Goal: Task Accomplishment & Management: Manage account settings

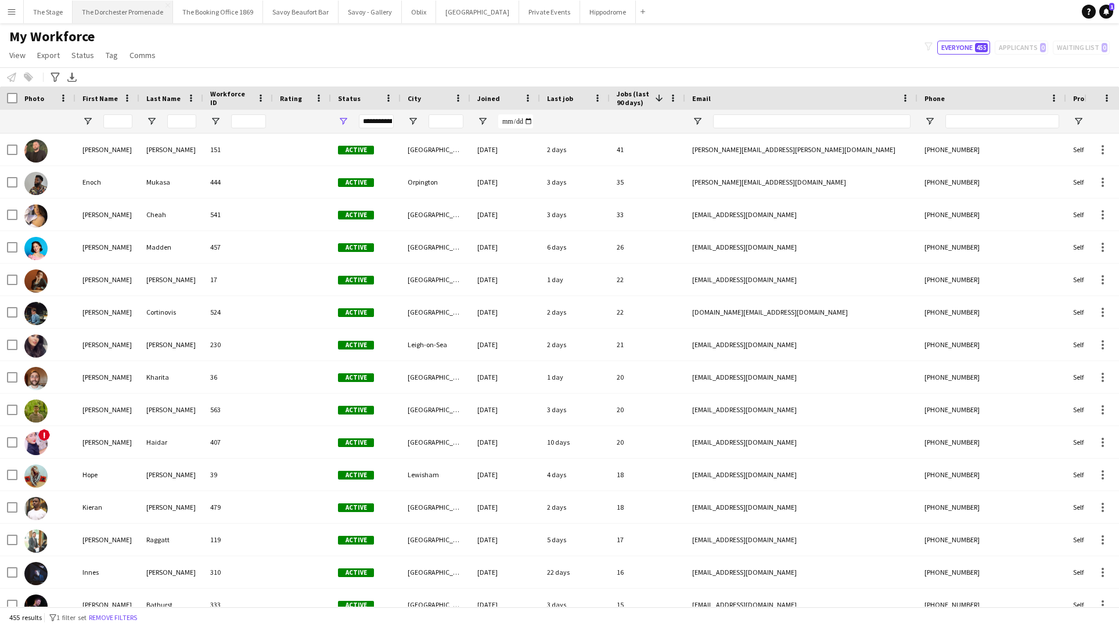
click at [145, 12] on button "The Dorchester Promenade Close" at bounding box center [123, 12] width 100 height 23
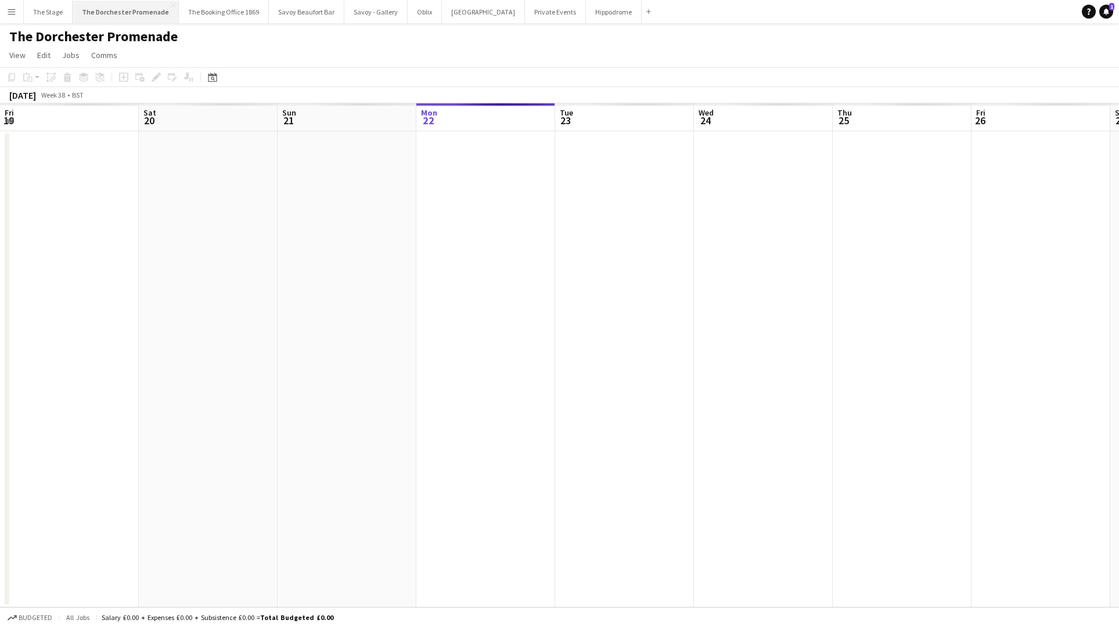
scroll to position [0, 278]
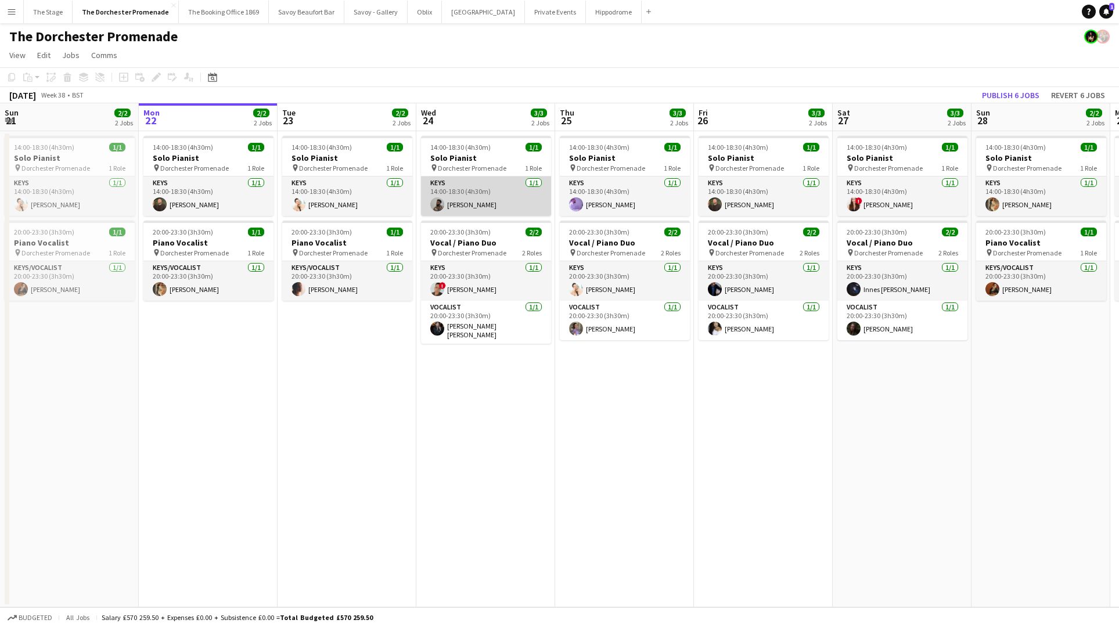
click at [491, 196] on app-card-role "Keys 1/1 14:00-18:30 (4h30m) Enoch Mukasa" at bounding box center [486, 196] width 130 height 39
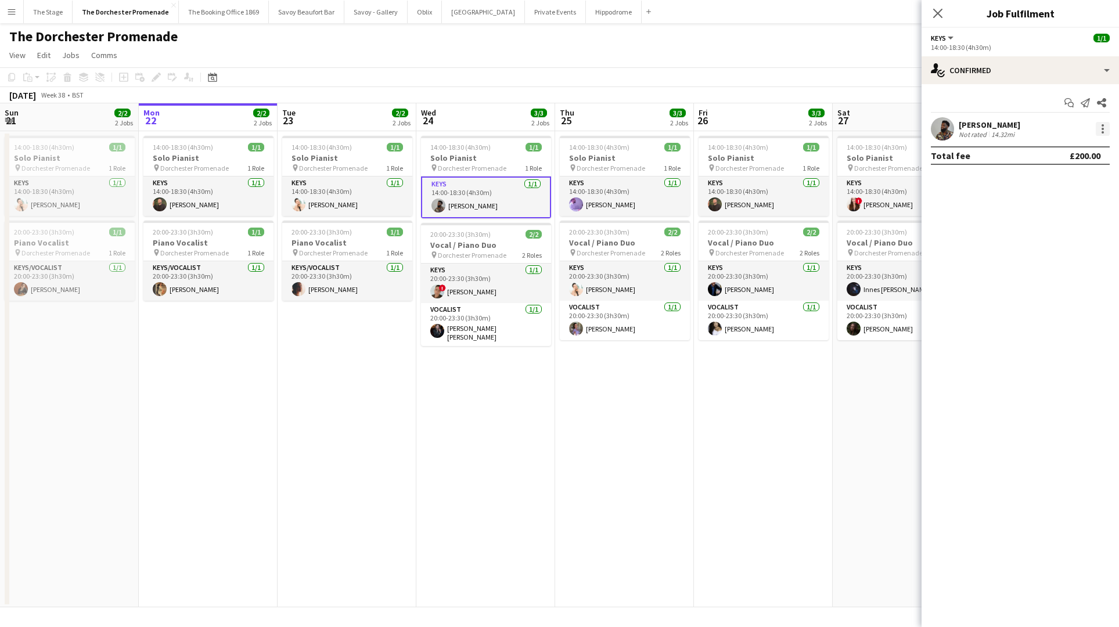
click at [1104, 129] on div at bounding box center [1103, 129] width 2 height 2
click at [1084, 254] on button "Remove" at bounding box center [1064, 262] width 91 height 28
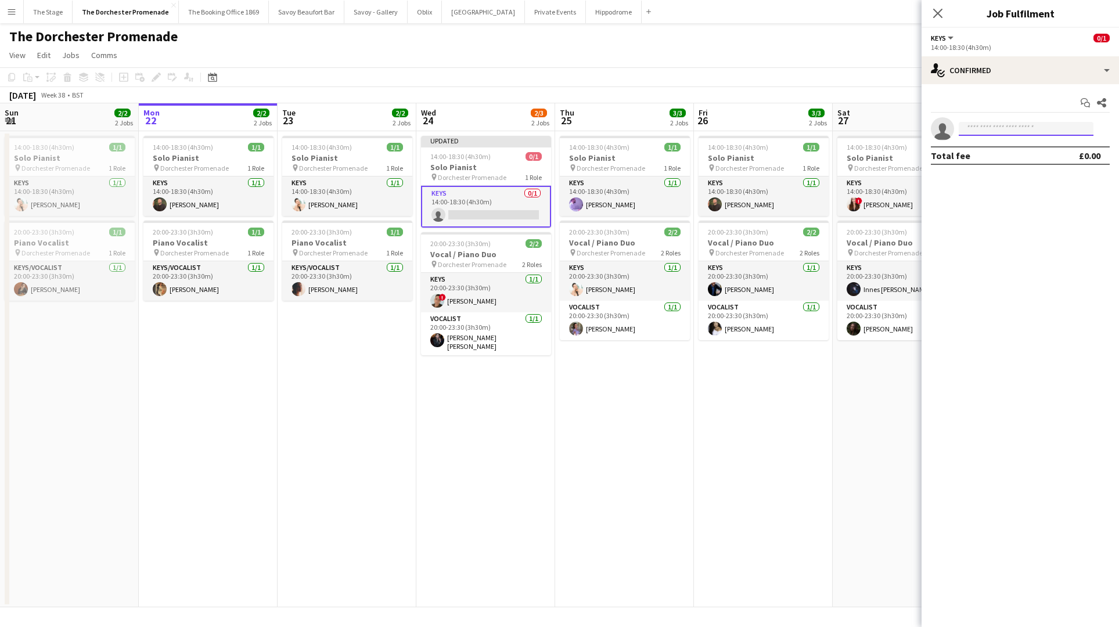
click at [1055, 127] on input at bounding box center [1026, 129] width 135 height 14
type input "*****"
drag, startPoint x: 494, startPoint y: 478, endPoint x: 500, endPoint y: 470, distance: 10.3
click at [494, 477] on app-date-cell "Updated 14:00-18:30 (4h30m) 0/1 Solo Pianist pin Dorchester Promenade 1 Role Ke…" at bounding box center [485, 369] width 139 height 476
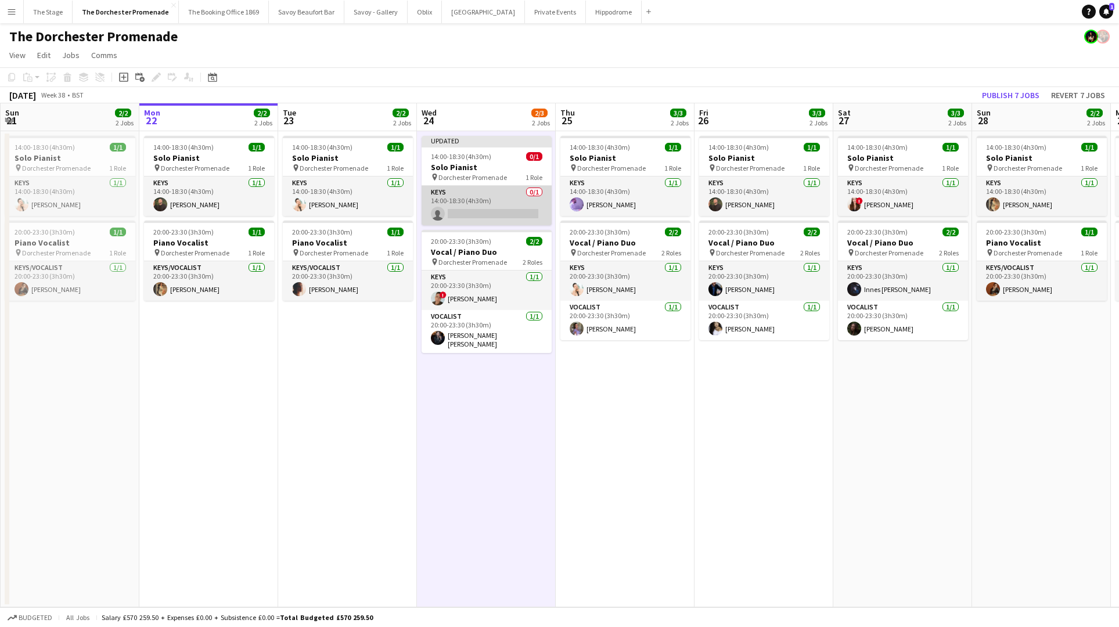
click at [495, 199] on app-card-role "Keys 0/1 14:00-18:30 (4h30m) single-neutral-actions" at bounding box center [487, 205] width 130 height 39
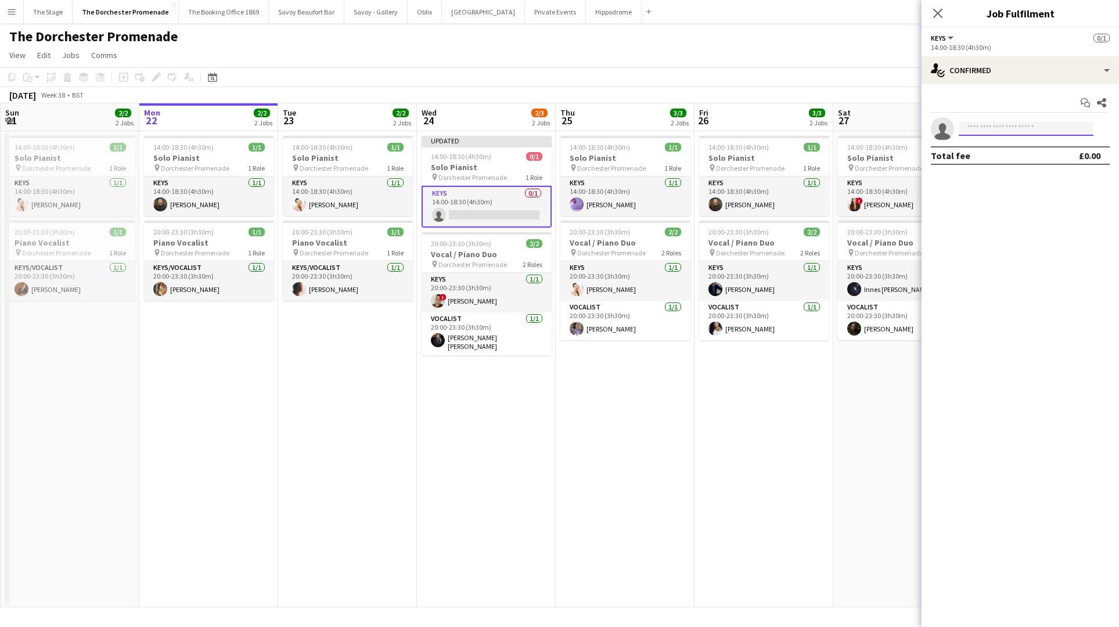
click at [1020, 130] on input at bounding box center [1026, 129] width 135 height 14
type input "*****"
click at [1012, 145] on span "Sofia Kirwan-Baez" at bounding box center [1001, 146] width 67 height 10
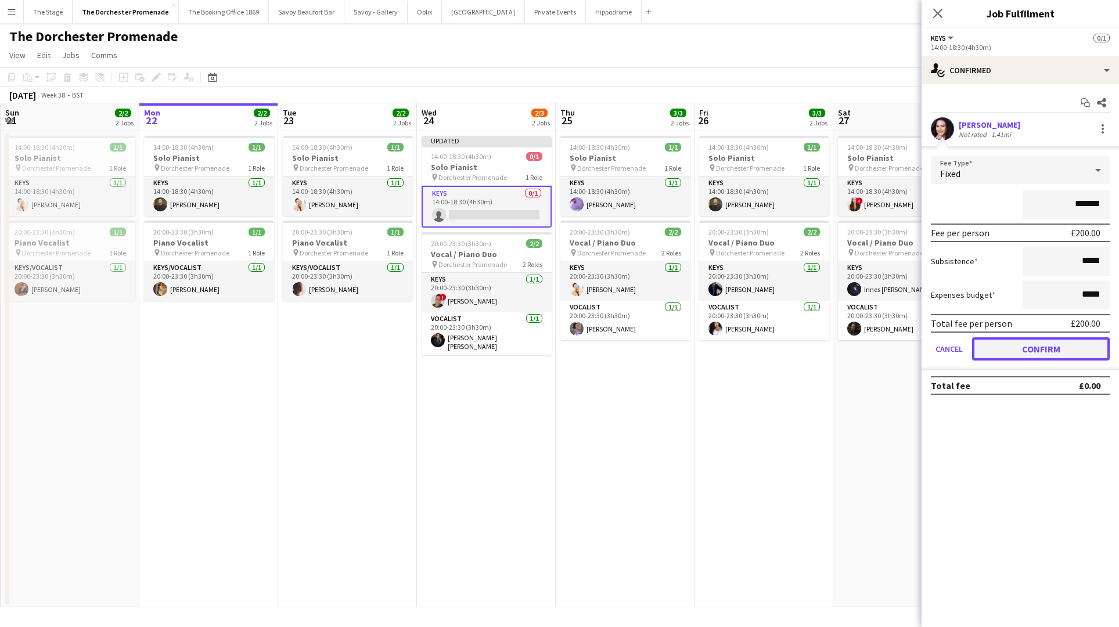
click at [993, 349] on button "Confirm" at bounding box center [1041, 348] width 138 height 23
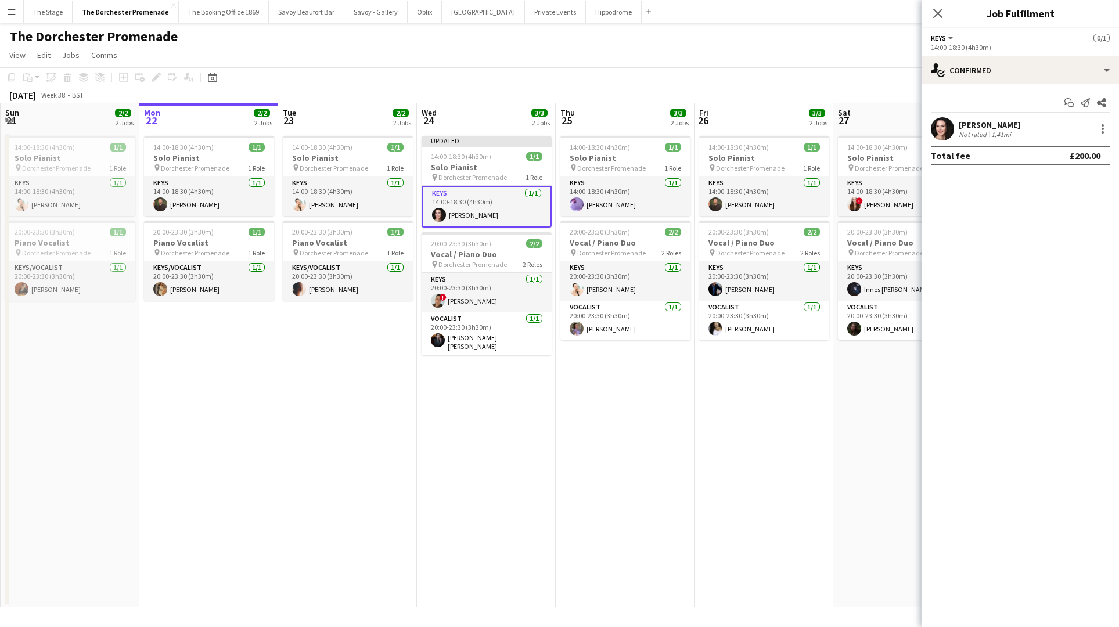
drag, startPoint x: 679, startPoint y: 450, endPoint x: 656, endPoint y: 415, distance: 41.6
click at [681, 448] on app-date-cell "14:00-18:30 (4h30m) 1/1 Solo Pianist pin Dorchester Promenade 1 Role Keys 1/1 1…" at bounding box center [625, 369] width 139 height 476
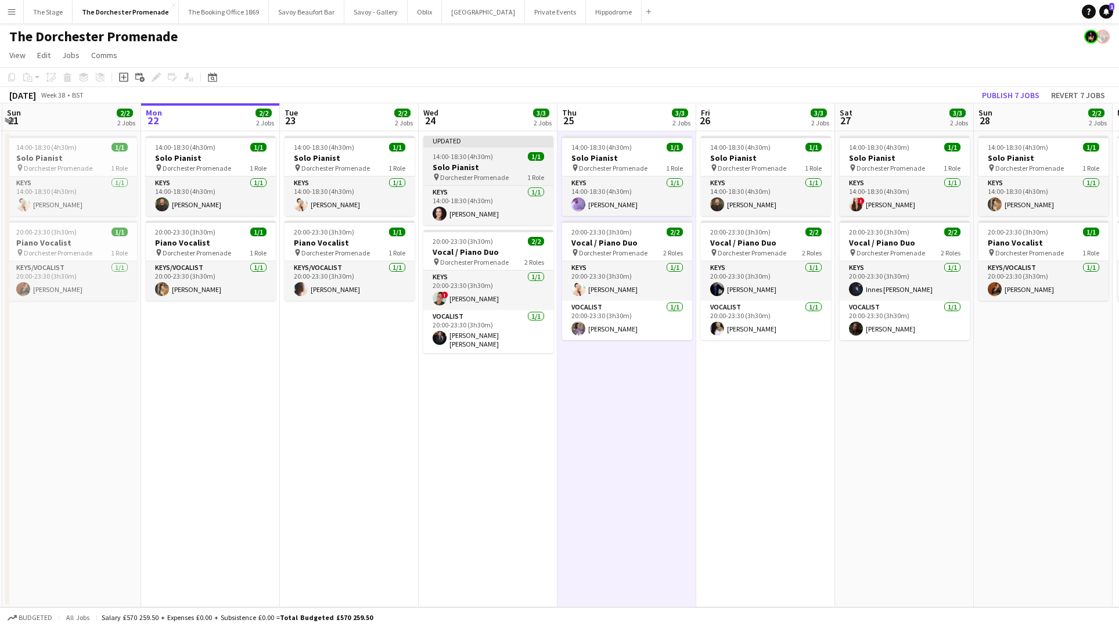
click at [511, 162] on h3 "Solo Pianist" at bounding box center [488, 167] width 130 height 10
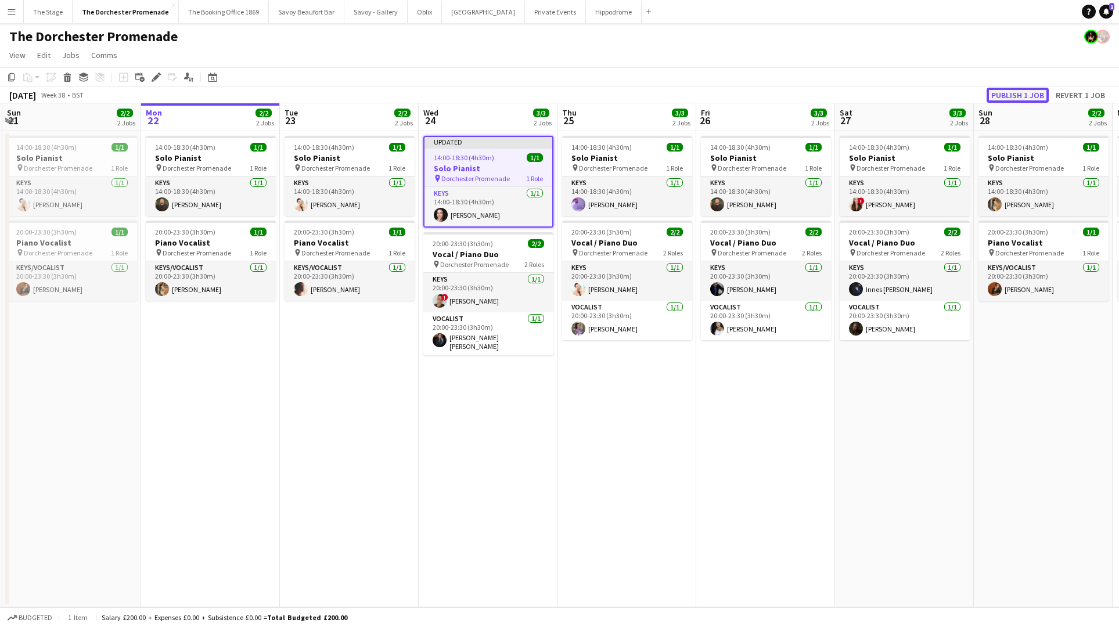
click at [1040, 92] on button "Publish 1 job" at bounding box center [1018, 95] width 62 height 15
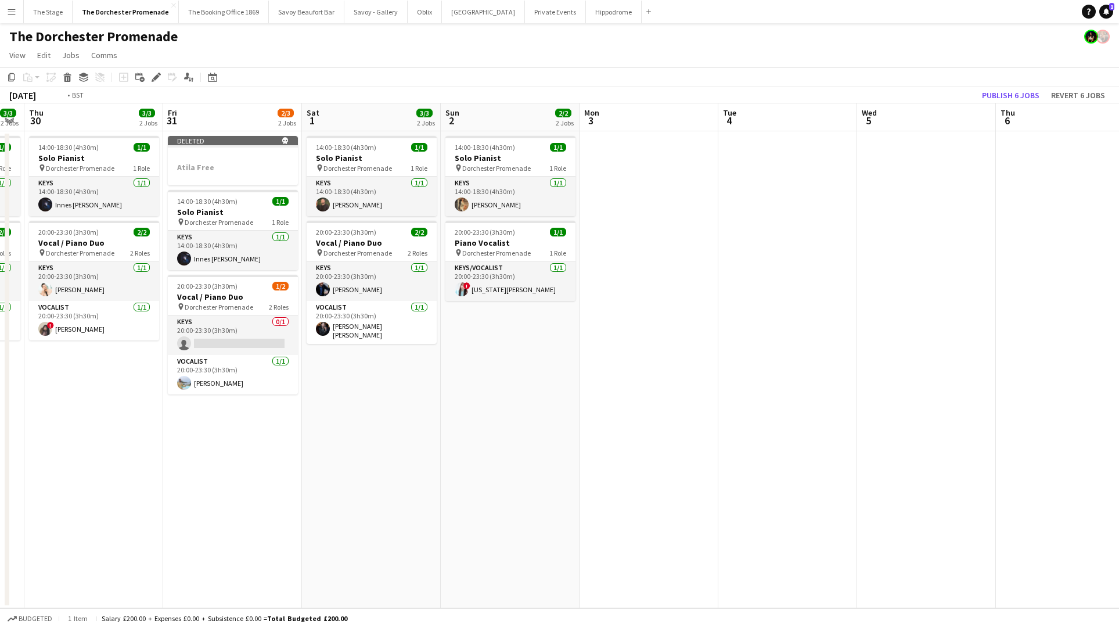
scroll to position [0, 293]
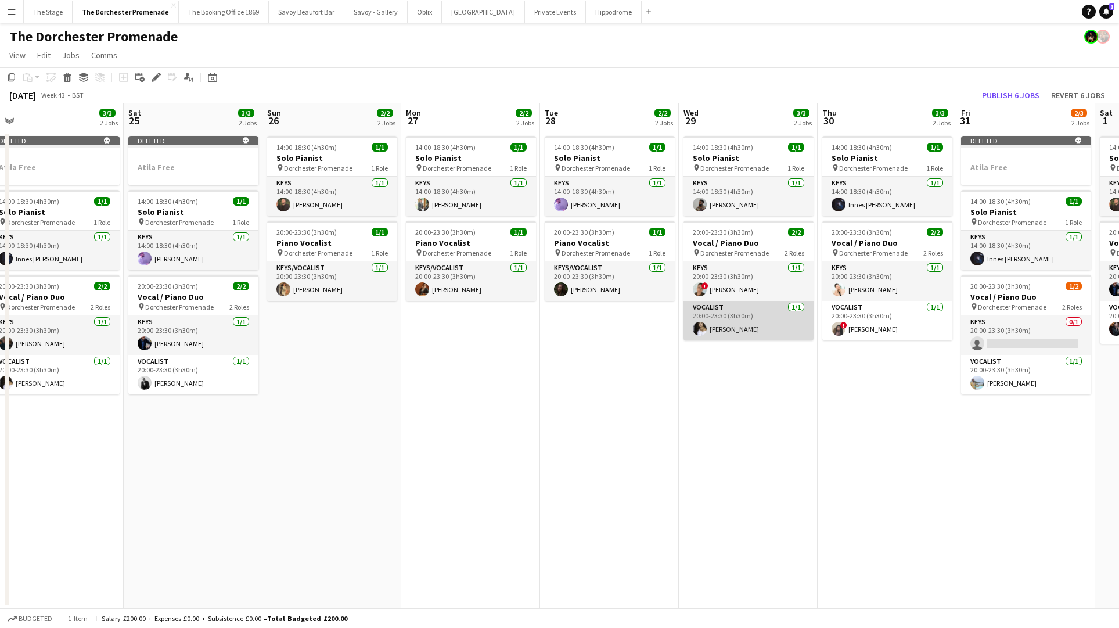
click at [759, 326] on app-card-role "Vocalist 1/1 20:00-23:30 (3h30m) Helena Debono" at bounding box center [749, 320] width 130 height 39
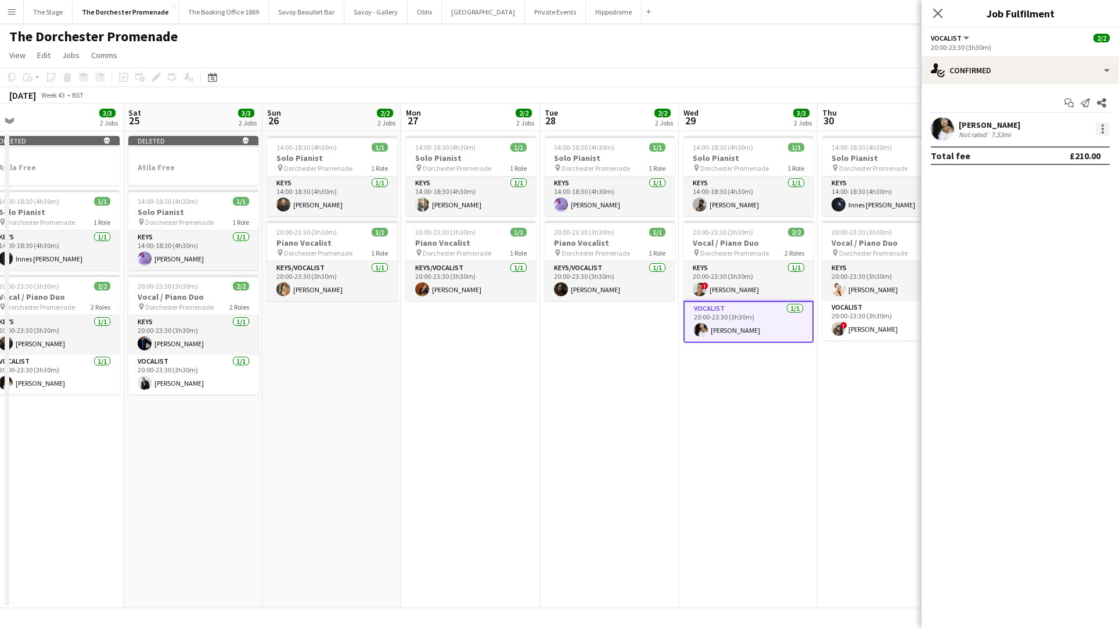
click at [1104, 130] on div at bounding box center [1103, 129] width 14 height 14
click at [1074, 258] on span "Remove" at bounding box center [1065, 262] width 72 height 10
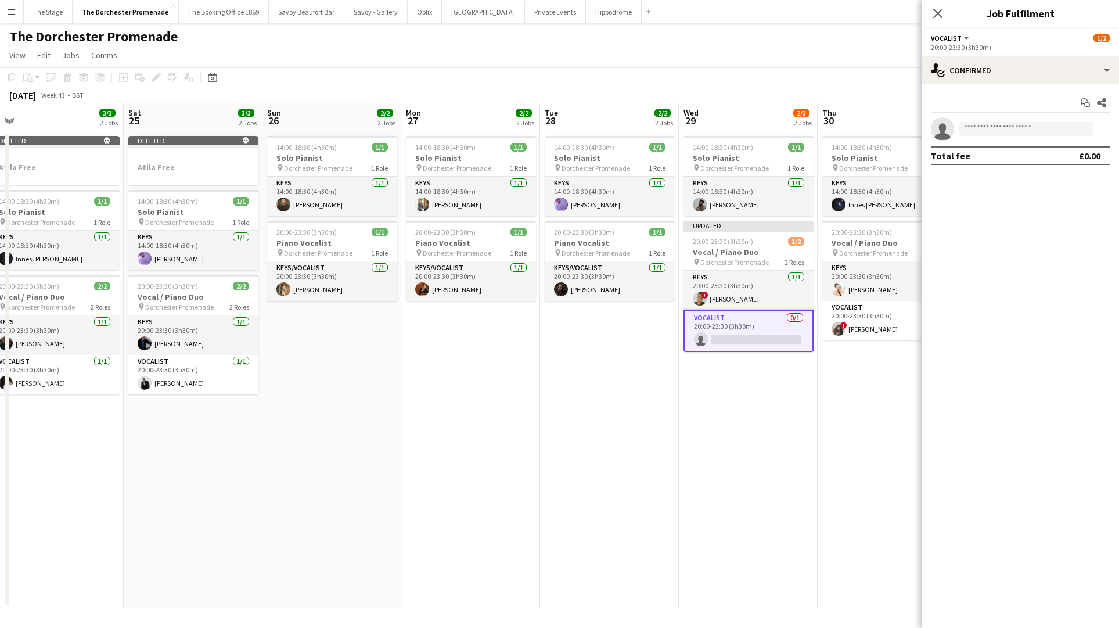
click at [745, 396] on app-date-cell "14:00-18:30 (4h30m) 1/1 Solo Pianist pin Dorchester Promenade 1 Role Keys 1/1 1…" at bounding box center [748, 369] width 139 height 477
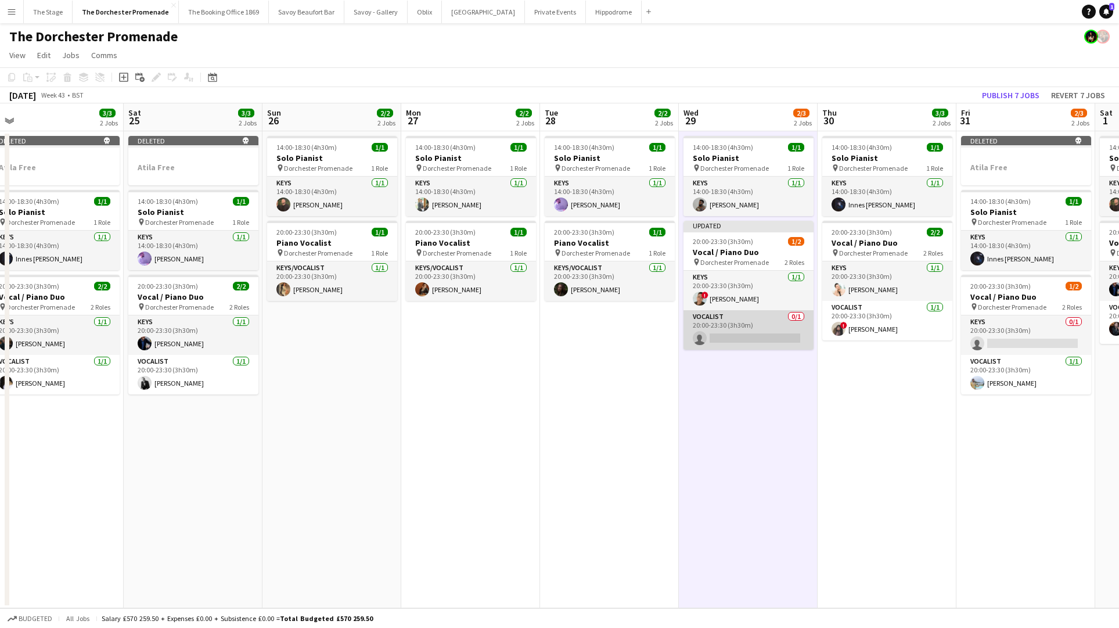
click at [746, 323] on app-card-role "Vocalist 0/1 20:00-23:30 (3h30m) single-neutral-actions" at bounding box center [749, 329] width 130 height 39
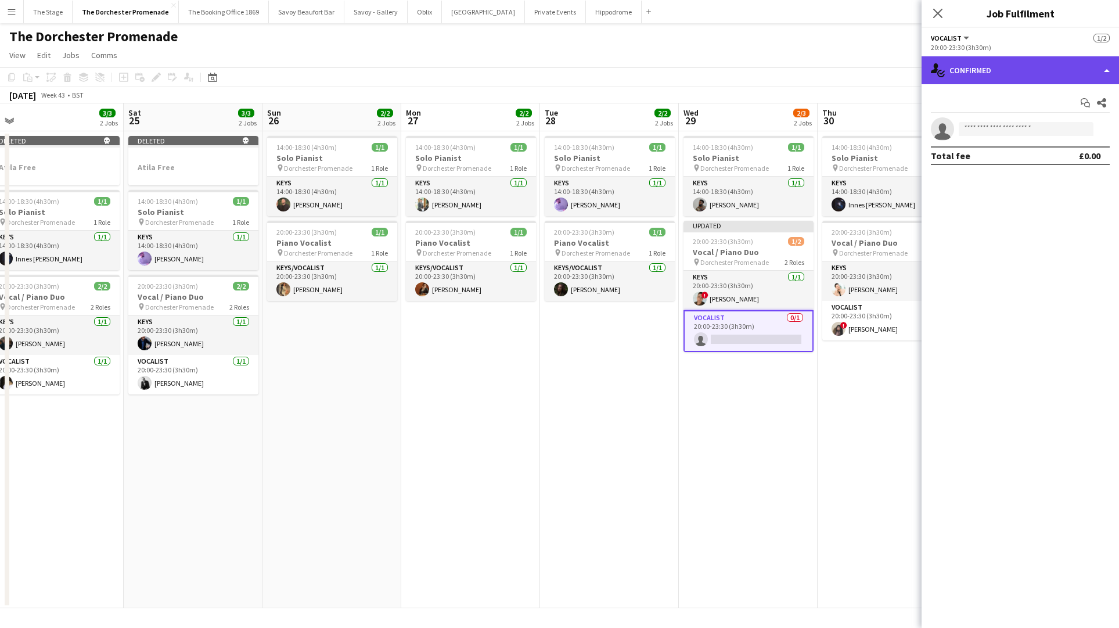
click at [1012, 69] on div "single-neutral-actions-check-2 Confirmed" at bounding box center [1020, 70] width 197 height 28
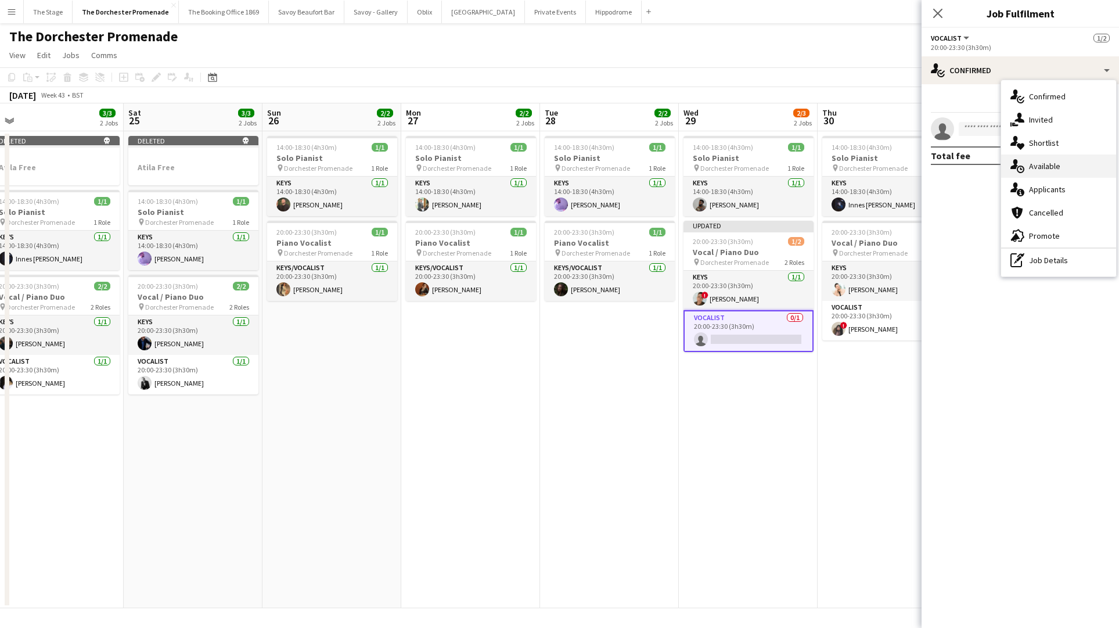
click at [1057, 171] on span "Available" at bounding box center [1044, 166] width 31 height 10
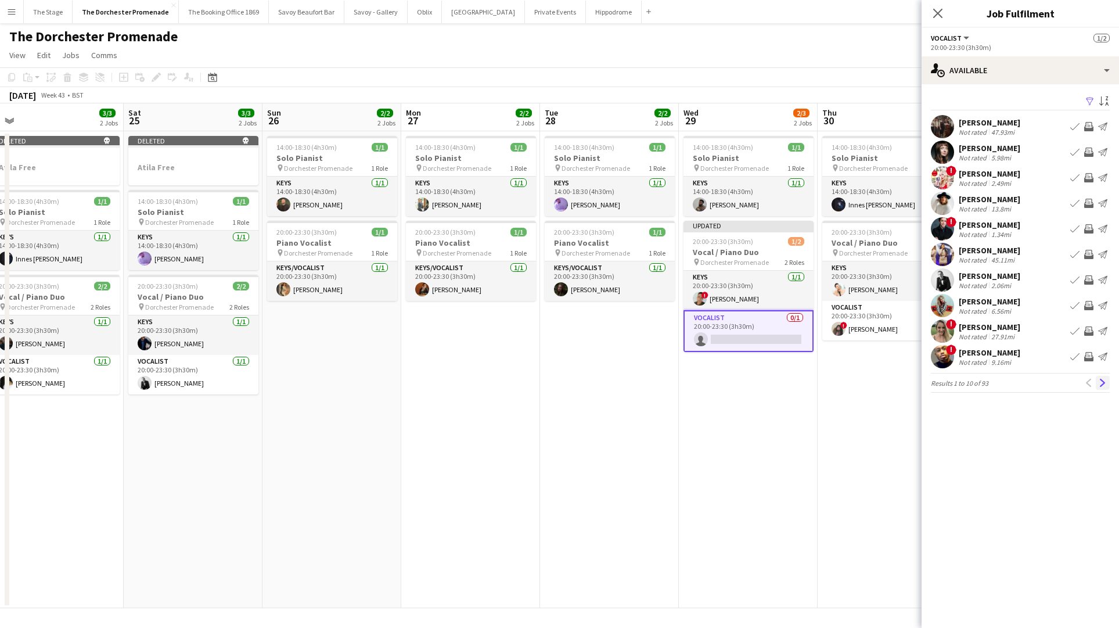
click at [1099, 379] on app-icon "Next" at bounding box center [1103, 383] width 8 height 8
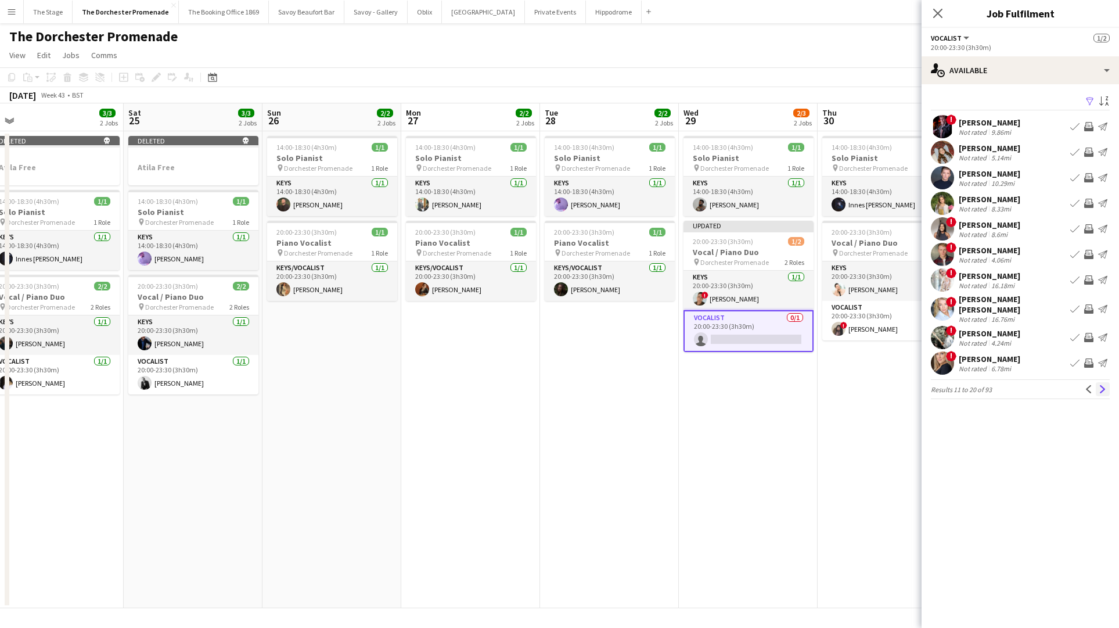
click at [1099, 385] on app-icon "Next" at bounding box center [1103, 389] width 8 height 8
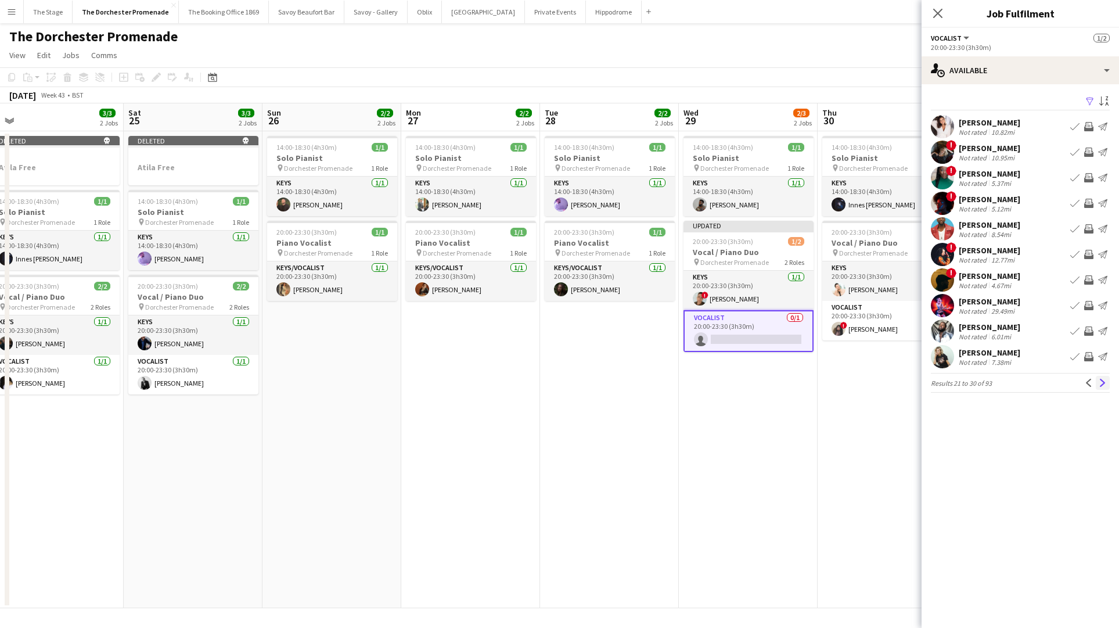
click at [1108, 384] on button "Next" at bounding box center [1103, 383] width 14 height 14
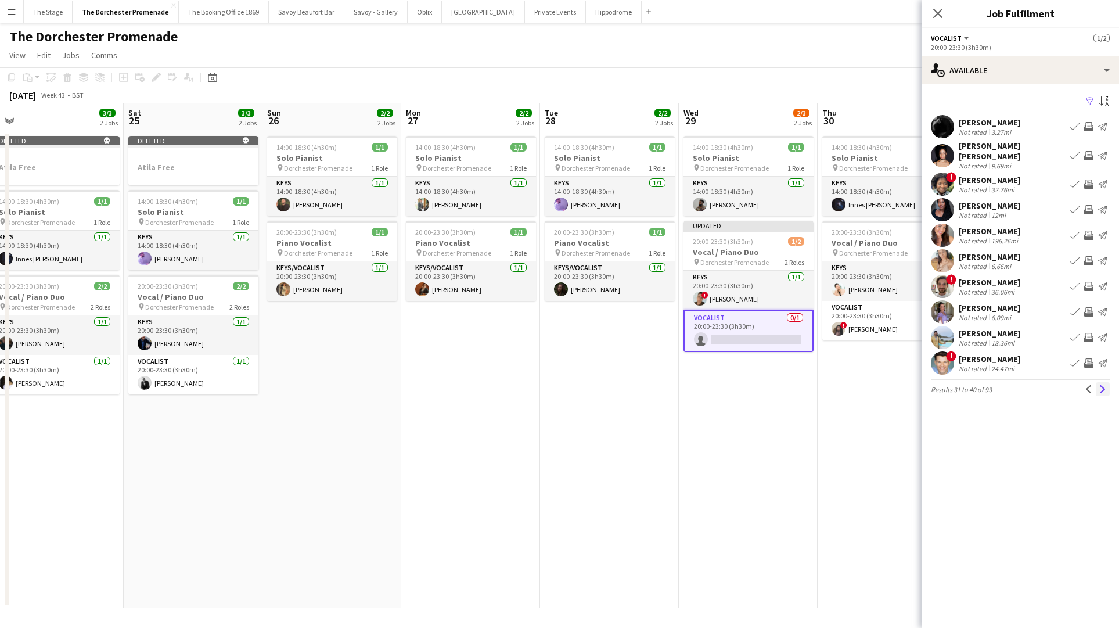
click at [1105, 387] on app-icon "Next" at bounding box center [1103, 389] width 8 height 8
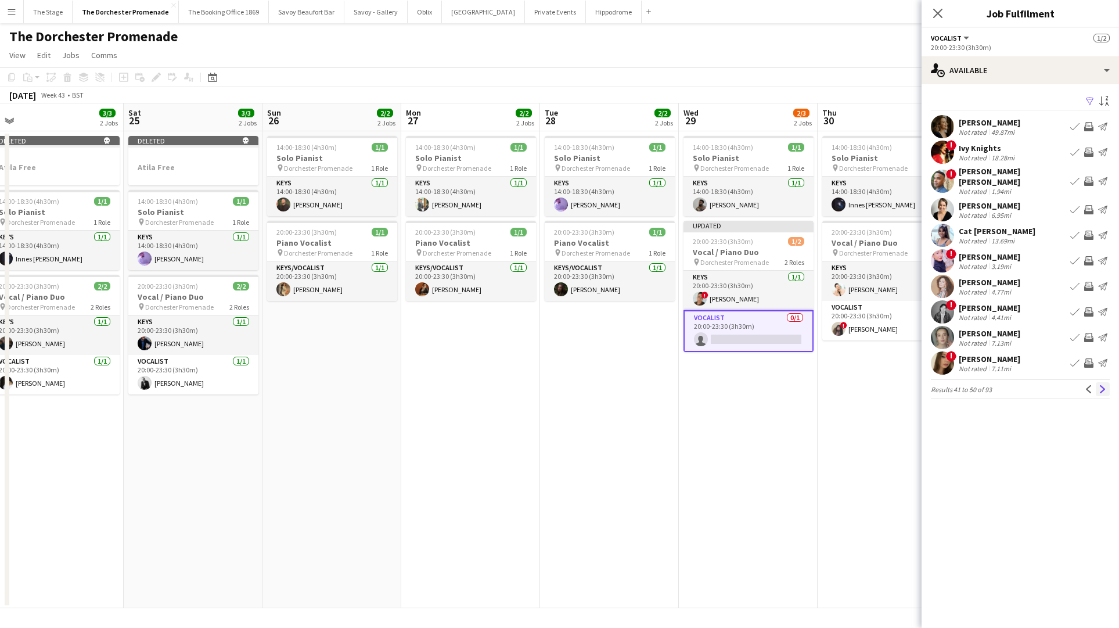
click at [1105, 386] on app-icon "Next" at bounding box center [1103, 389] width 8 height 8
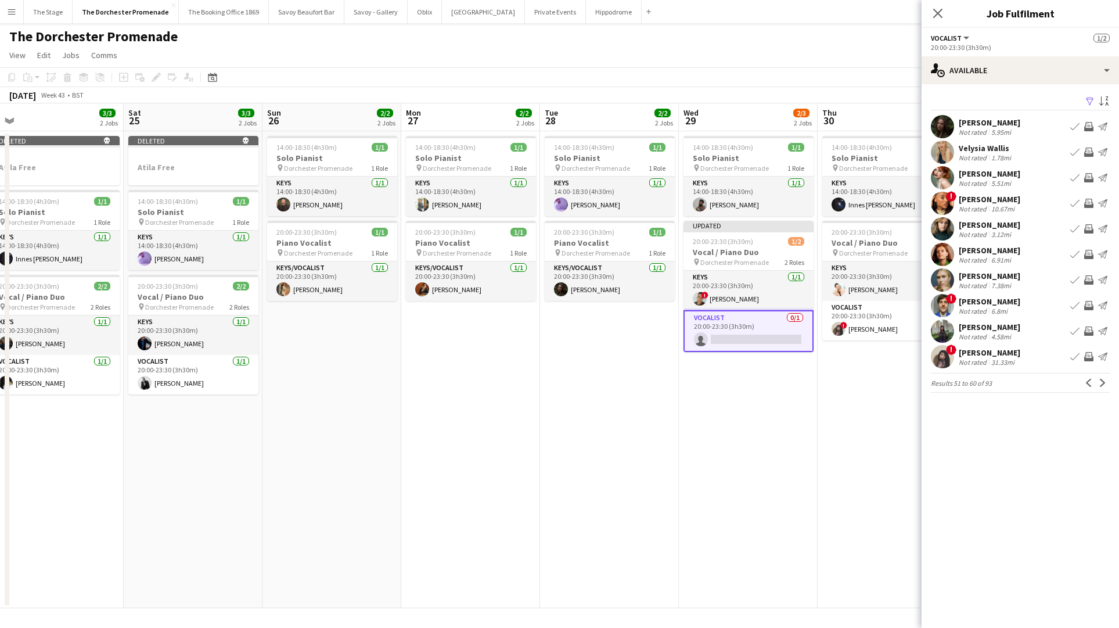
click at [1105, 386] on app-icon "Next" at bounding box center [1103, 383] width 8 height 8
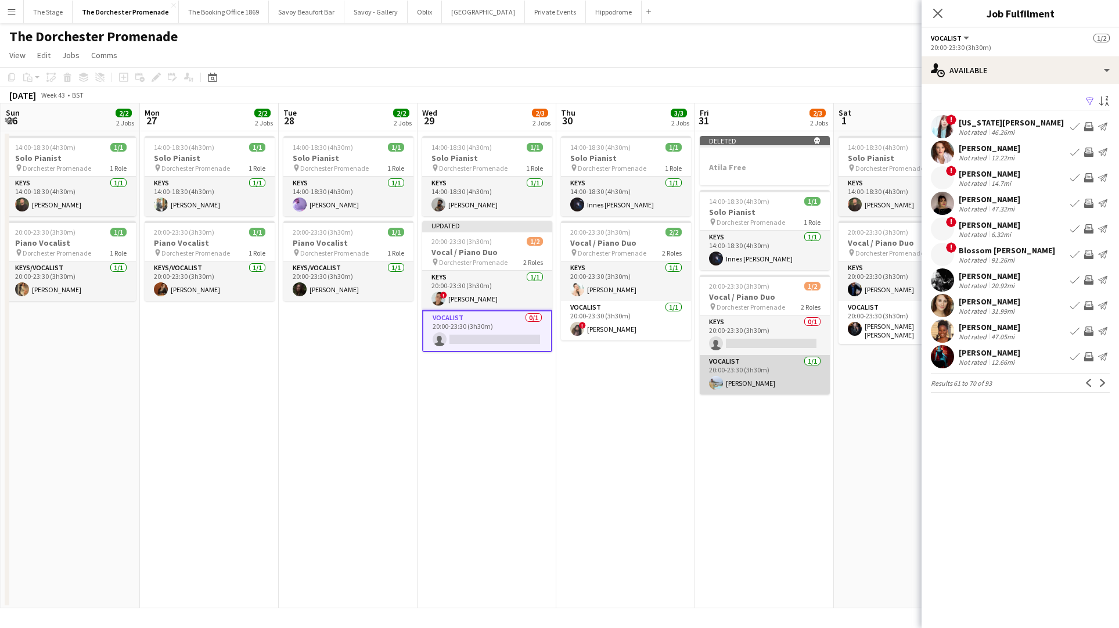
scroll to position [0, 323]
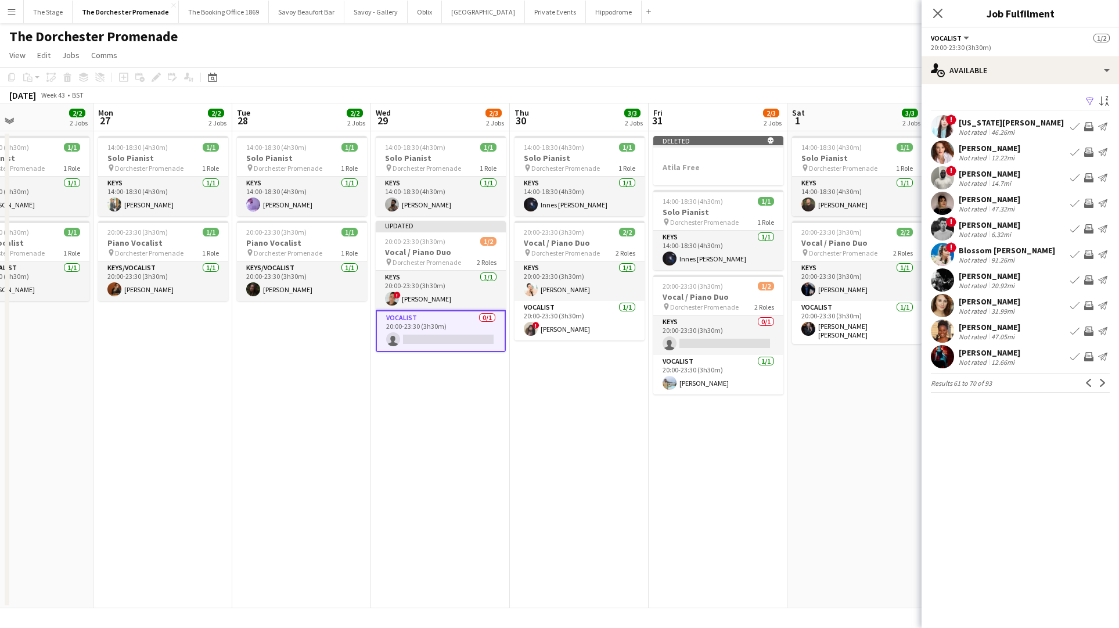
click at [1066, 151] on div "Maggie Lynne Not rated 12.22mi Book crew Invite crew Send notification" at bounding box center [1020, 152] width 197 height 23
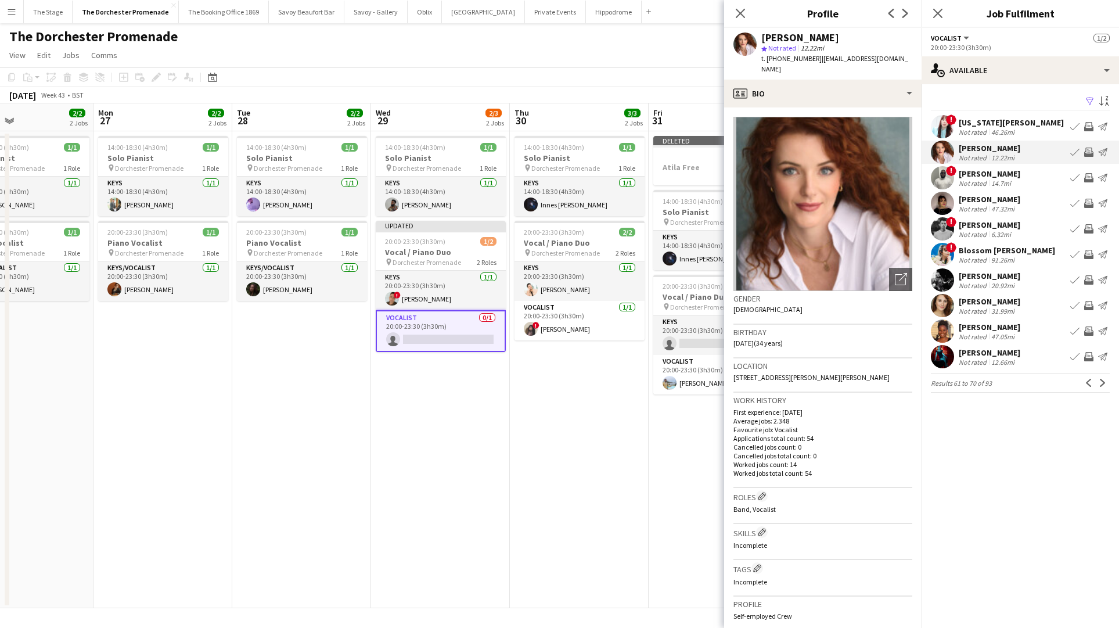
click at [1077, 153] on app-icon "Book crew" at bounding box center [1074, 152] width 9 height 9
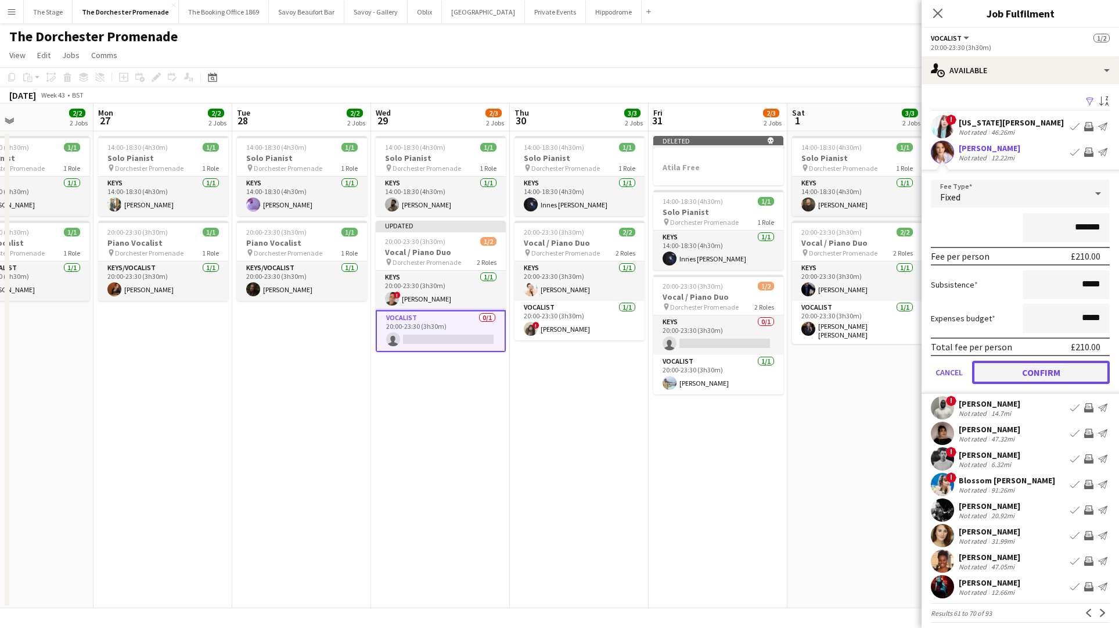
click at [1004, 369] on button "Confirm" at bounding box center [1041, 372] width 138 height 23
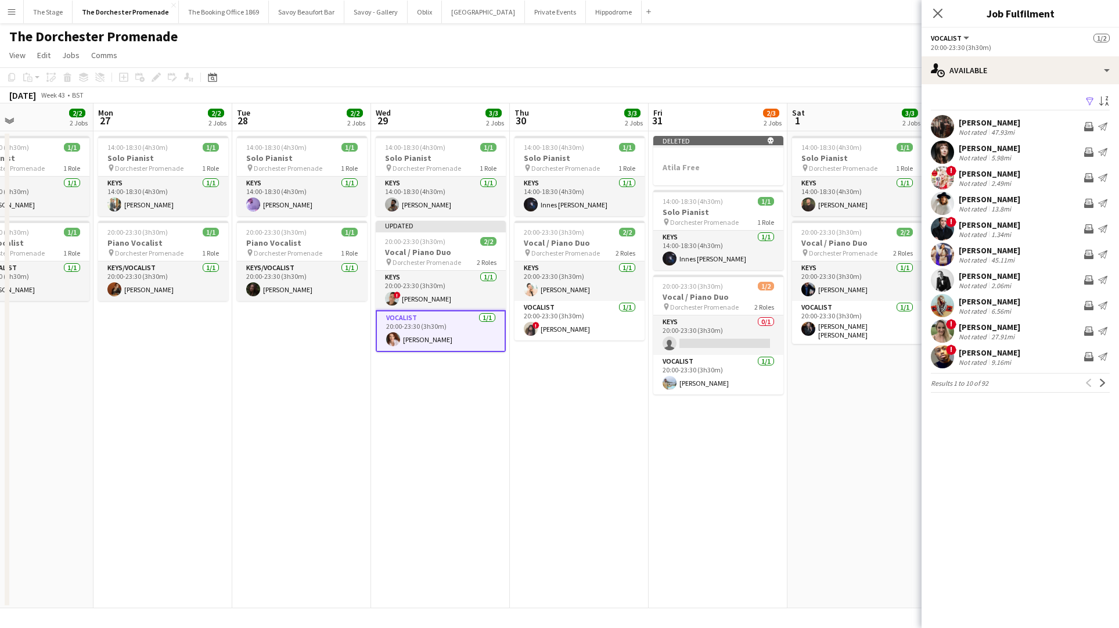
drag, startPoint x: 448, startPoint y: 432, endPoint x: 443, endPoint y: 427, distance: 6.6
click at [448, 431] on app-date-cell "14:00-18:30 (4h30m) 1/1 Solo Pianist pin Dorchester Promenade 1 Role Keys 1/1 1…" at bounding box center [440, 369] width 139 height 477
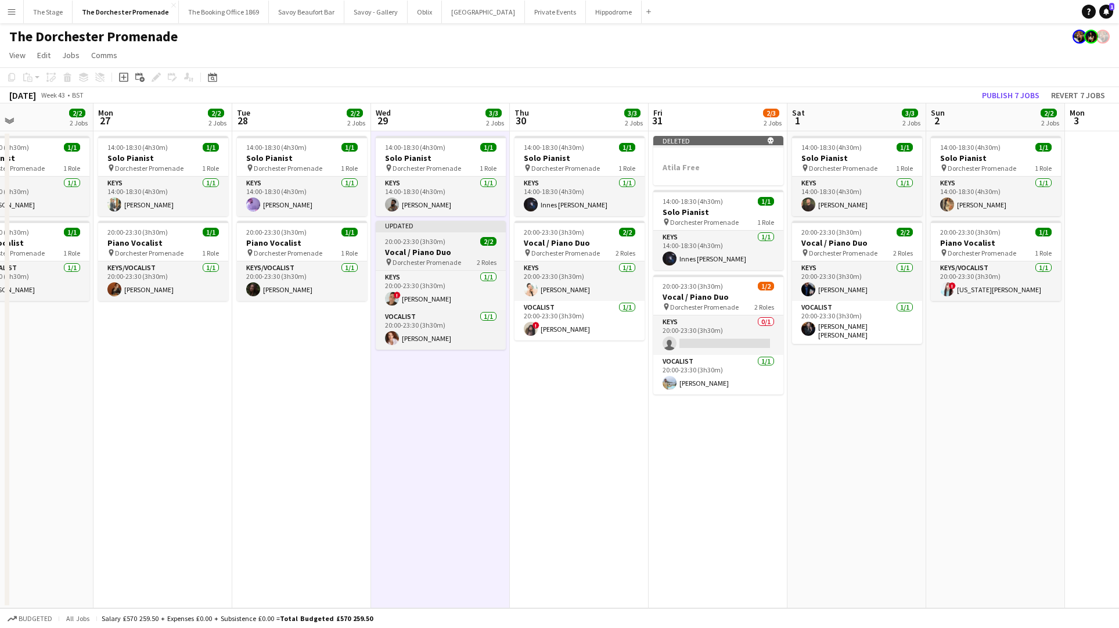
click at [433, 239] on span "20:00-23:30 (3h30m)" at bounding box center [415, 241] width 60 height 9
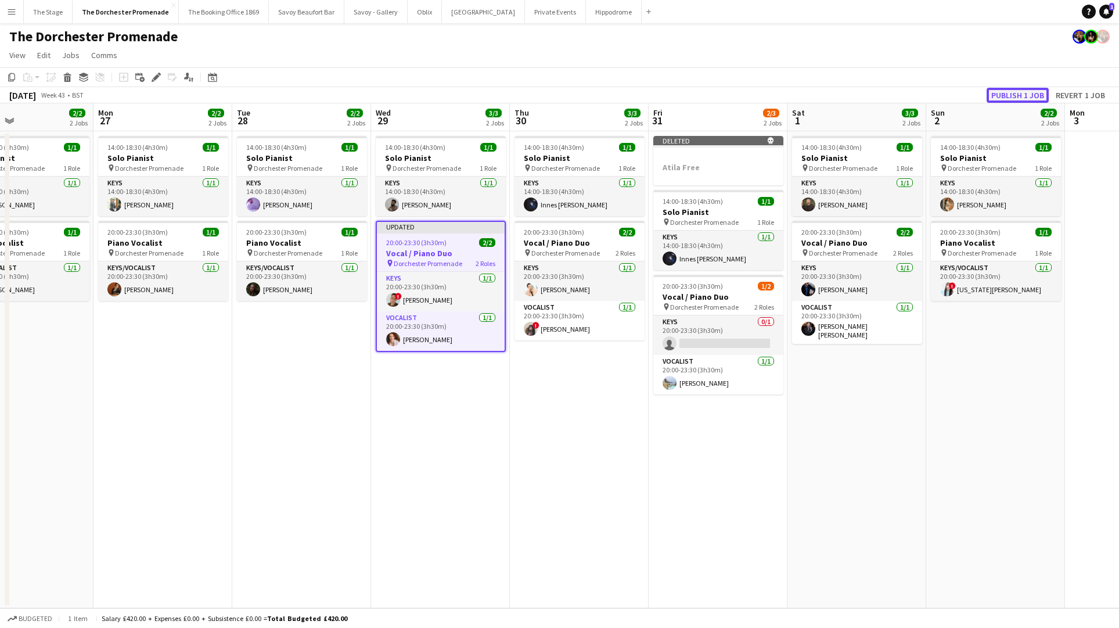
click at [1019, 89] on button "Publish 1 job" at bounding box center [1018, 95] width 62 height 15
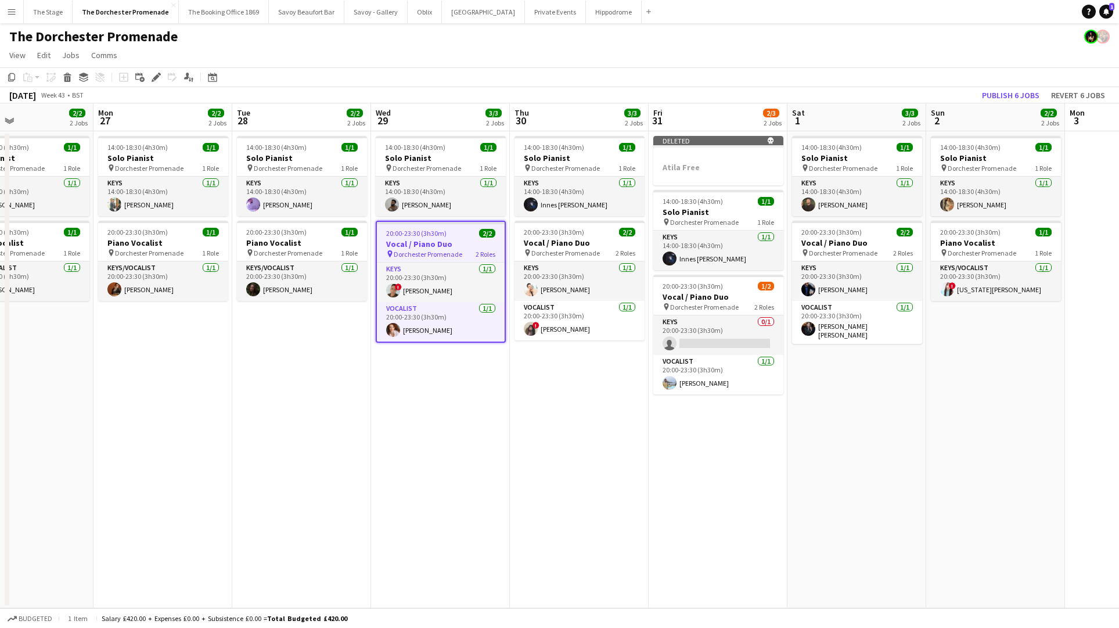
click at [321, 48] on app-page-menu "View Day view expanded Day view collapsed Month view Date picker Jump to today …" at bounding box center [559, 56] width 1119 height 22
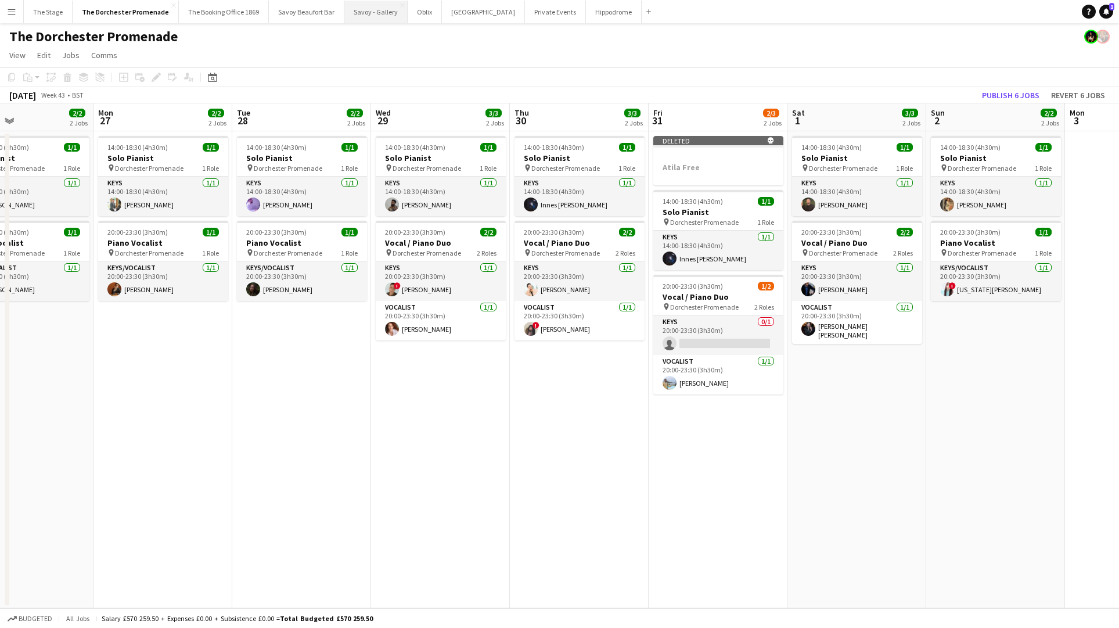
click at [367, 15] on button "Savoy - Gallery Close" at bounding box center [375, 12] width 63 height 23
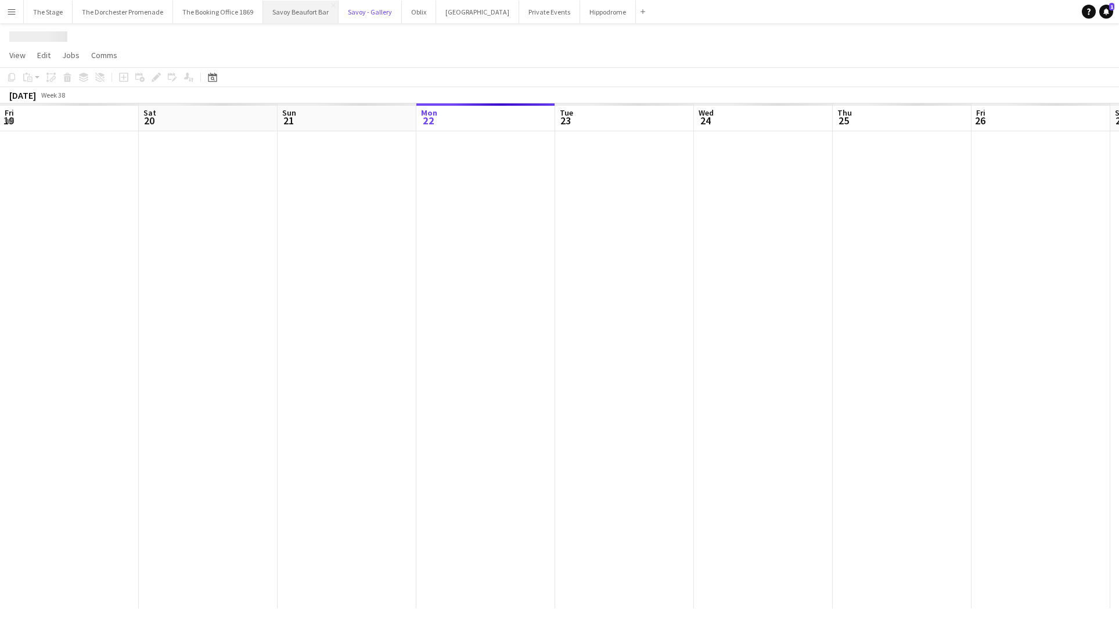
scroll to position [0, 278]
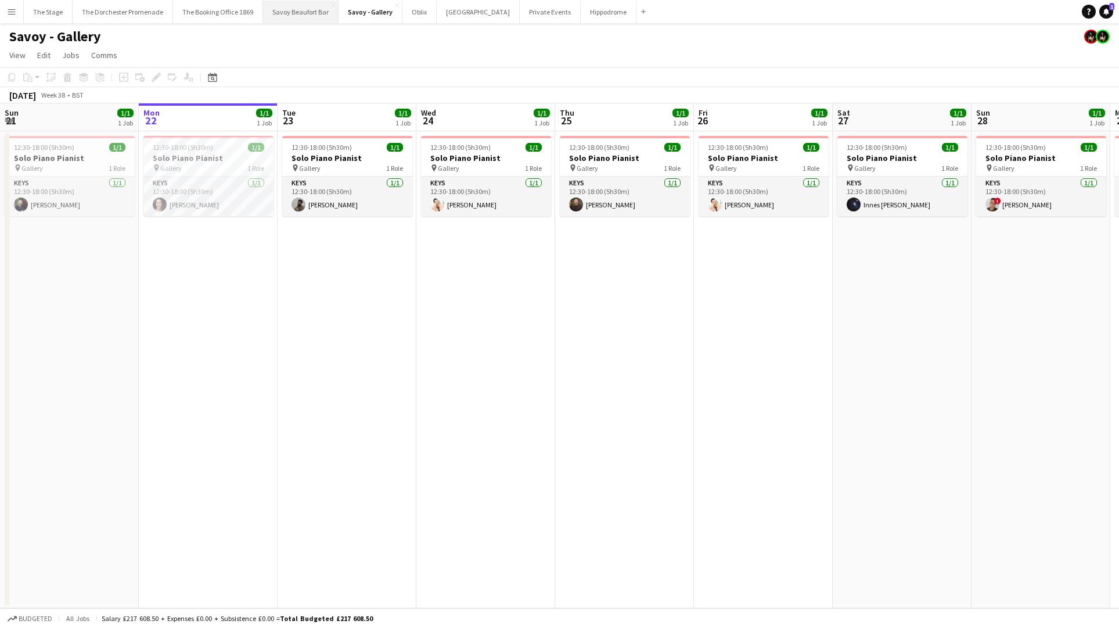
click at [304, 15] on button "Savoy Beaufort Bar Close" at bounding box center [301, 12] width 76 height 23
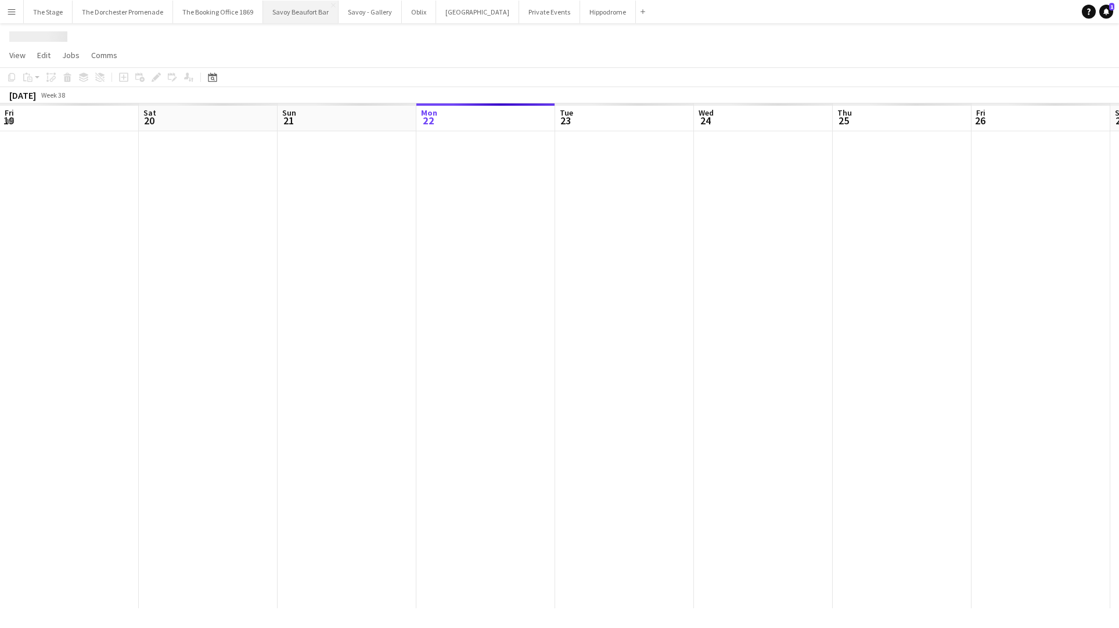
scroll to position [0, 278]
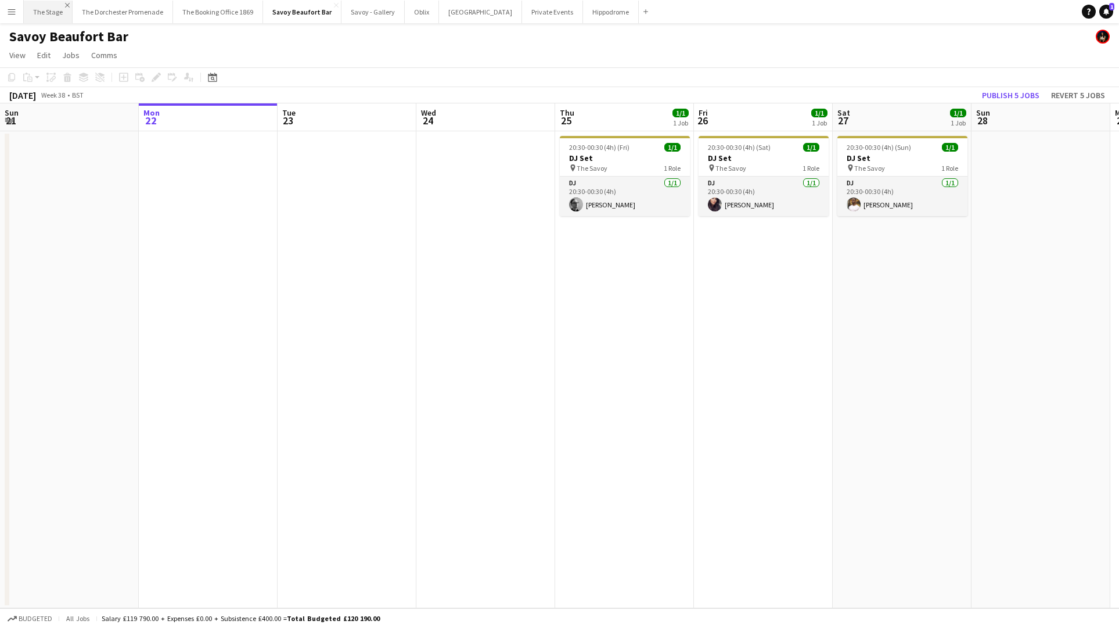
click at [67, 5] on app-icon "Close" at bounding box center [67, 5] width 5 height 5
click at [207, 4] on app-icon "Close" at bounding box center [209, 5] width 5 height 5
click at [195, 4] on app-icon "Close" at bounding box center [197, 5] width 5 height 5
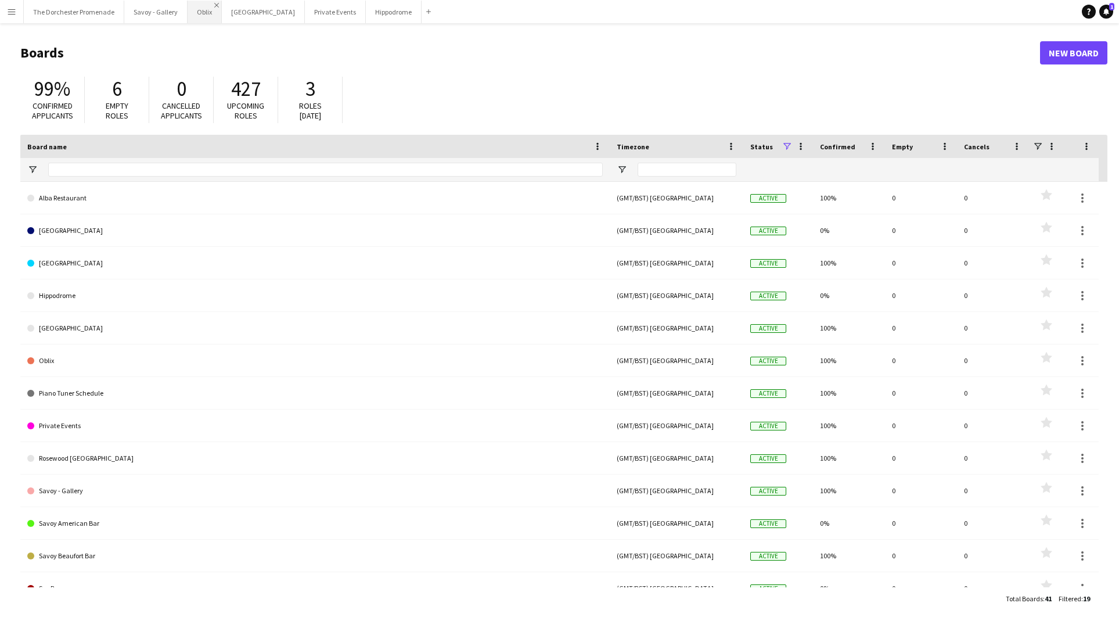
click at [214, 3] on app-icon "Close" at bounding box center [216, 5] width 5 height 5
click at [263, 3] on app-icon "Close" at bounding box center [265, 5] width 5 height 5
click at [241, 4] on app-icon "Close" at bounding box center [243, 5] width 5 height 5
click at [236, 4] on app-icon "Close" at bounding box center [238, 5] width 5 height 5
click at [180, 5] on app-icon "Close" at bounding box center [182, 5] width 5 height 5
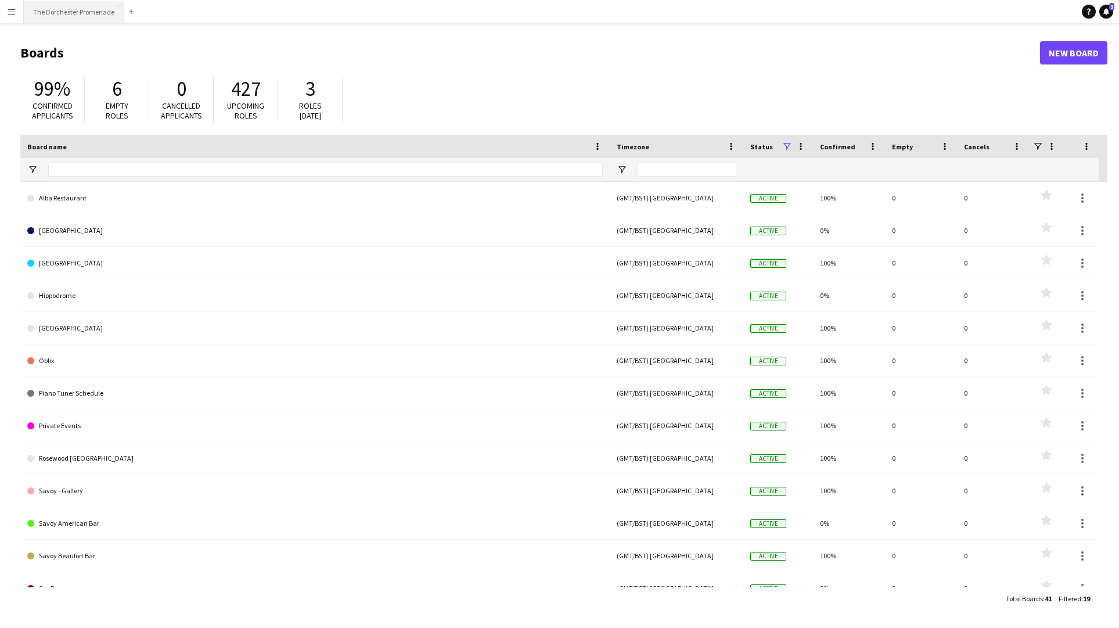
click at [70, 18] on button "The Dorchester Promenade Close" at bounding box center [74, 12] width 100 height 23
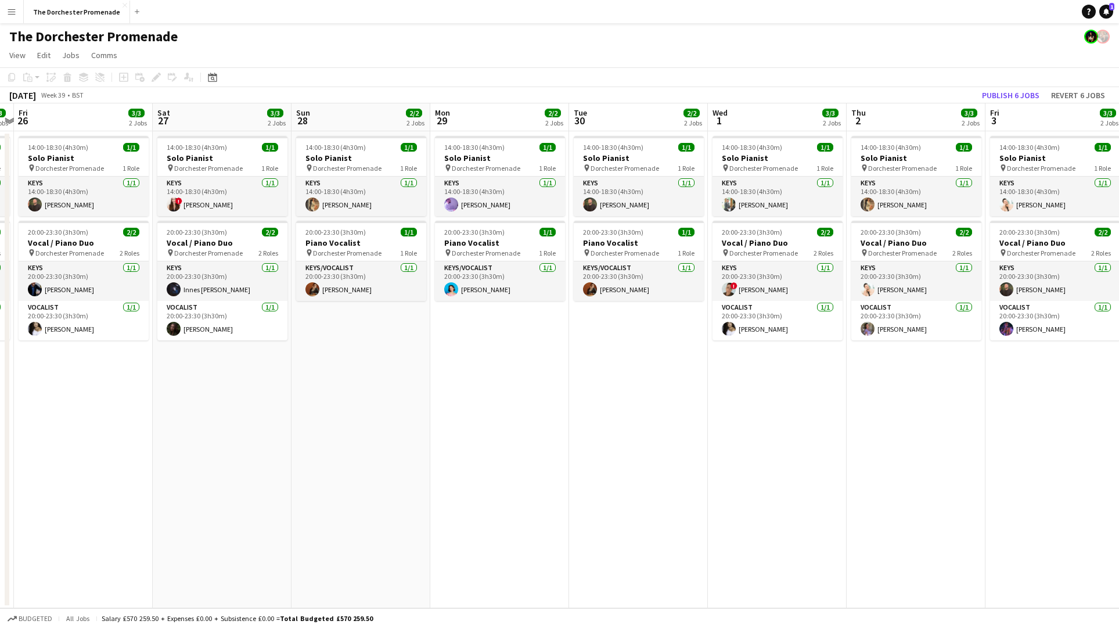
scroll to position [0, 412]
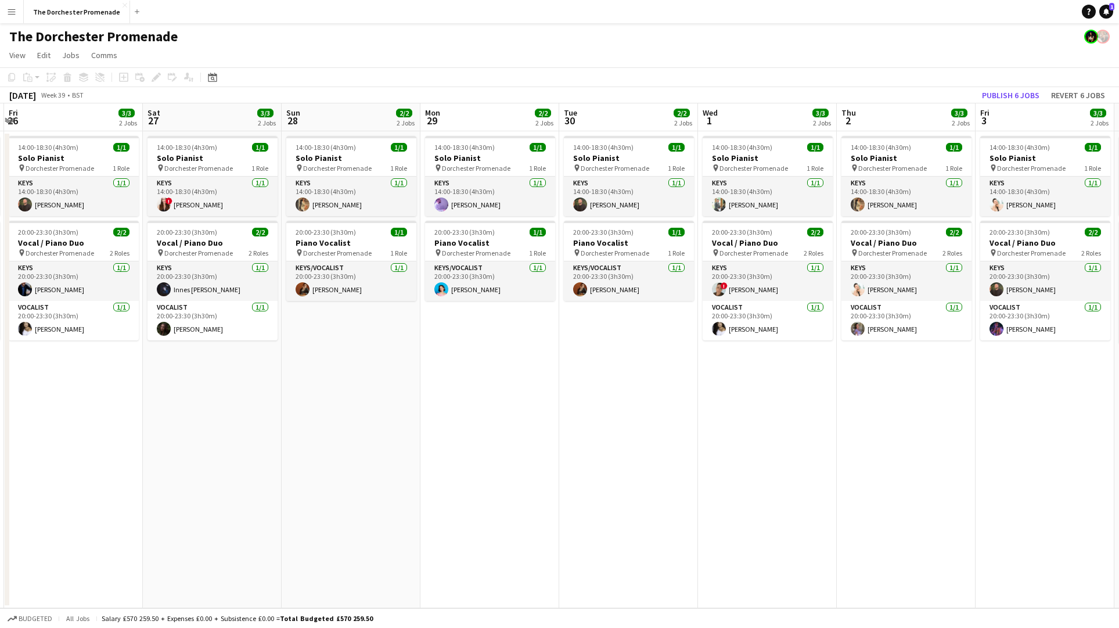
click at [10, 13] on app-icon "Menu" at bounding box center [11, 11] width 9 height 9
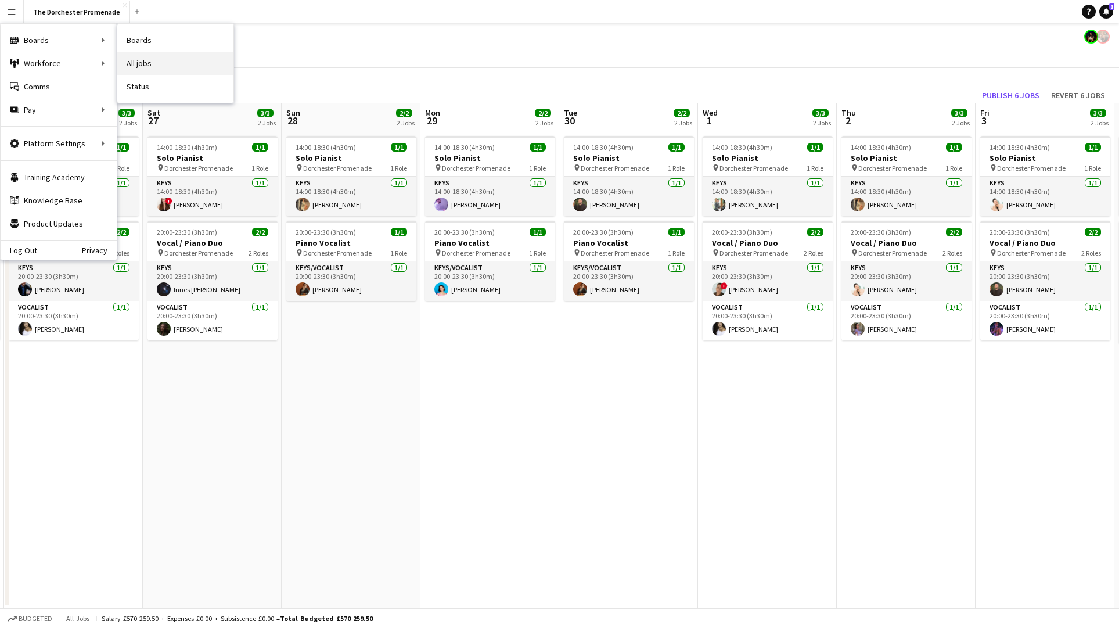
click at [163, 68] on link "All jobs" at bounding box center [175, 63] width 116 height 23
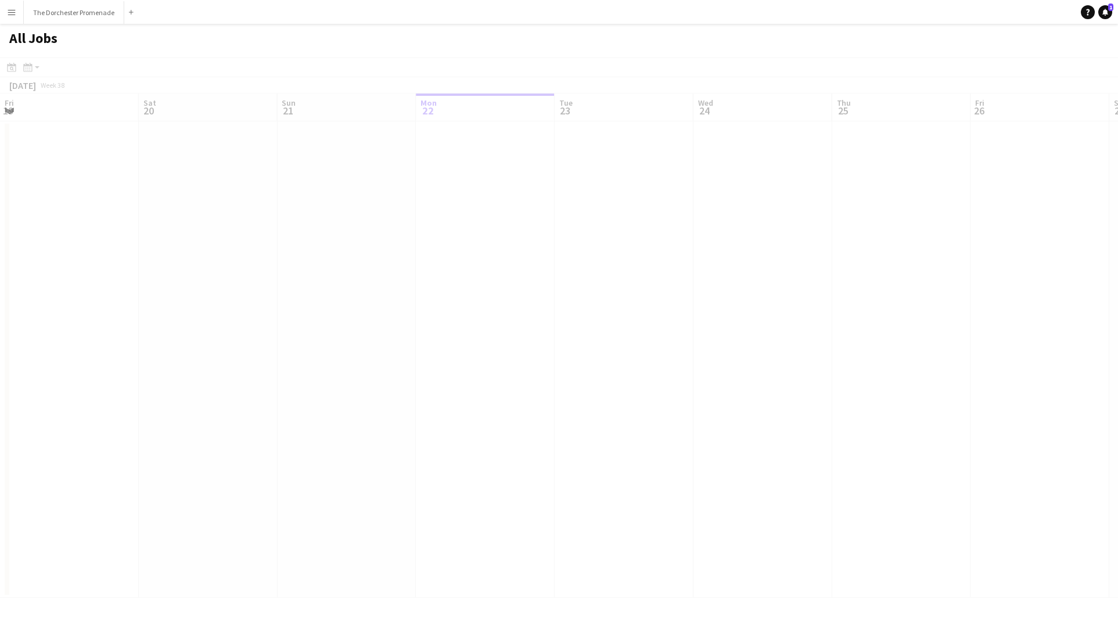
scroll to position [0, 278]
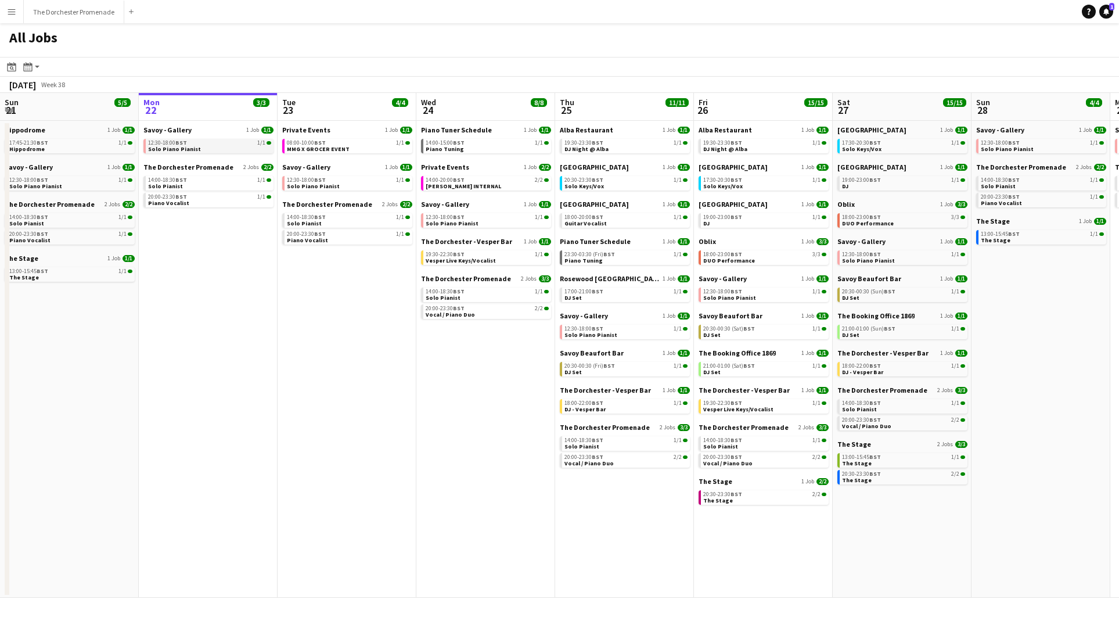
click at [173, 147] on span "Solo Piano Pianist" at bounding box center [174, 149] width 53 height 8
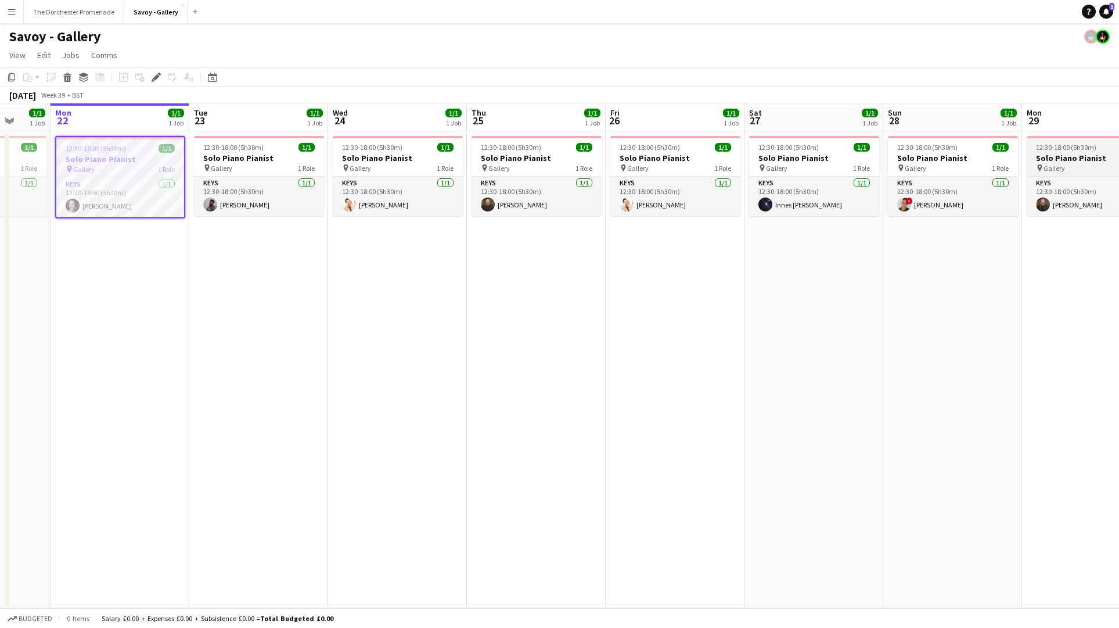
scroll to position [0, 362]
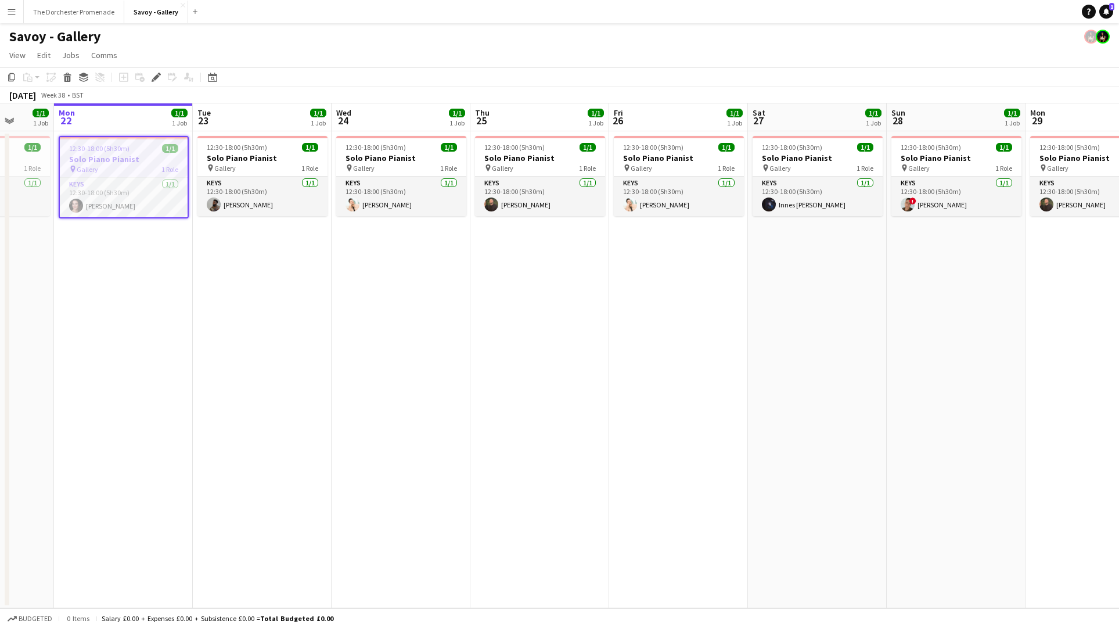
click at [12, 15] on app-icon "Menu" at bounding box center [11, 11] width 9 height 9
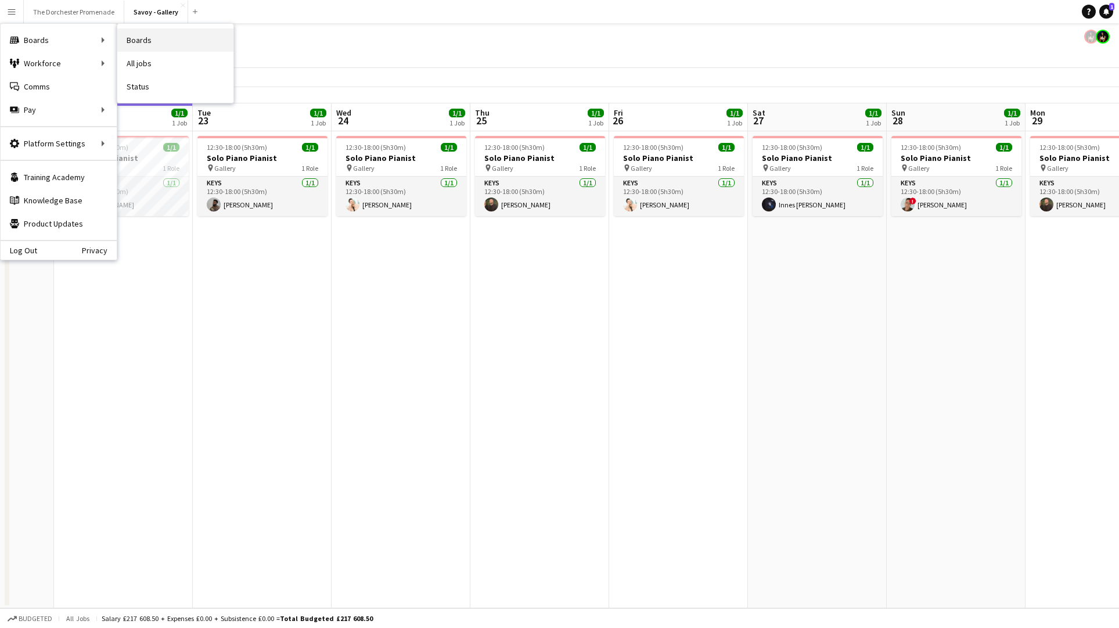
click at [149, 44] on link "Boards" at bounding box center [175, 39] width 116 height 23
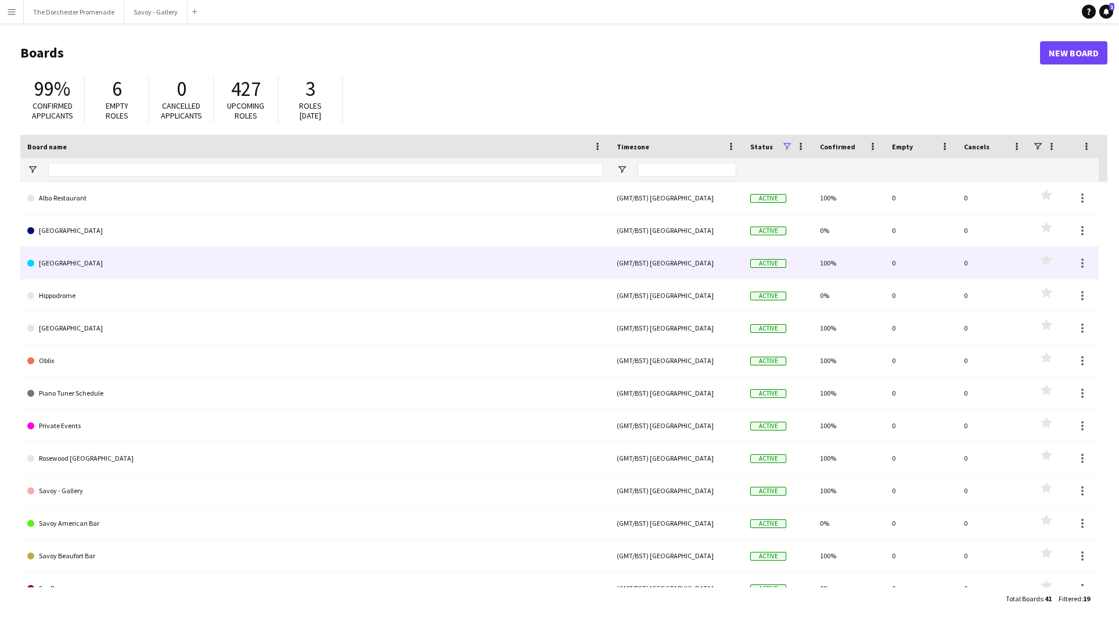
click at [148, 254] on link "[GEOGRAPHIC_DATA]" at bounding box center [315, 263] width 576 height 33
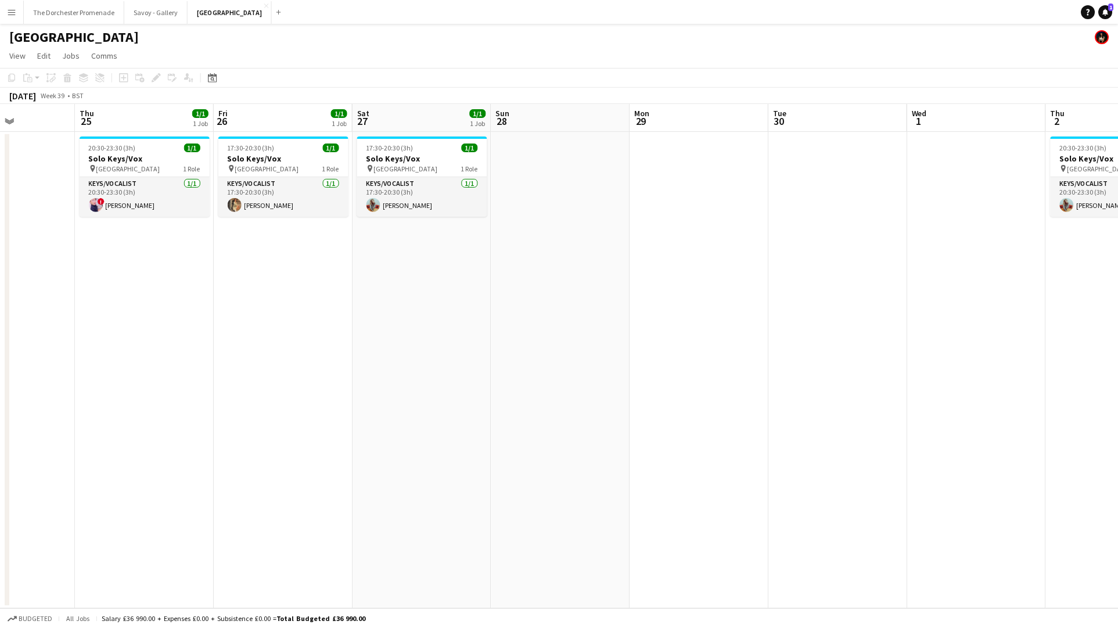
scroll to position [0, 499]
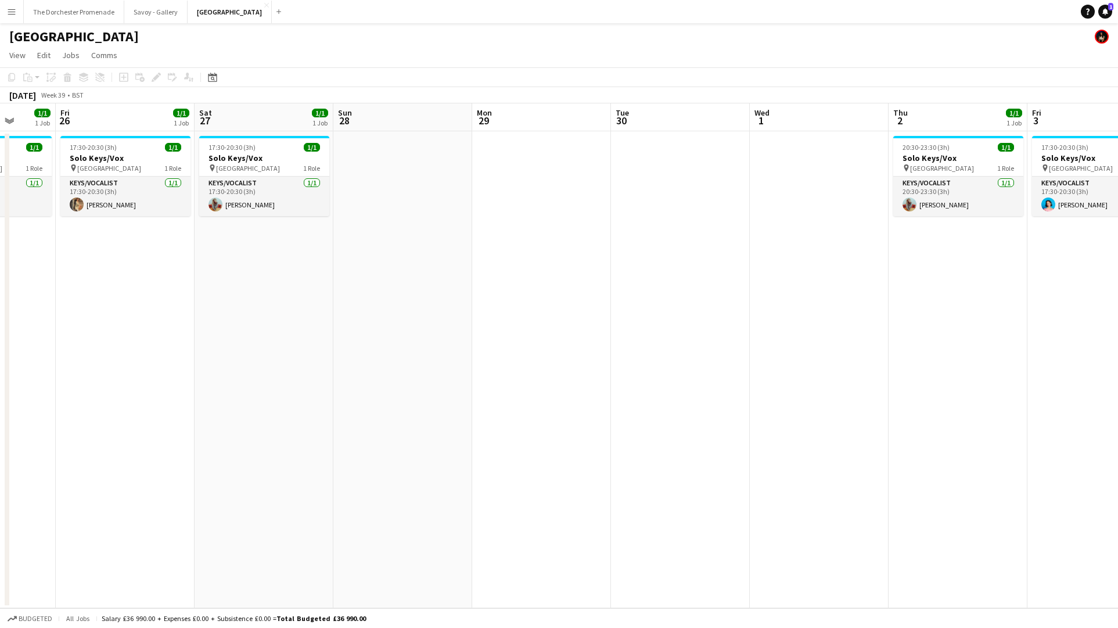
click at [4, 15] on button "Menu" at bounding box center [11, 11] width 23 height 23
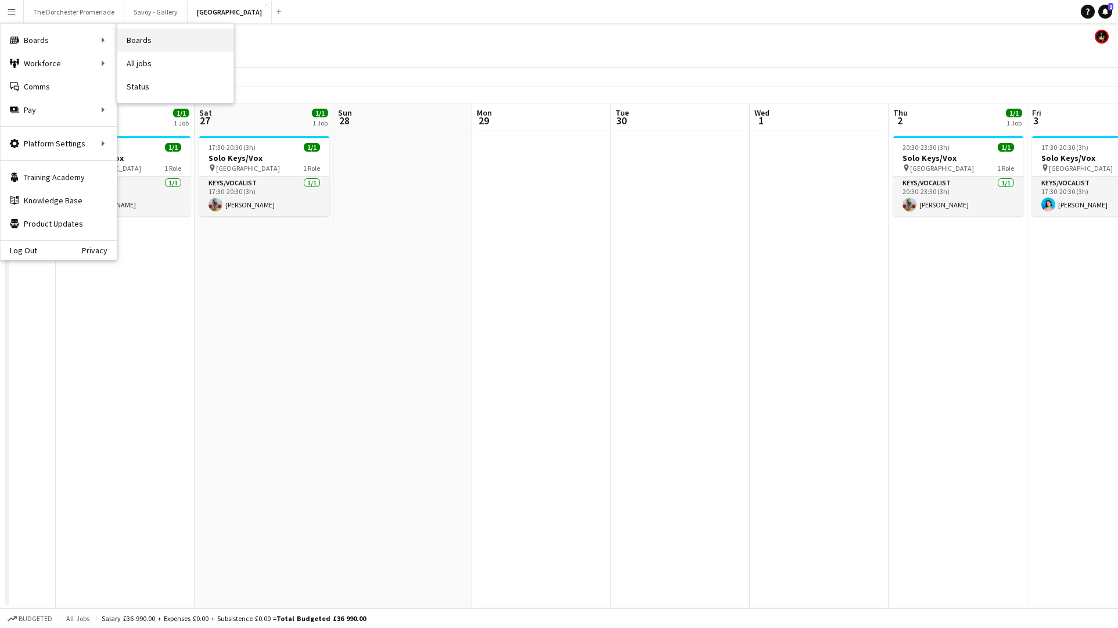
click at [158, 42] on link "Boards" at bounding box center [175, 39] width 116 height 23
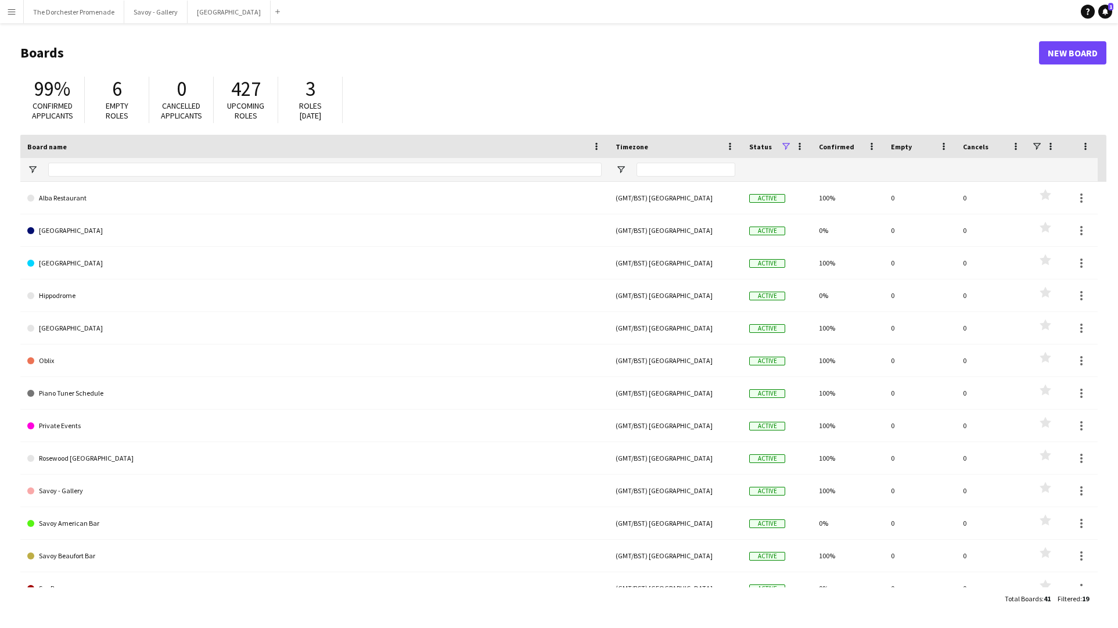
click at [16, 13] on app-icon "Menu" at bounding box center [11, 11] width 9 height 9
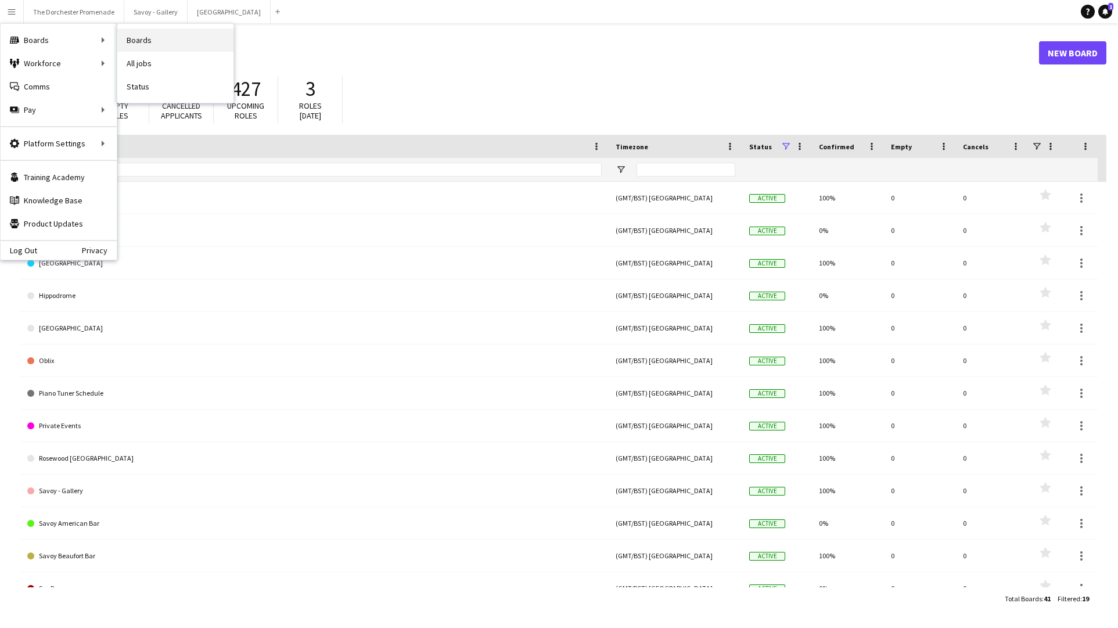
click at [193, 42] on link "Boards" at bounding box center [175, 39] width 116 height 23
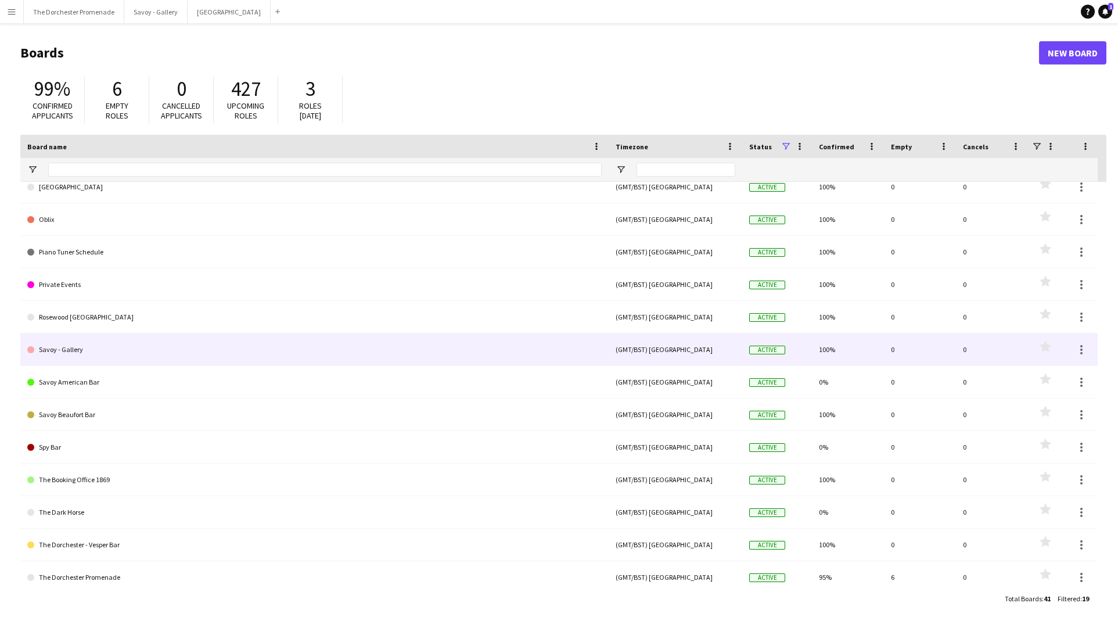
scroll to position [114, 0]
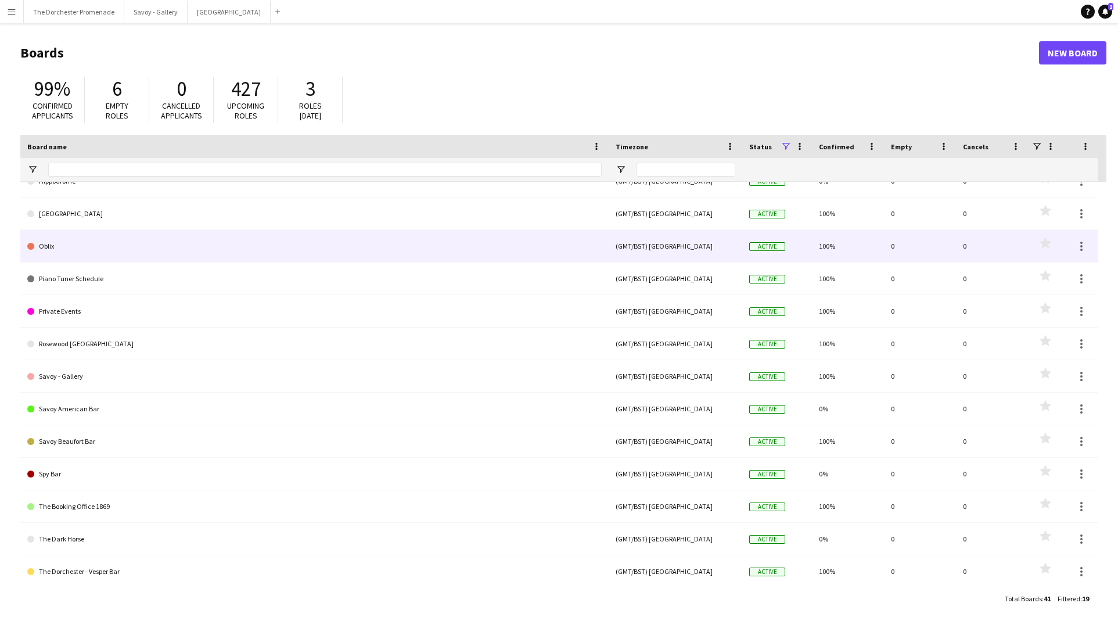
click at [77, 243] on link "Oblix" at bounding box center [314, 246] width 574 height 33
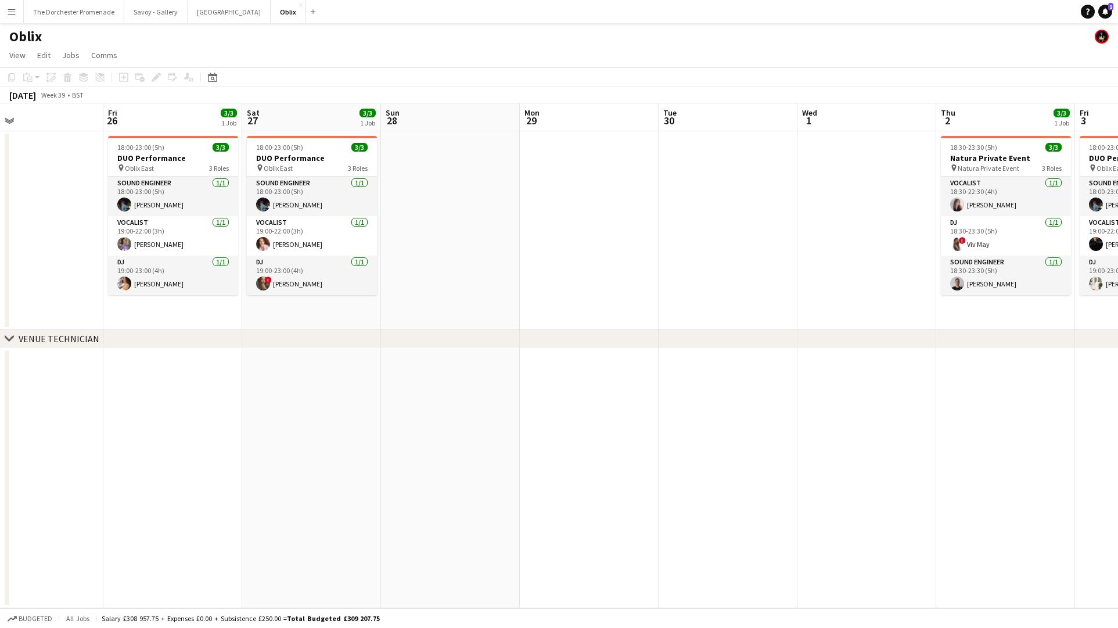
scroll to position [0, 470]
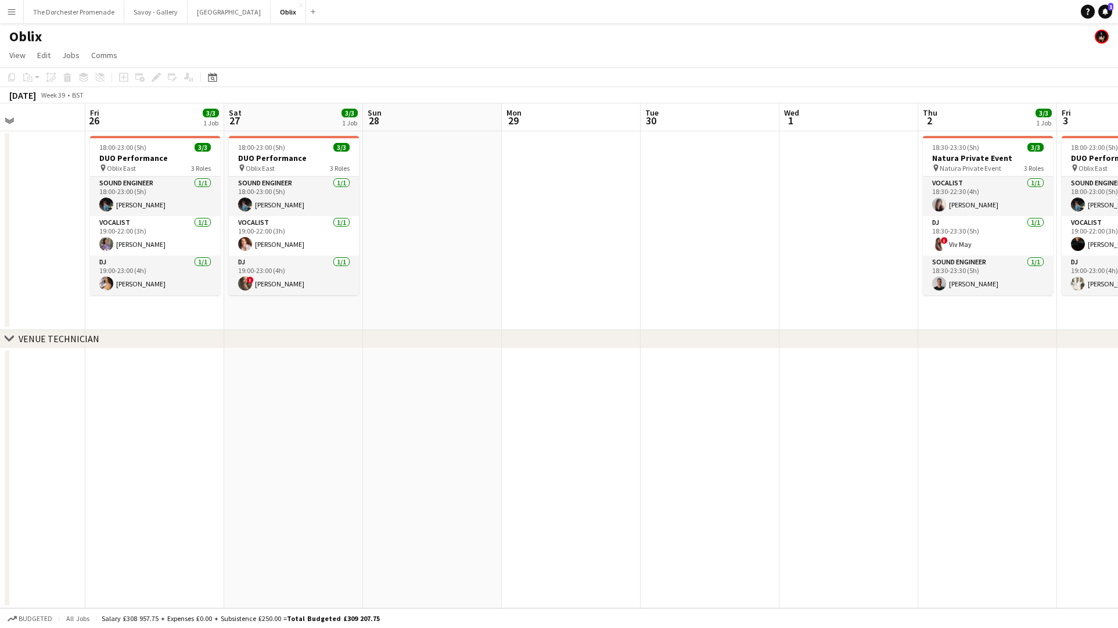
click at [13, 9] on app-icon "Menu" at bounding box center [11, 11] width 9 height 9
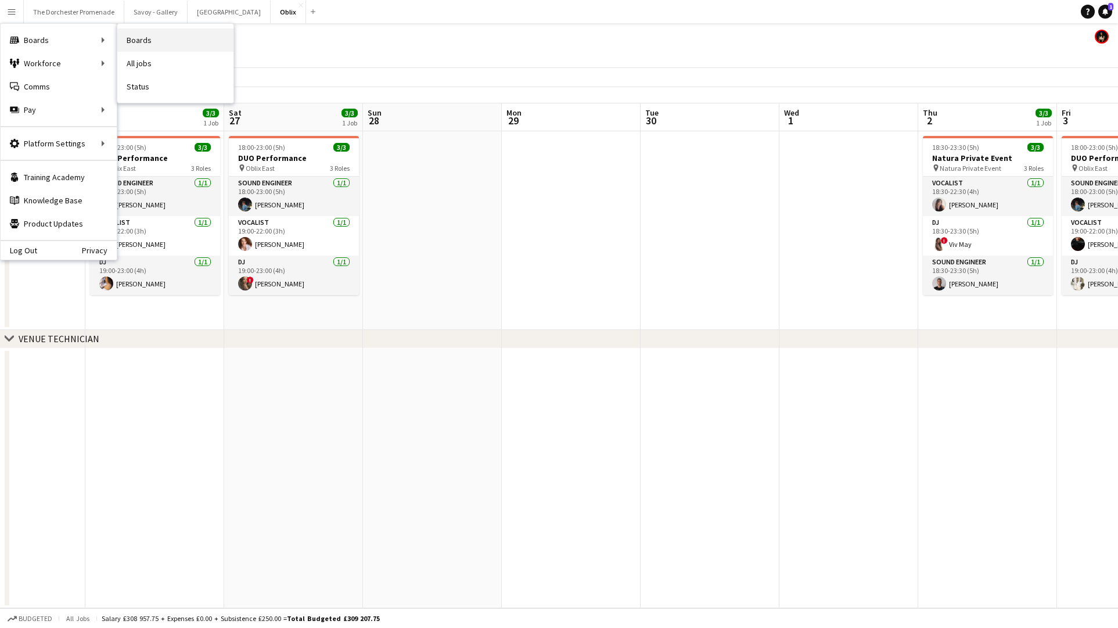
click at [164, 41] on link "Boards" at bounding box center [175, 39] width 116 height 23
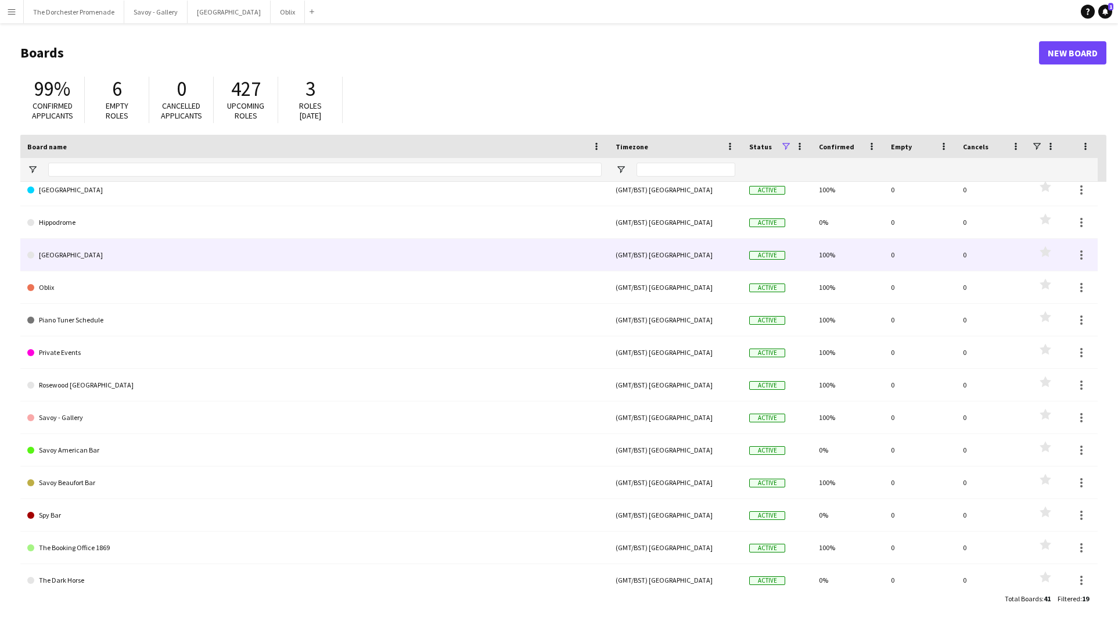
scroll to position [74, 0]
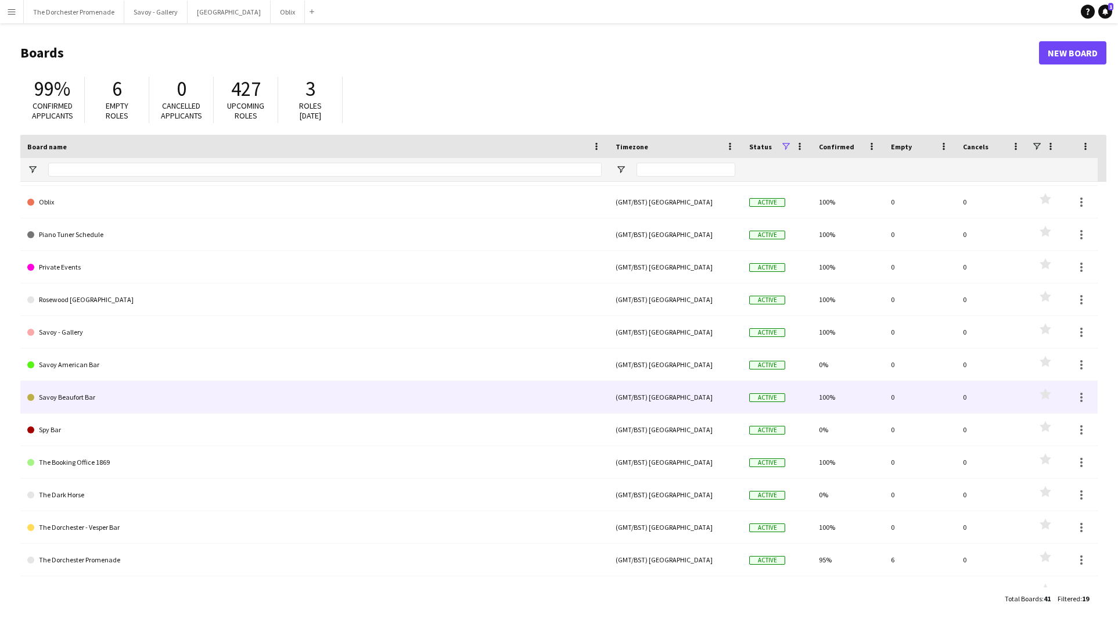
click at [243, 389] on link "Savoy Beaufort Bar" at bounding box center [314, 397] width 574 height 33
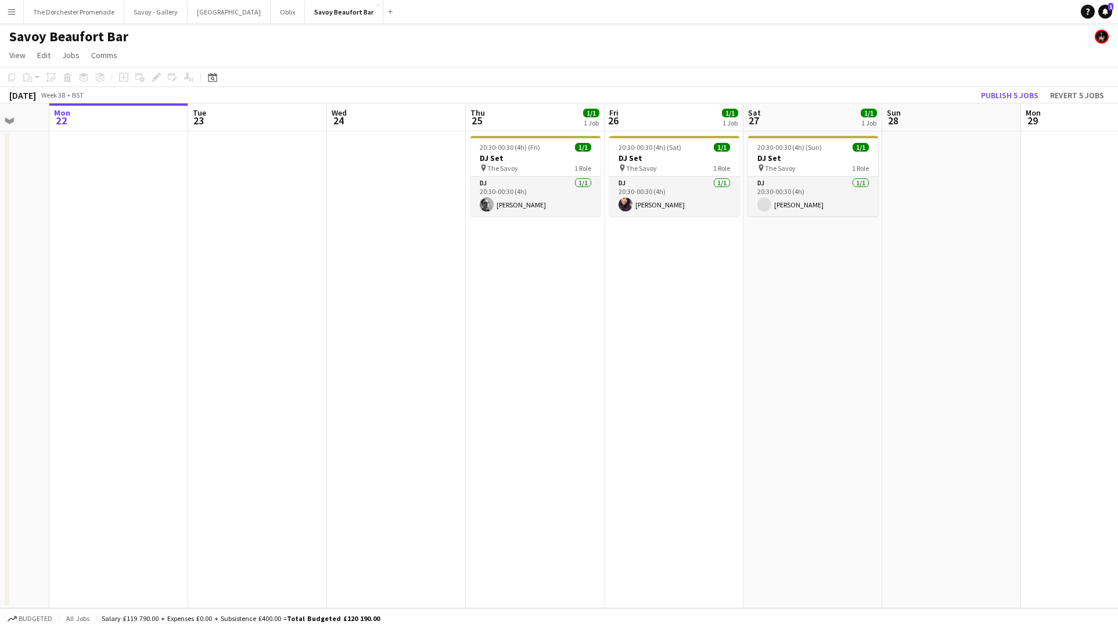
scroll to position [0, 369]
click at [12, 13] on app-icon "Menu" at bounding box center [11, 11] width 9 height 9
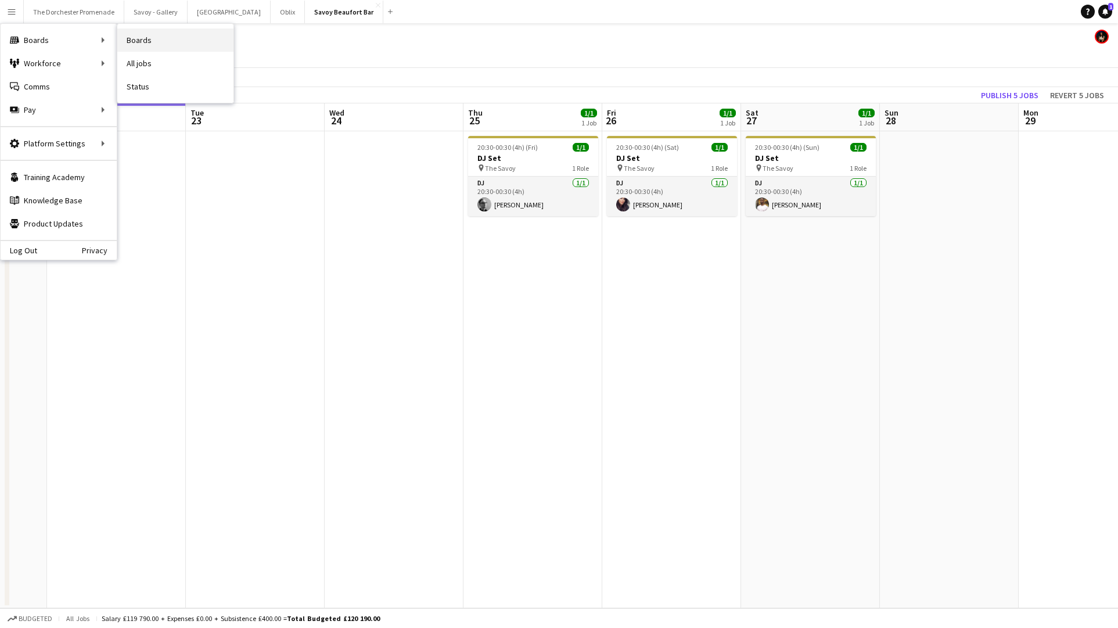
click at [174, 46] on link "Boards" at bounding box center [175, 39] width 116 height 23
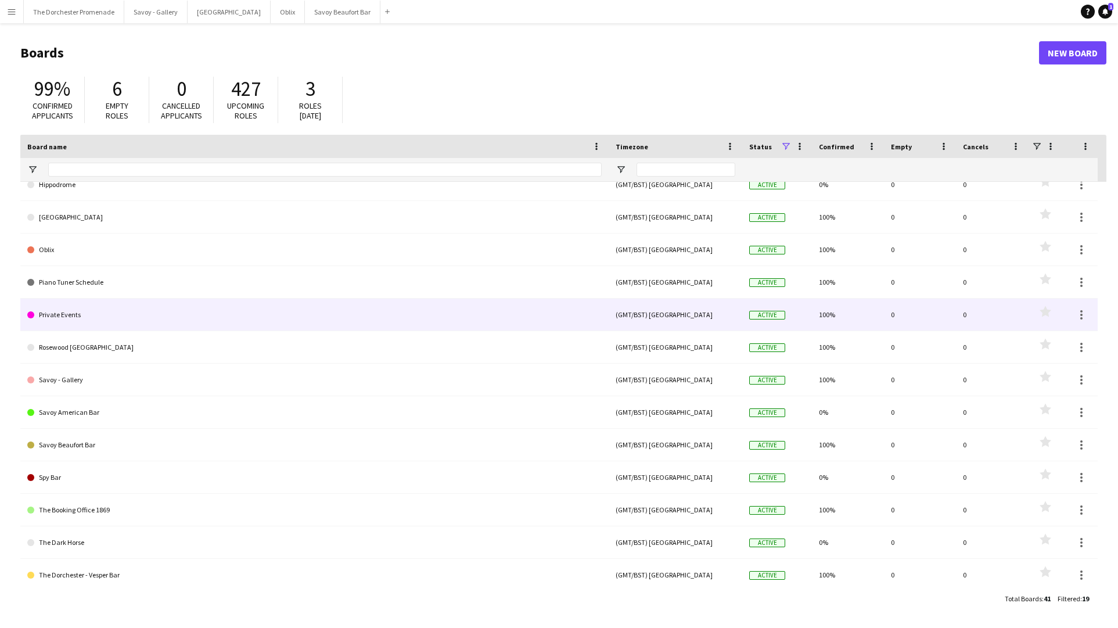
scroll to position [128, 0]
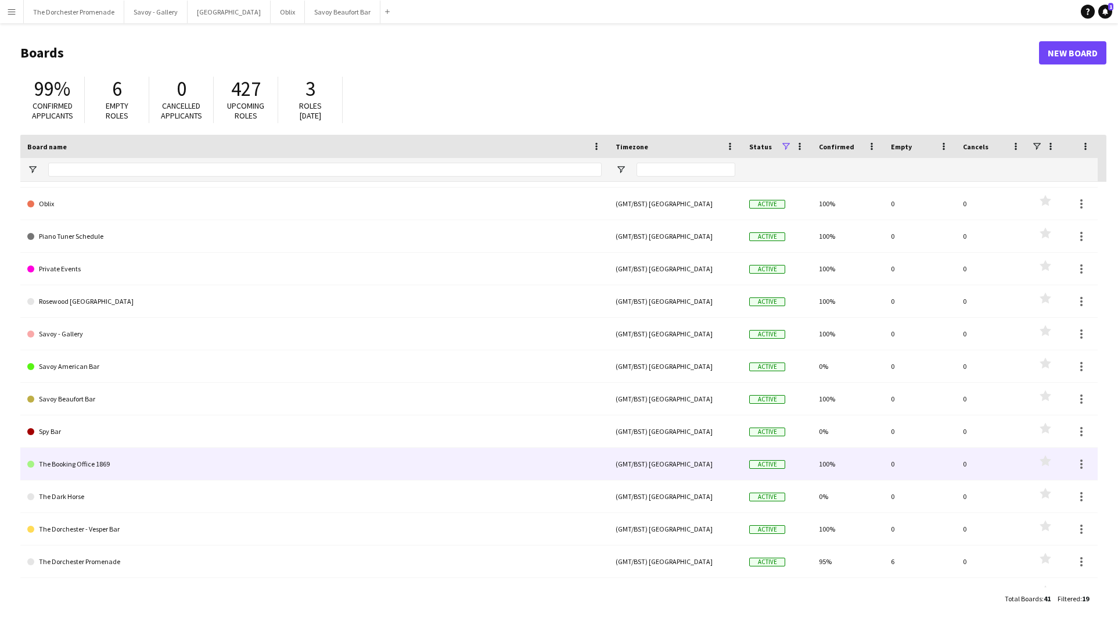
click at [183, 451] on link "The Booking Office 1869" at bounding box center [314, 464] width 574 height 33
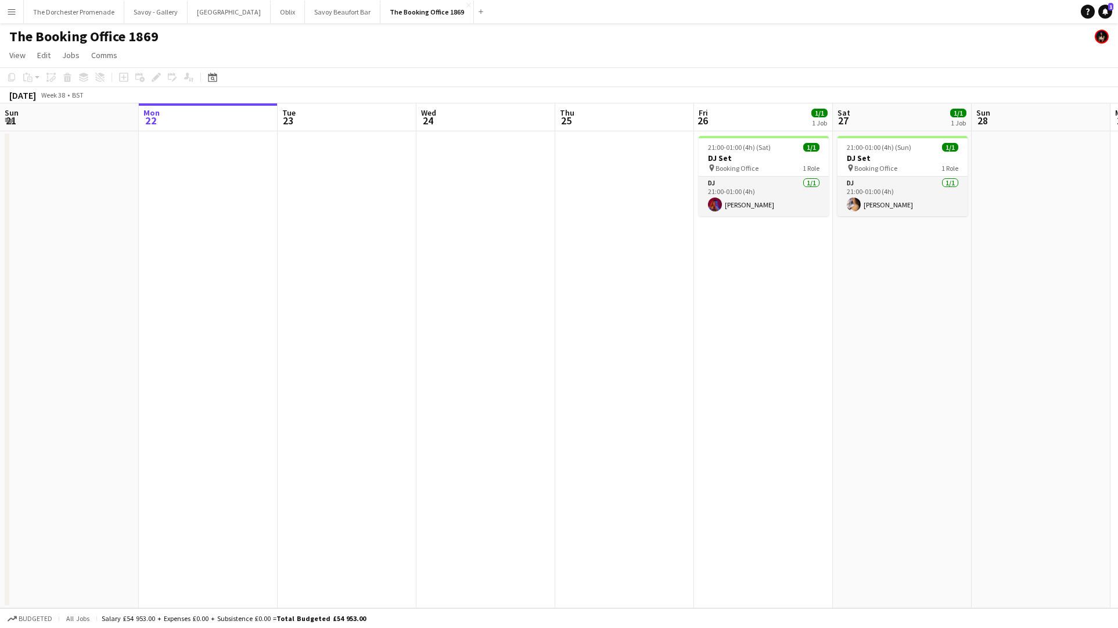
click at [13, 10] on app-icon "Menu" at bounding box center [11, 11] width 9 height 9
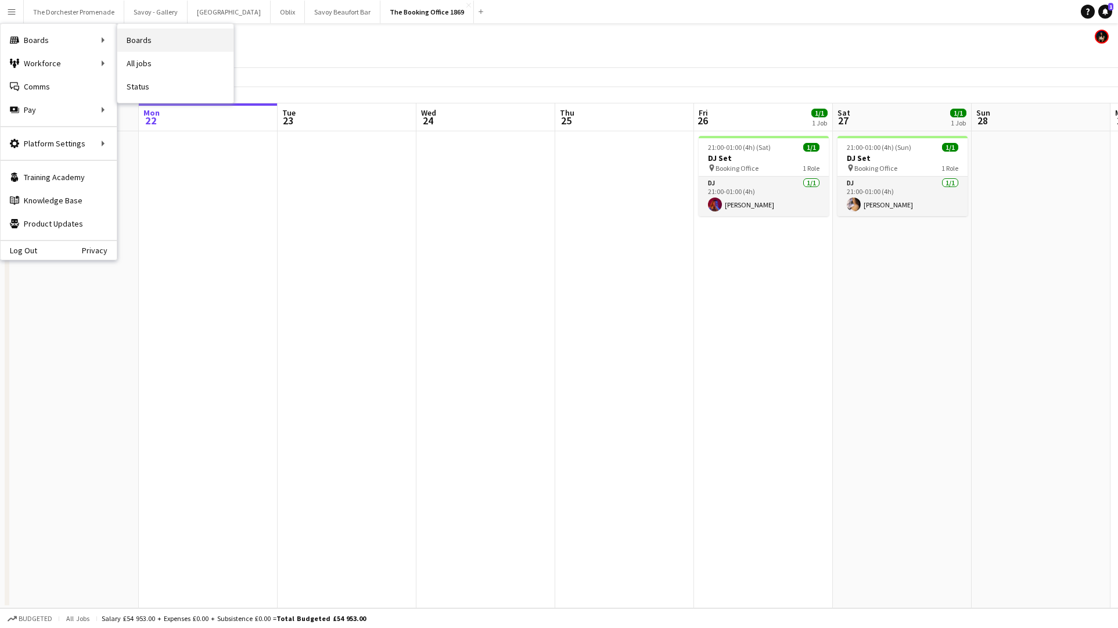
click at [182, 46] on link "Boards" at bounding box center [175, 39] width 116 height 23
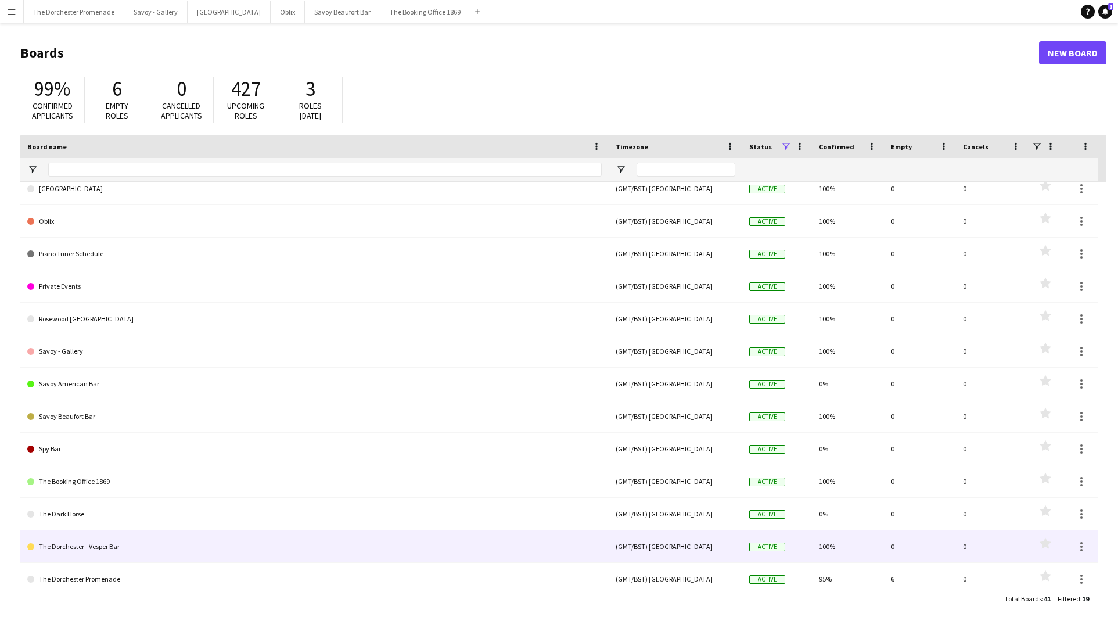
click at [89, 554] on link "The Dorchester - Vesper Bar" at bounding box center [314, 546] width 574 height 33
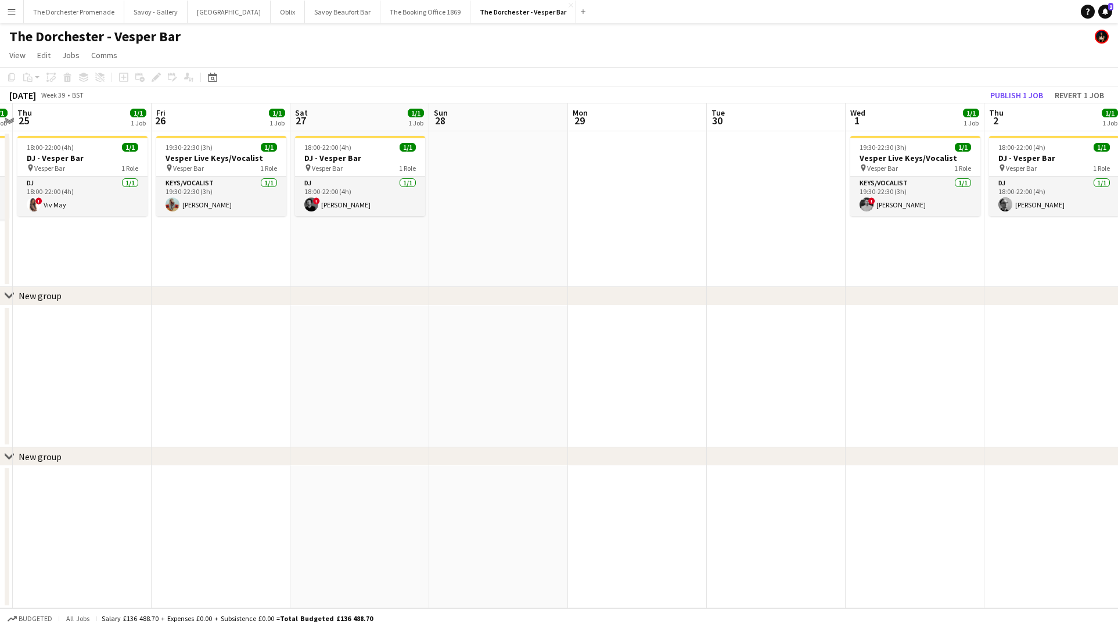
scroll to position [0, 543]
click at [5, 9] on button "Menu" at bounding box center [11, 11] width 23 height 23
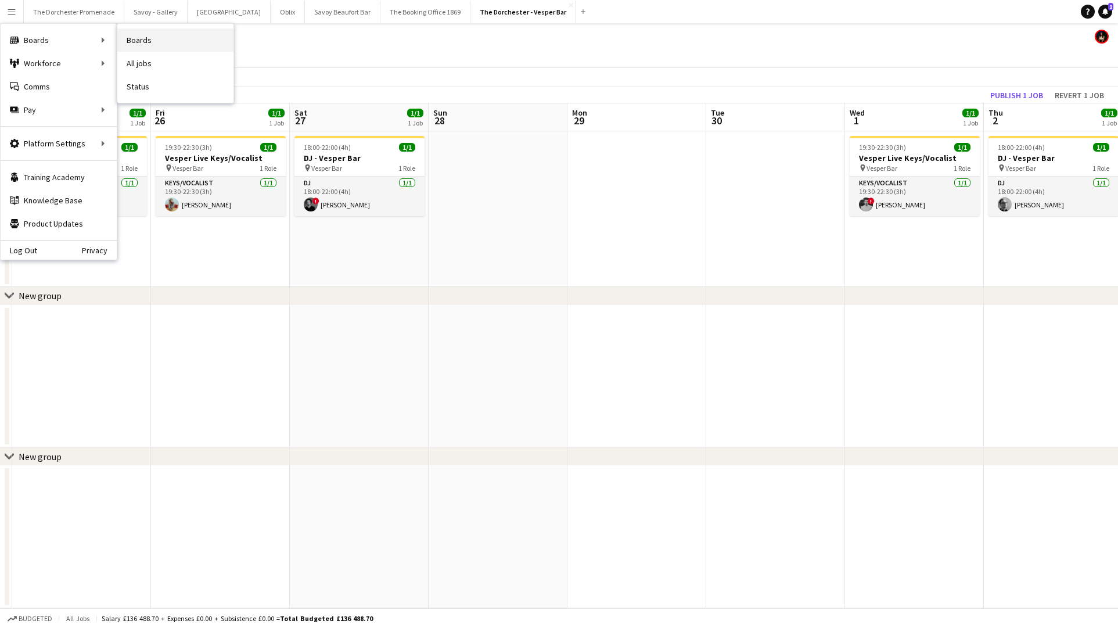
click at [152, 35] on link "Boards" at bounding box center [175, 39] width 116 height 23
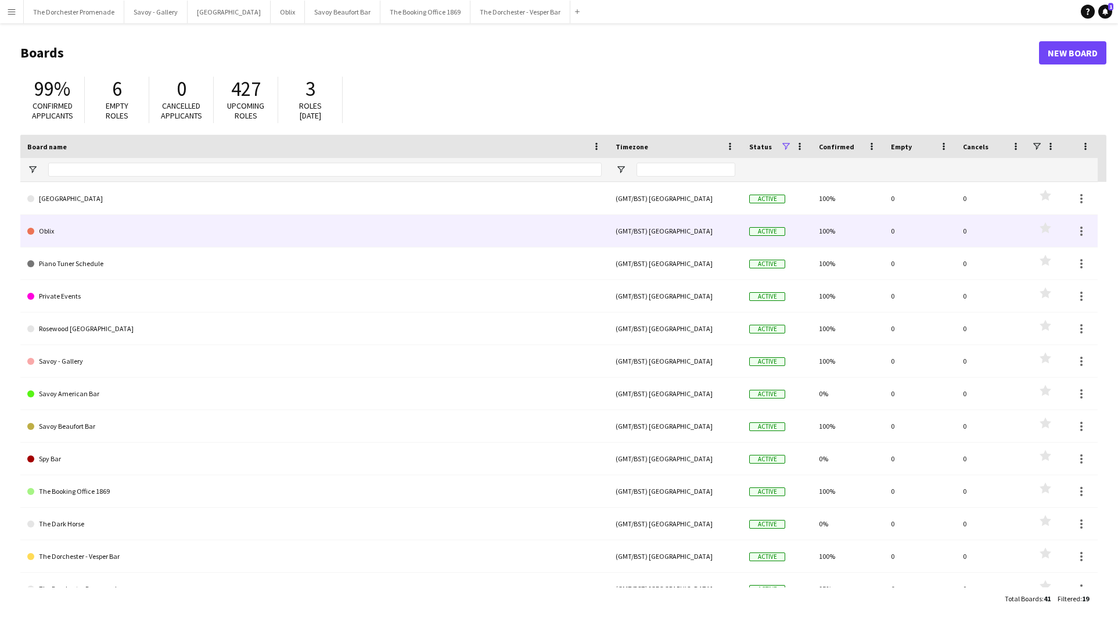
scroll to position [150, 0]
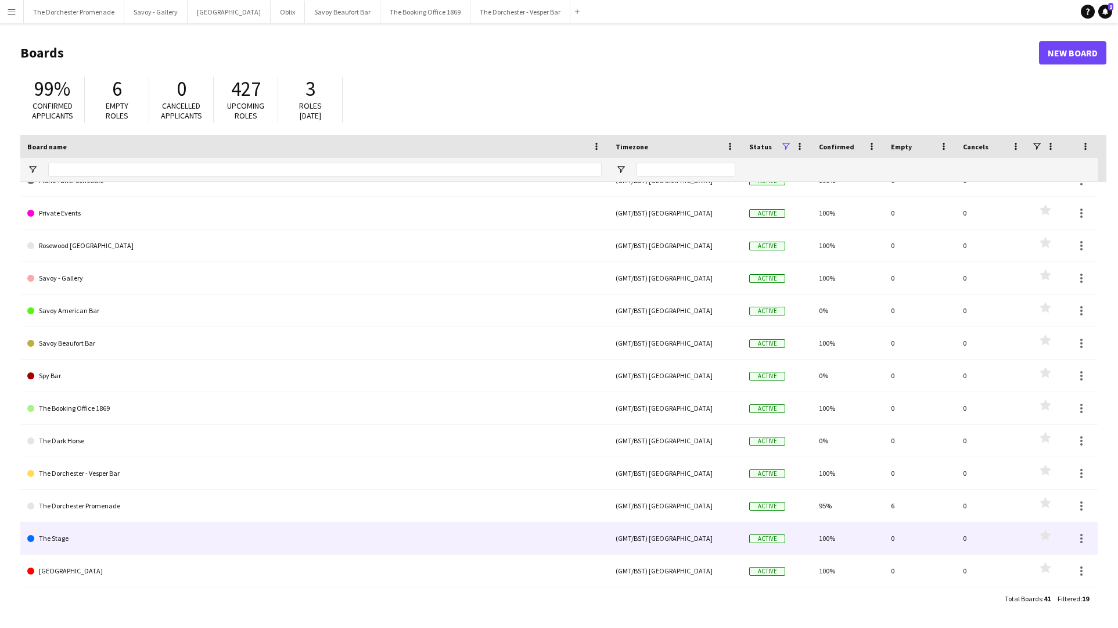
click at [74, 530] on link "The Stage" at bounding box center [314, 538] width 574 height 33
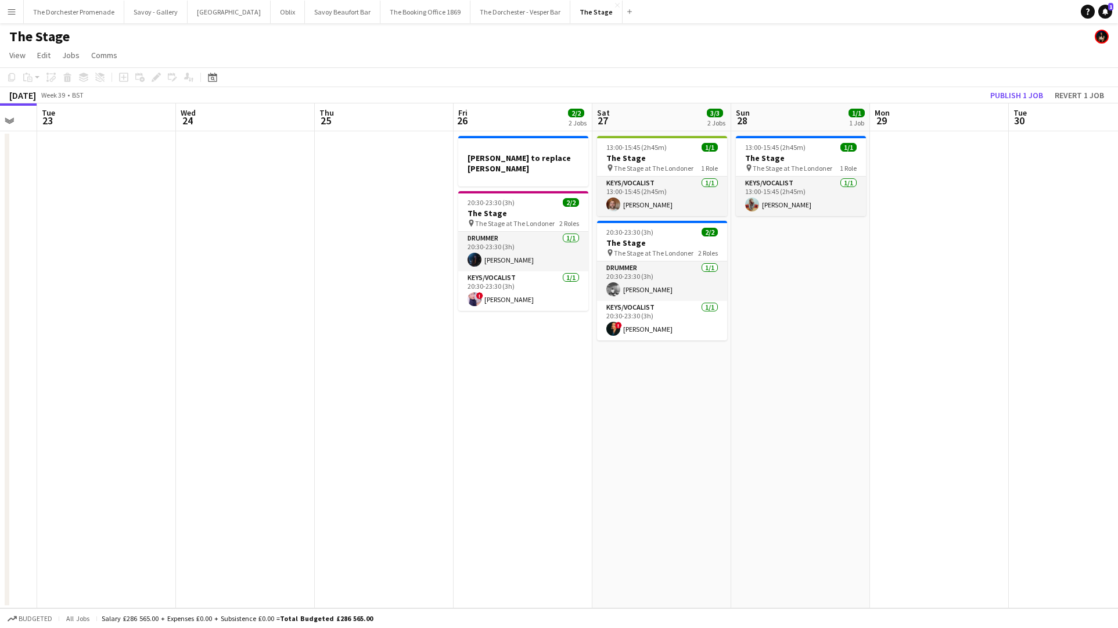
click at [14, 9] on app-icon "Menu" at bounding box center [11, 11] width 9 height 9
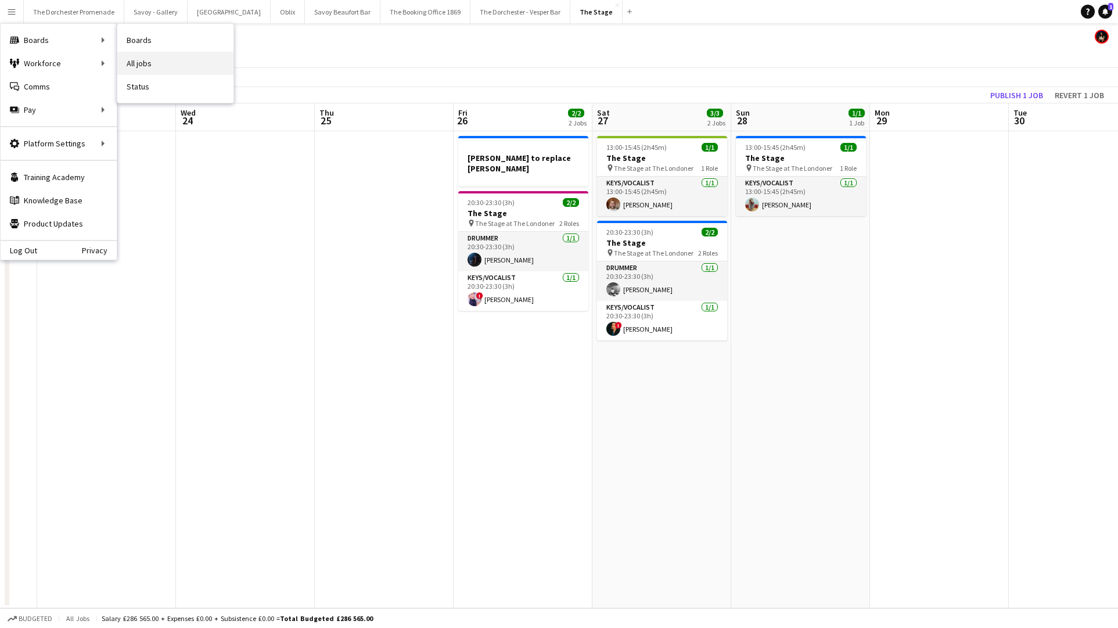
click at [163, 62] on link "All jobs" at bounding box center [175, 63] width 116 height 23
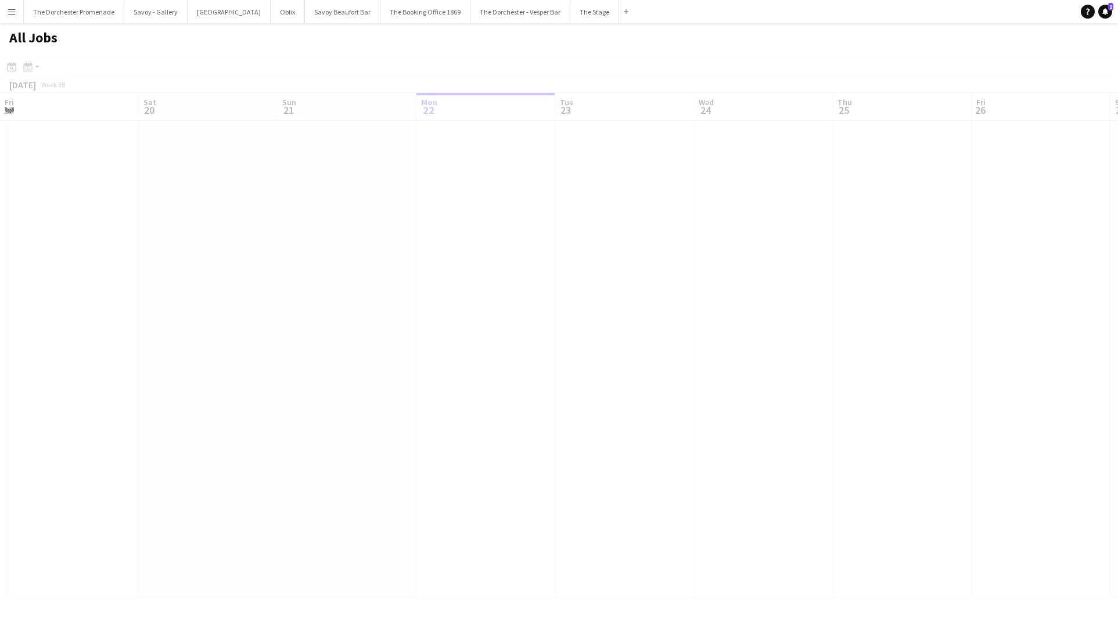
scroll to position [0, 278]
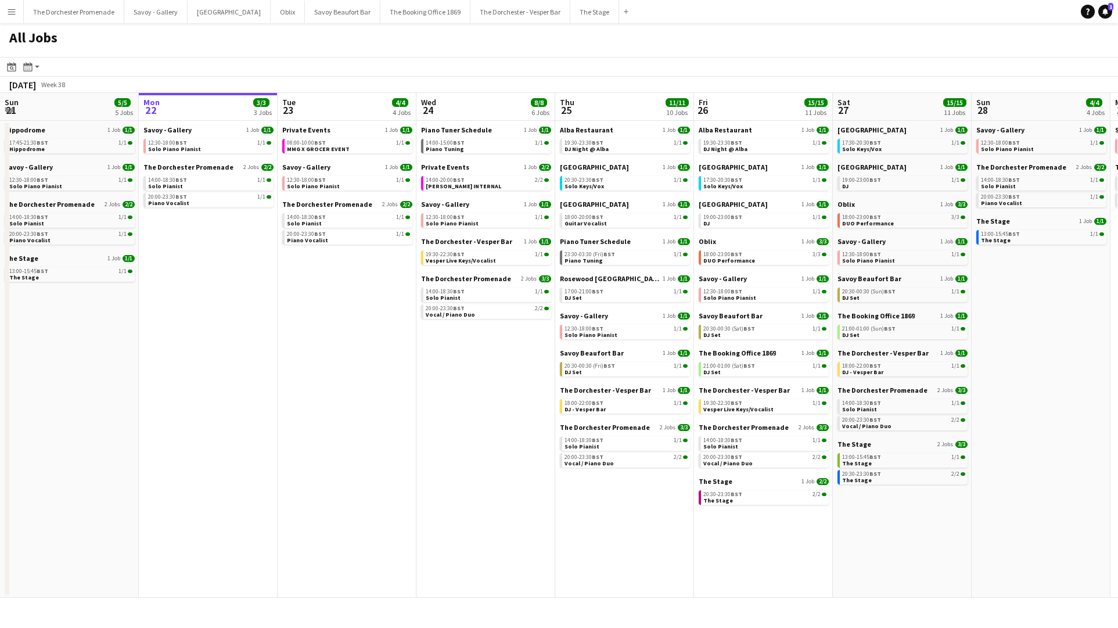
click at [13, 17] on button "Menu" at bounding box center [11, 11] width 23 height 23
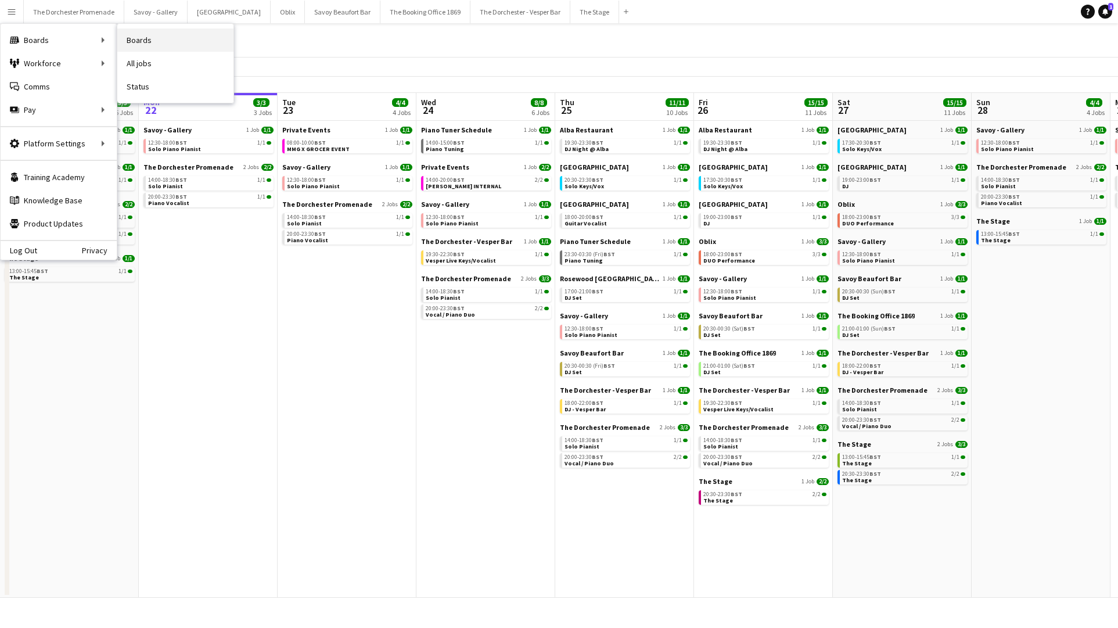
click at [164, 45] on link "Boards" at bounding box center [175, 39] width 116 height 23
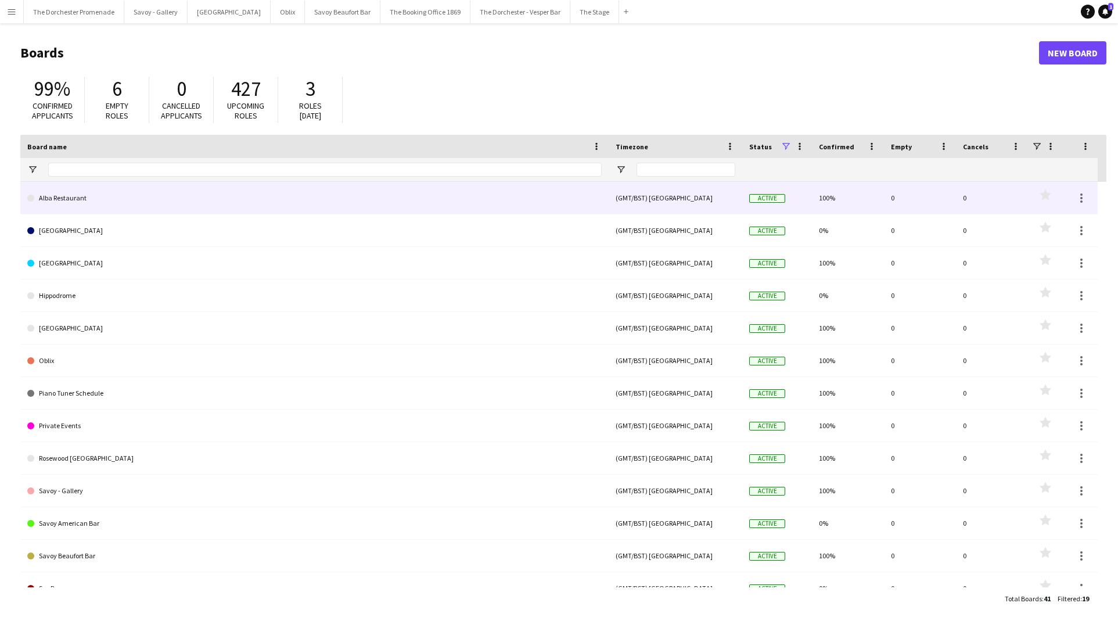
click at [135, 207] on link "Alba Restaurant" at bounding box center [314, 198] width 574 height 33
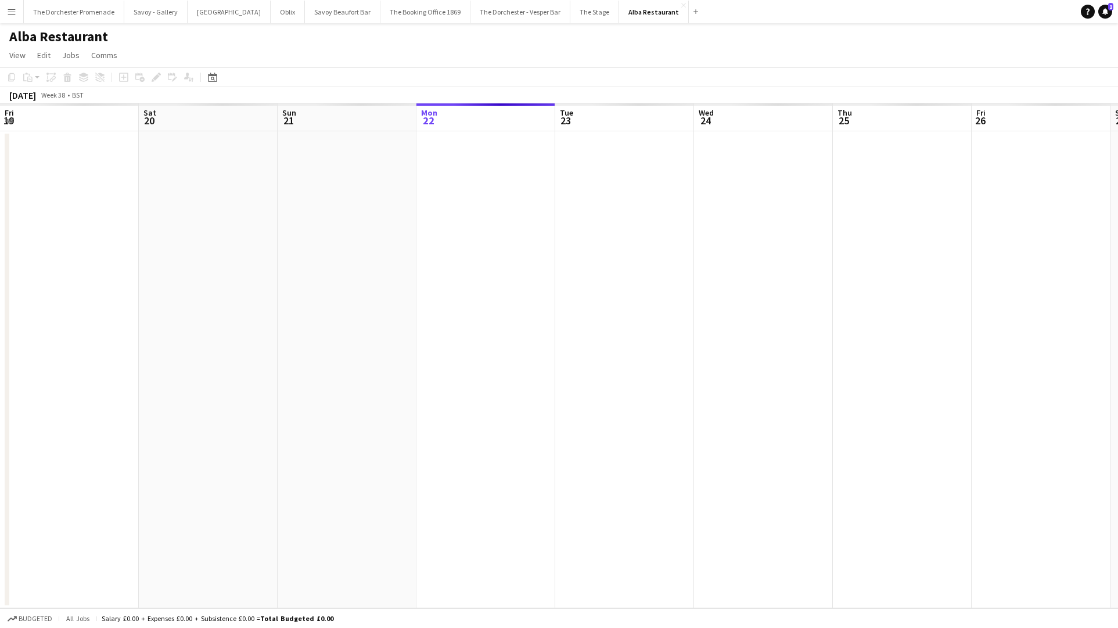
scroll to position [0, 278]
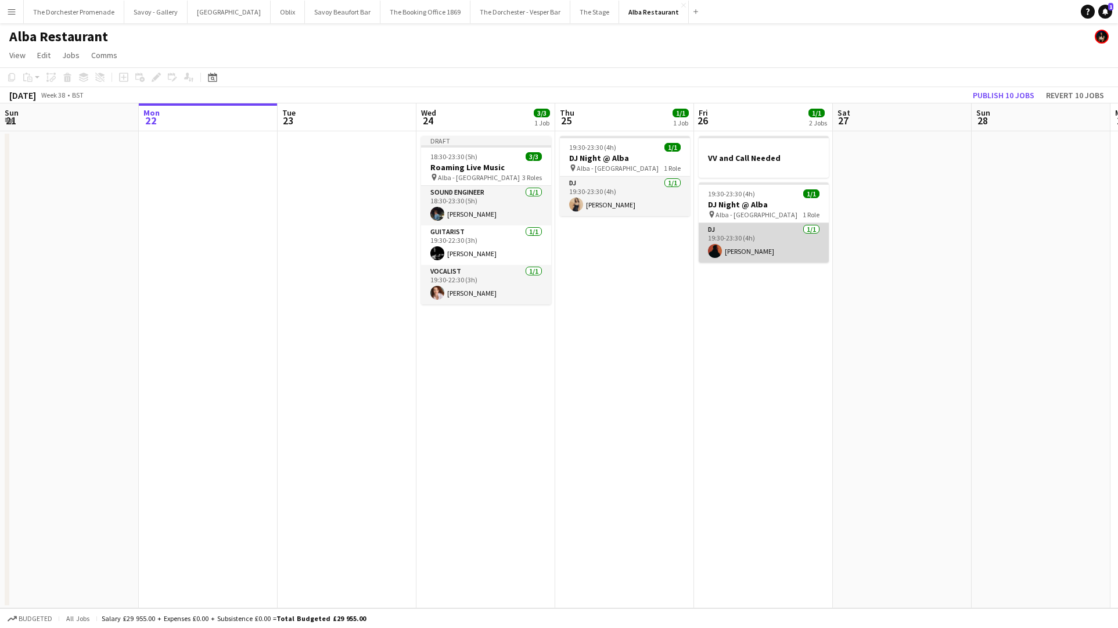
click at [765, 245] on app-card-role "DJ 1/1 19:30-23:30 (4h) Frazer Robinson" at bounding box center [764, 242] width 130 height 39
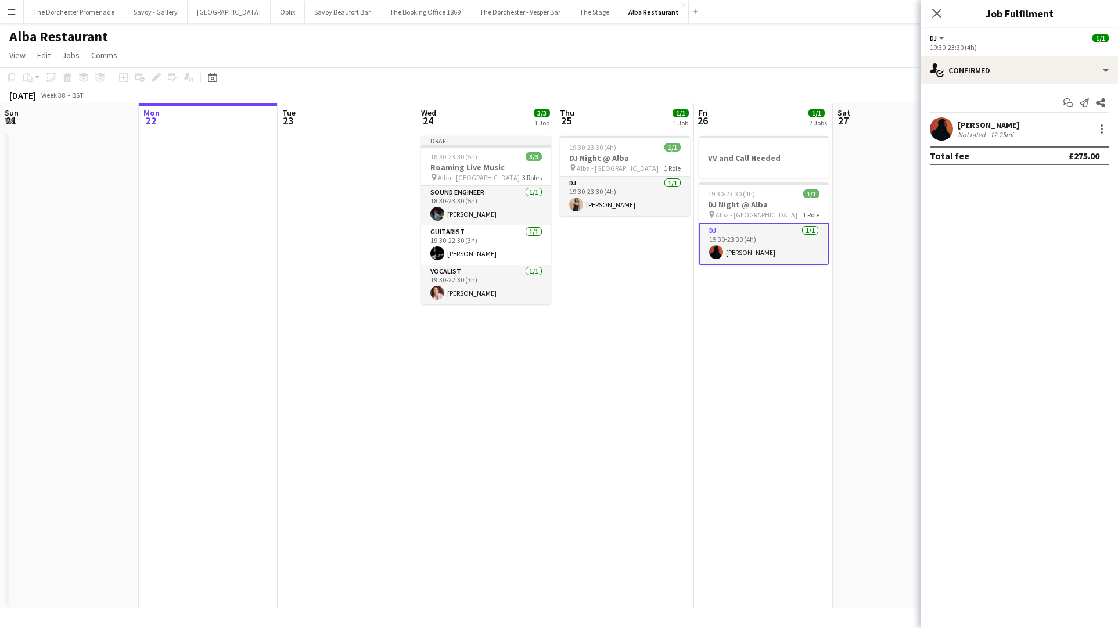
click at [947, 130] on app-user-avatar at bounding box center [941, 128] width 23 height 23
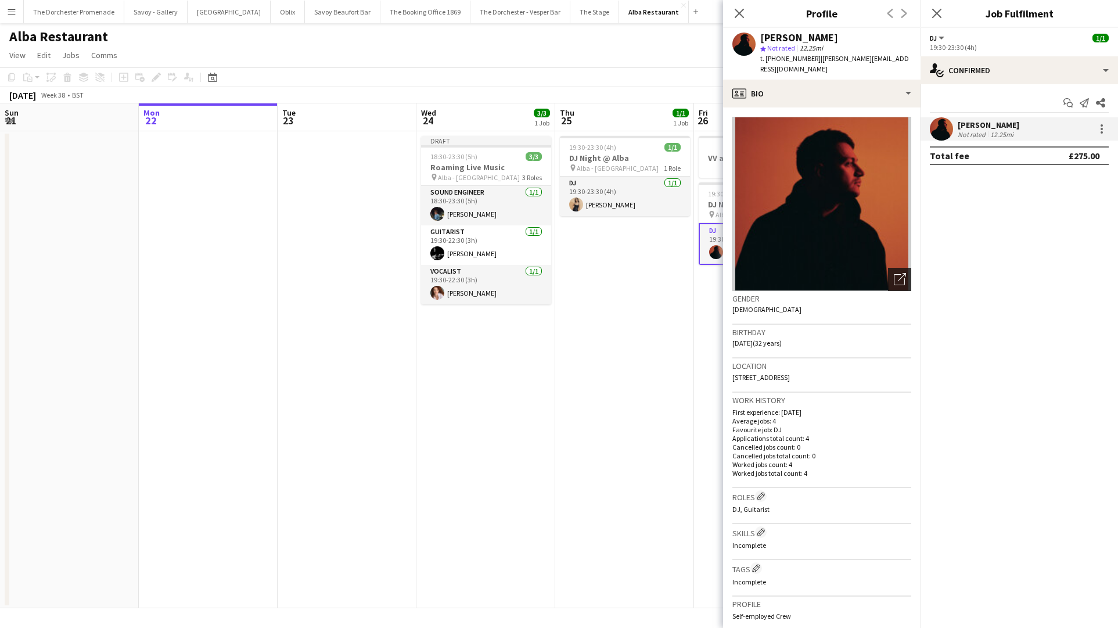
click at [895, 273] on icon "Open photos pop-in" at bounding box center [900, 279] width 12 height 12
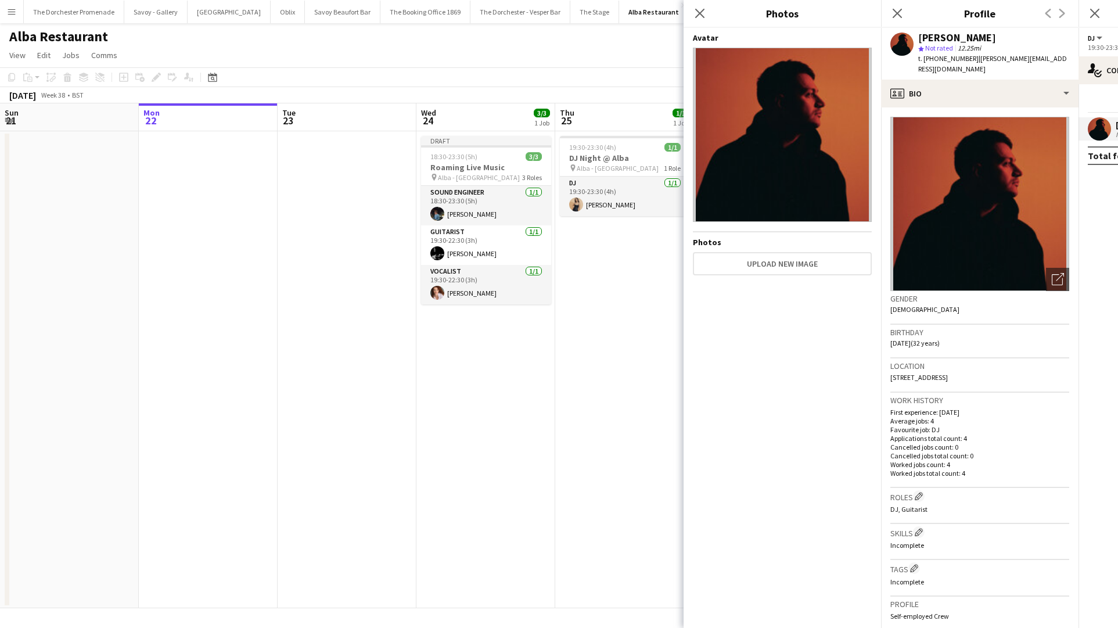
click at [7, 10] on app-icon "Menu" at bounding box center [11, 11] width 9 height 9
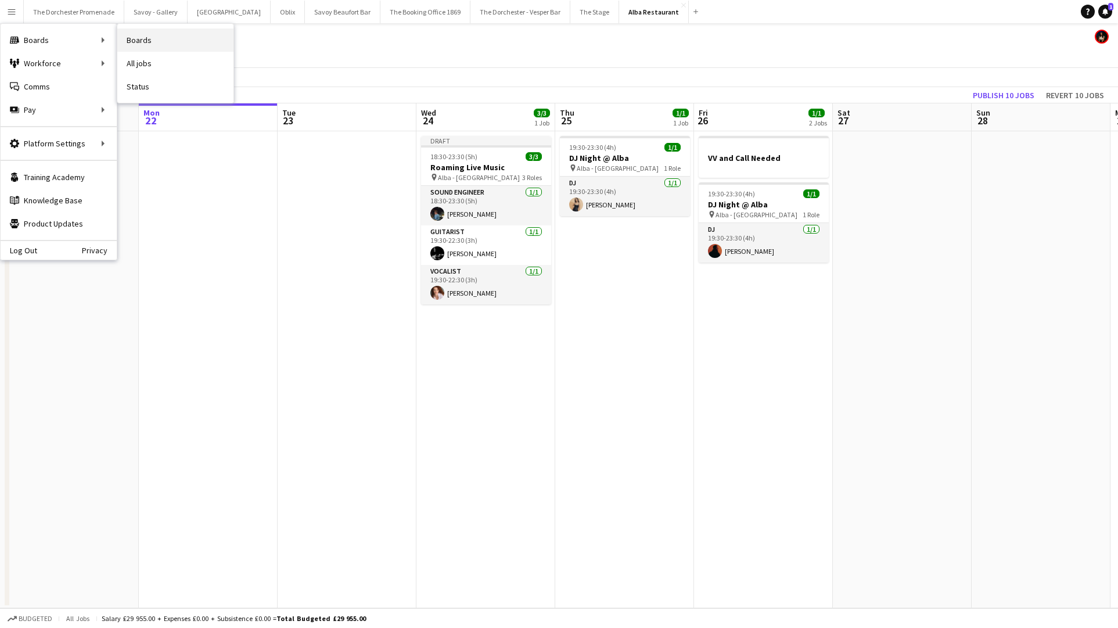
click at [155, 38] on link "Boards" at bounding box center [175, 39] width 116 height 23
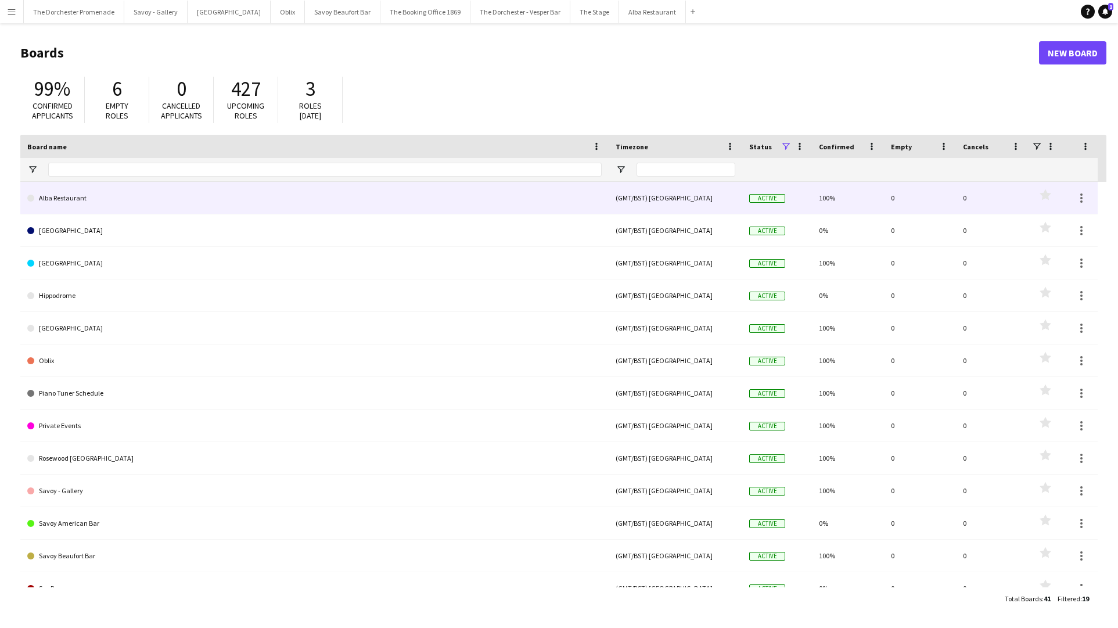
click at [127, 202] on link "Alba Restaurant" at bounding box center [314, 198] width 574 height 33
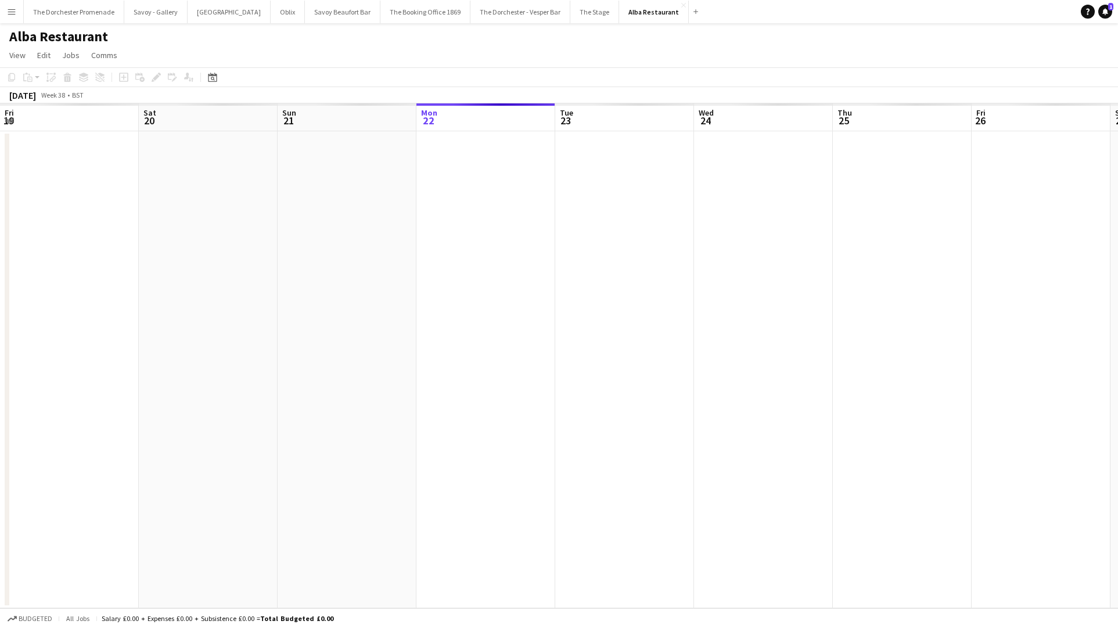
scroll to position [0, 278]
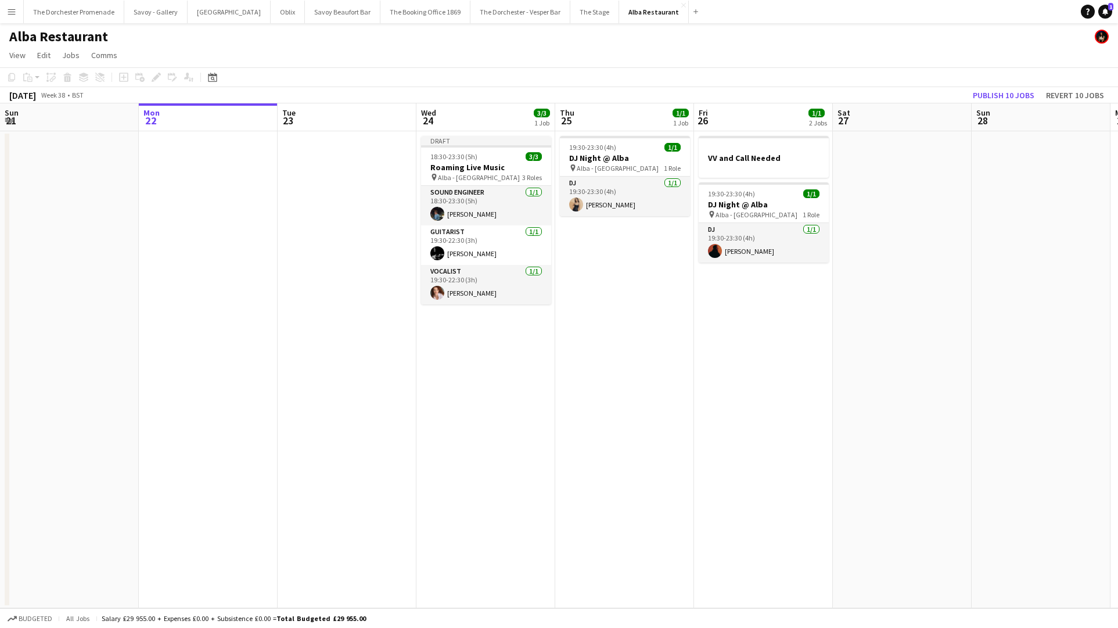
click at [14, 16] on app-icon "Menu" at bounding box center [11, 11] width 9 height 9
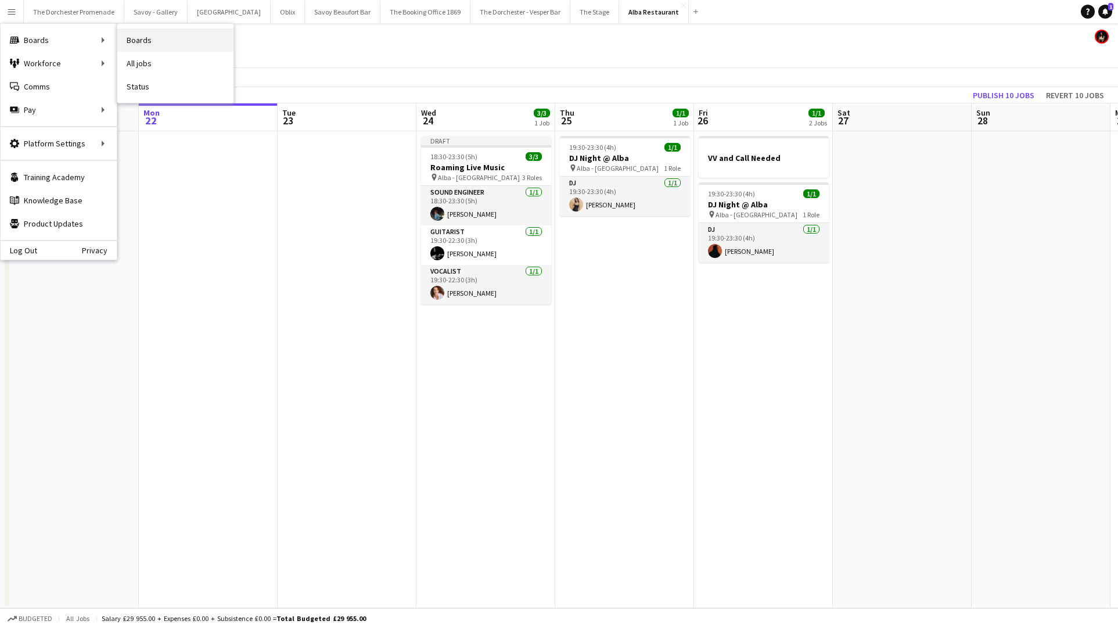
click at [171, 41] on link "Boards" at bounding box center [175, 39] width 116 height 23
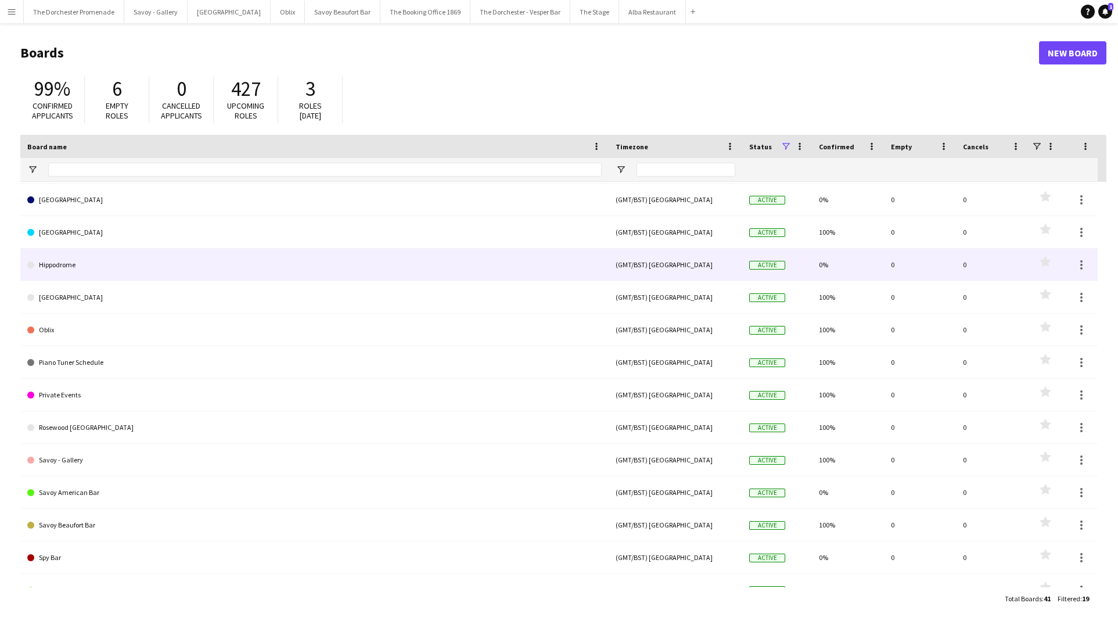
scroll to position [24, 0]
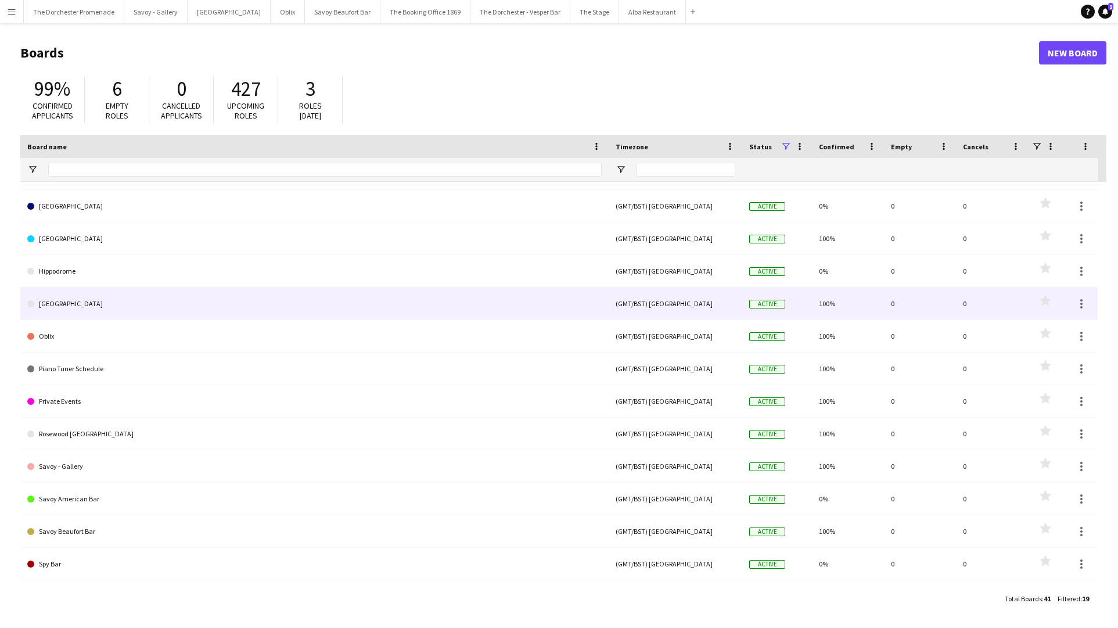
click at [121, 301] on link "[GEOGRAPHIC_DATA]" at bounding box center [314, 303] width 574 height 33
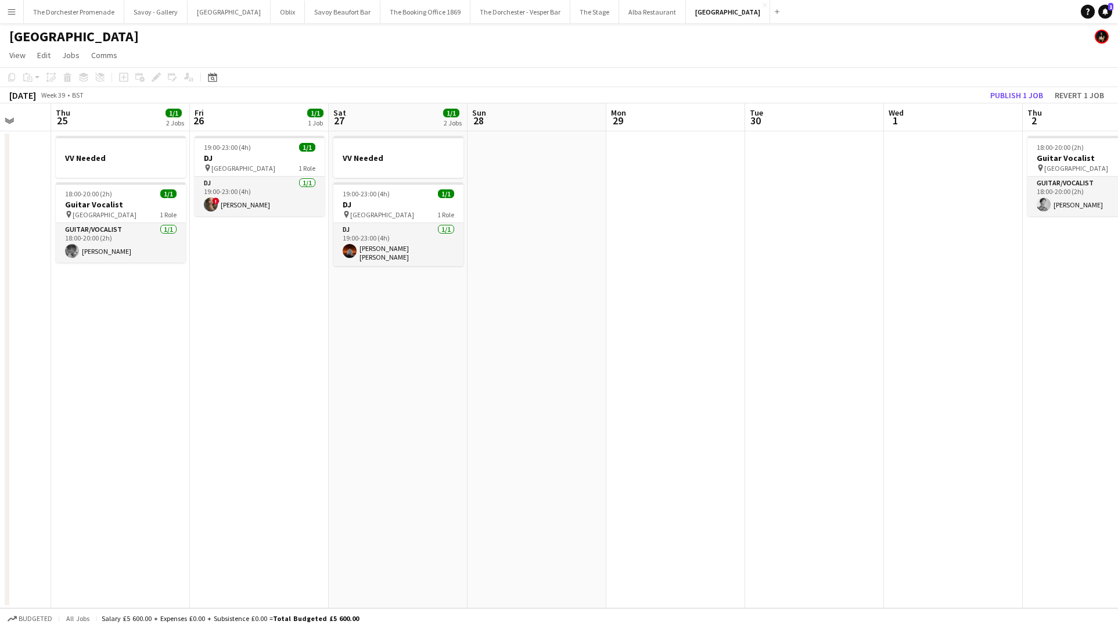
scroll to position [0, 519]
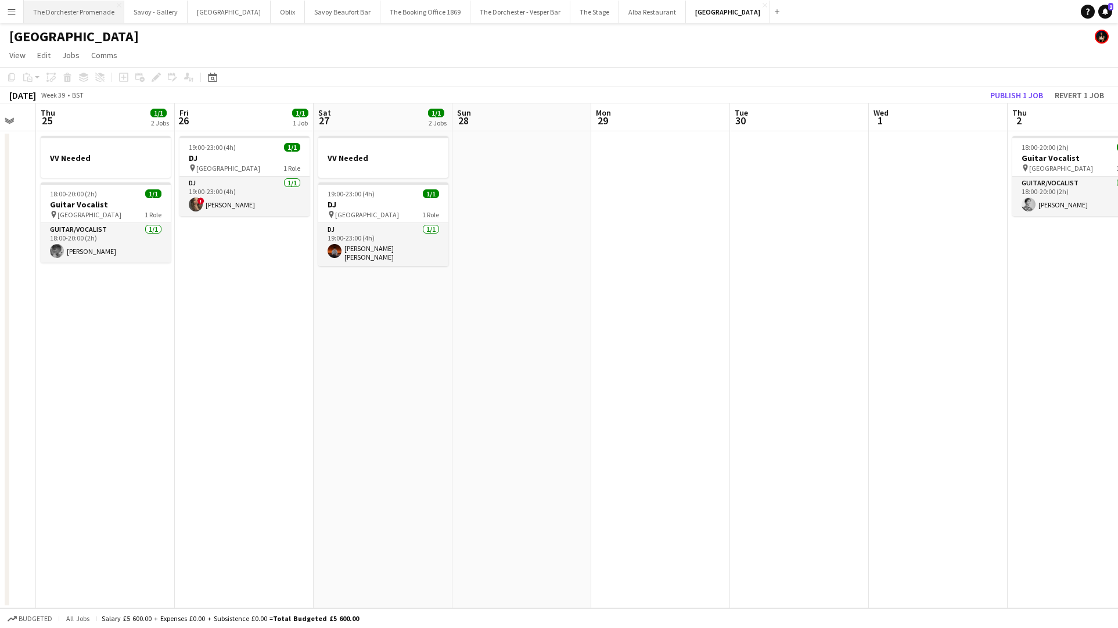
click at [70, 12] on button "The Dorchester Promenade Close" at bounding box center [74, 12] width 100 height 23
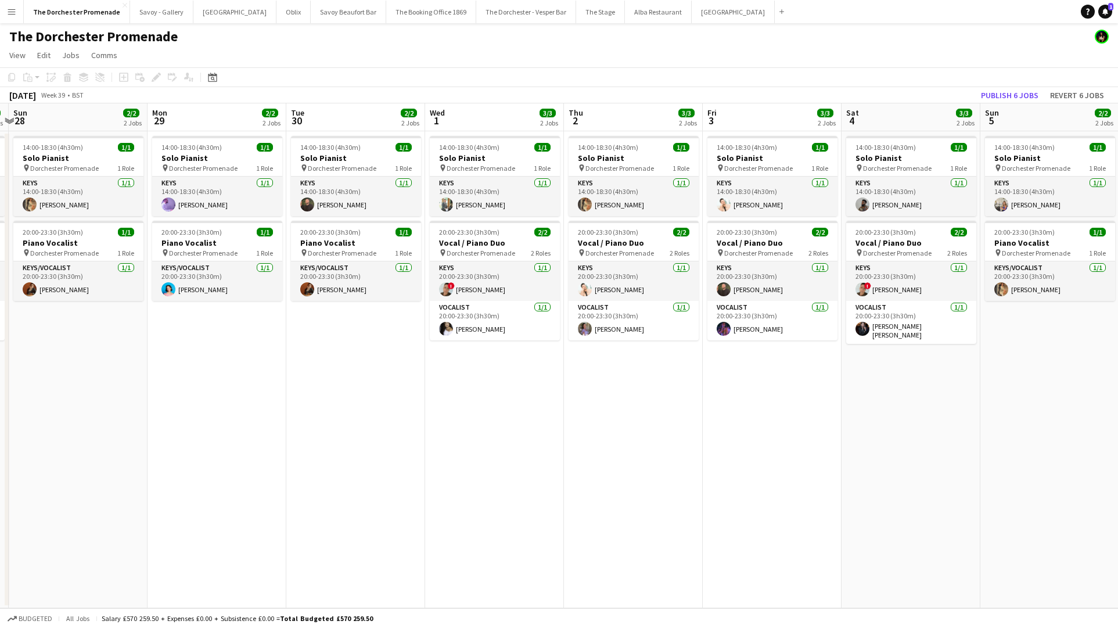
scroll to position [0, 416]
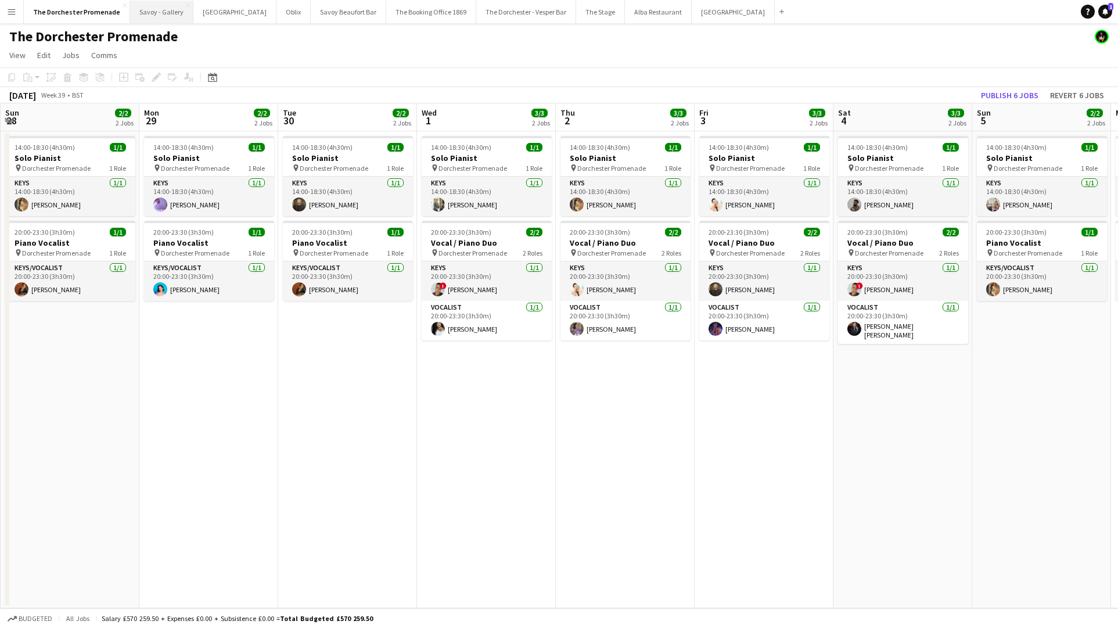
click at [141, 11] on button "Savoy - Gallery Close" at bounding box center [161, 12] width 63 height 23
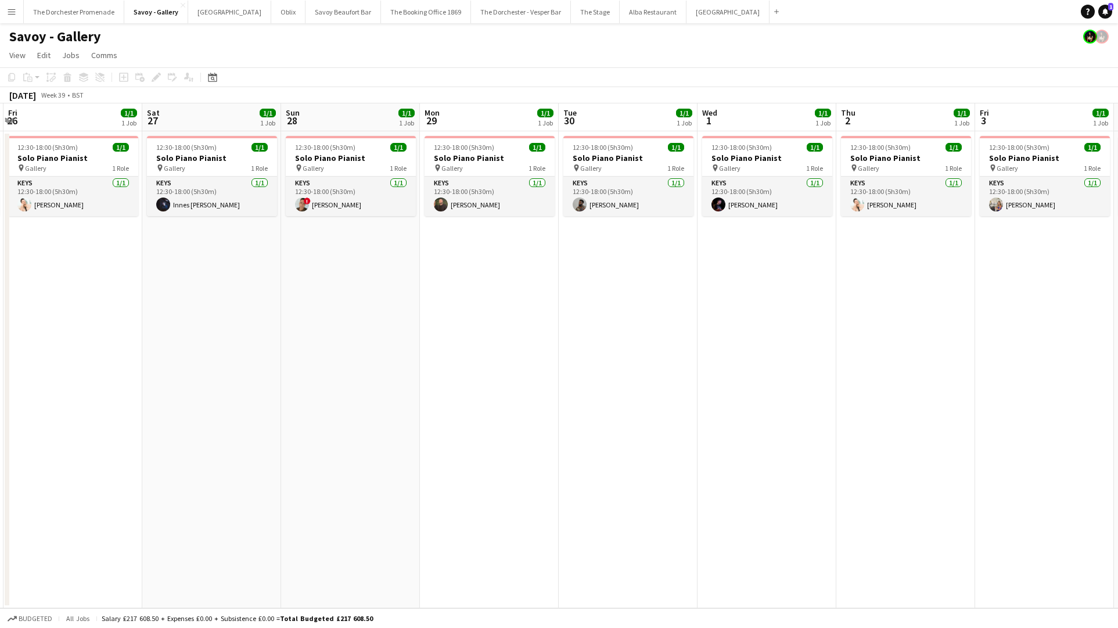
scroll to position [0, 420]
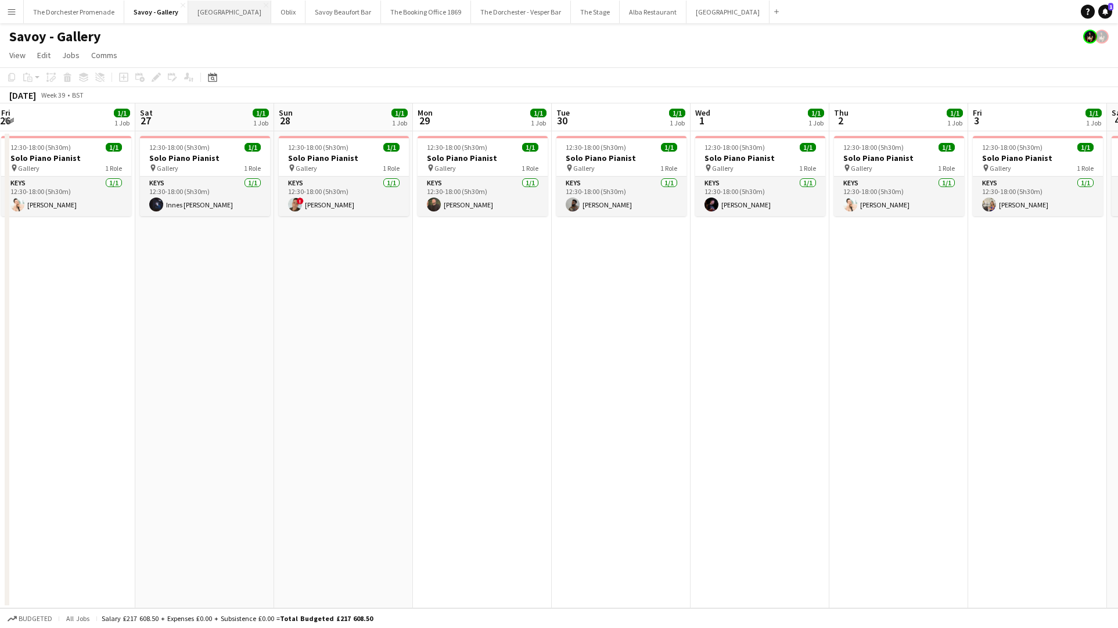
click at [209, 20] on button "Goring Hotel Close" at bounding box center [229, 12] width 83 height 23
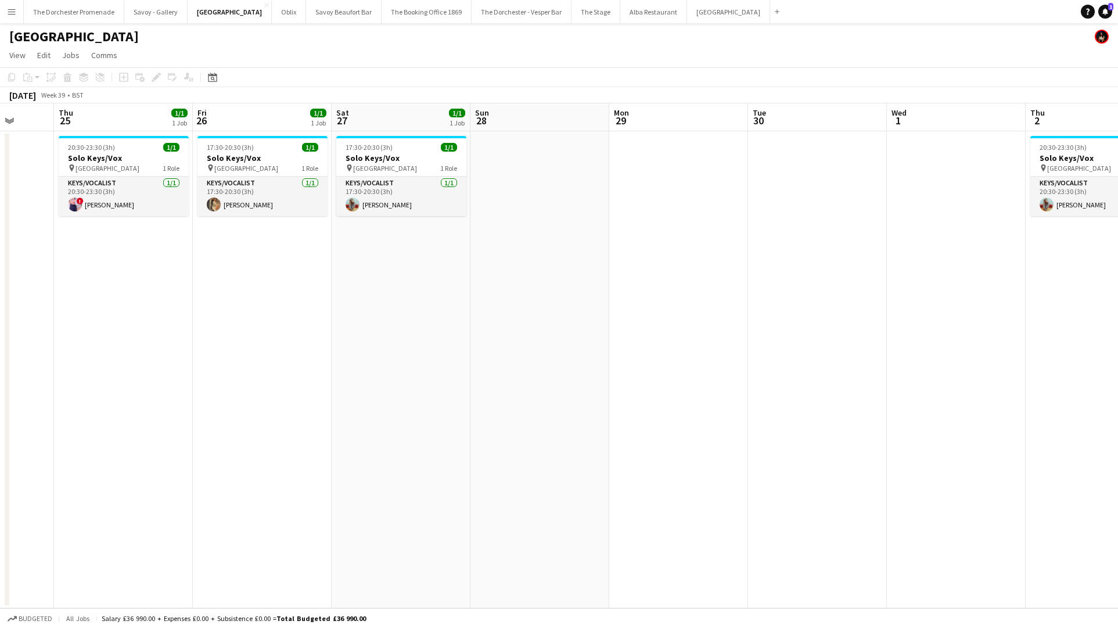
scroll to position [0, 508]
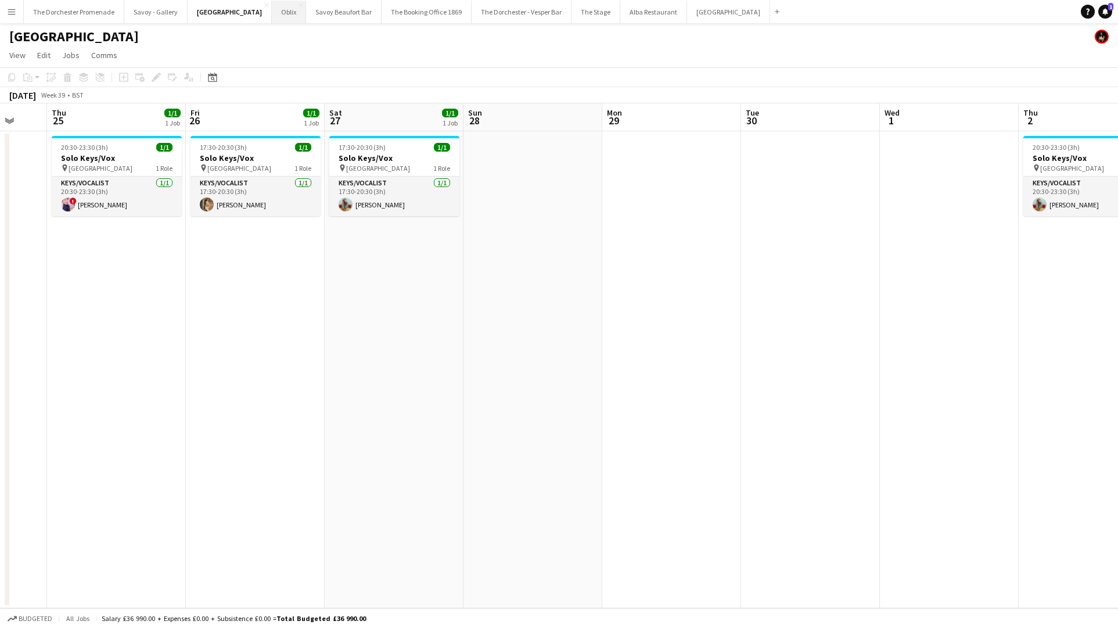
click at [272, 16] on button "Oblix Close" at bounding box center [289, 12] width 34 height 23
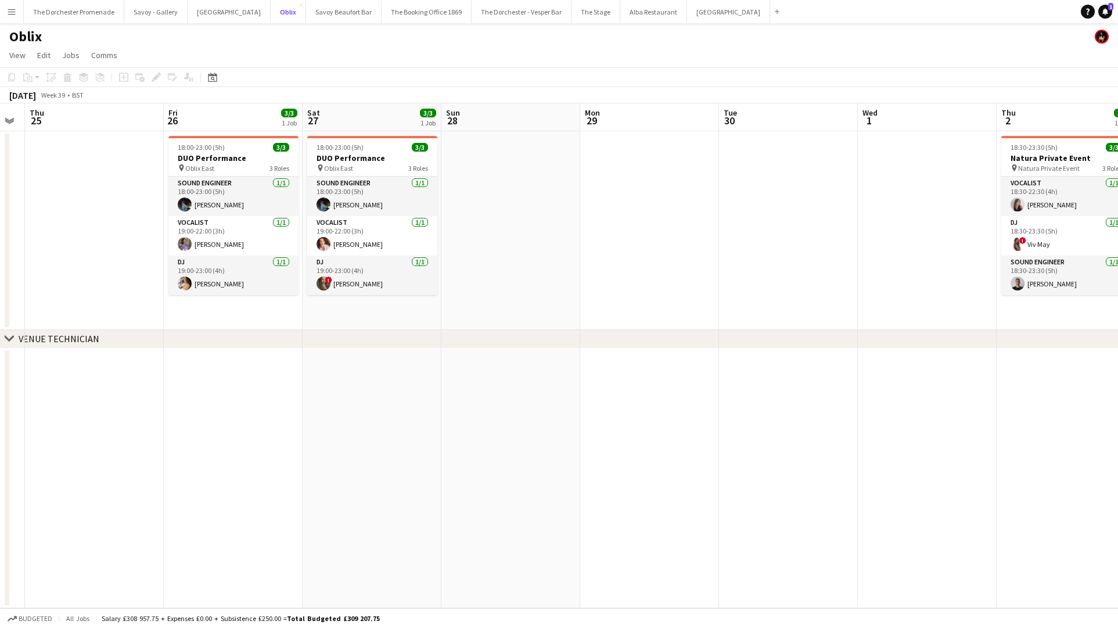
scroll to position [0, 531]
click at [14, 15] on app-icon "Menu" at bounding box center [11, 11] width 9 height 9
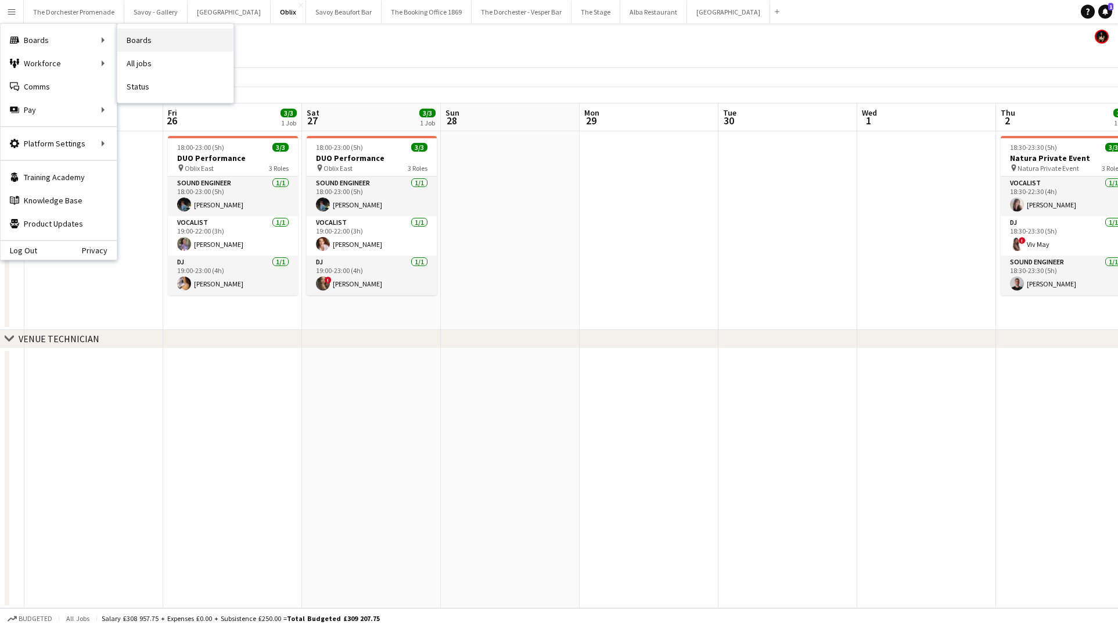
click at [153, 40] on link "Boards" at bounding box center [175, 39] width 116 height 23
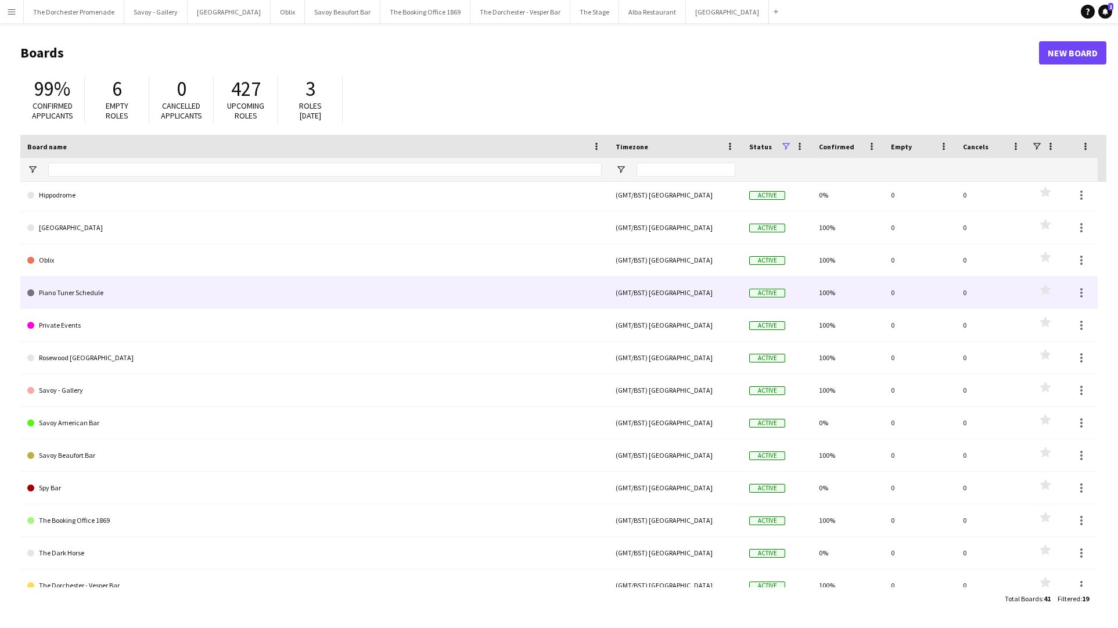
scroll to position [116, 0]
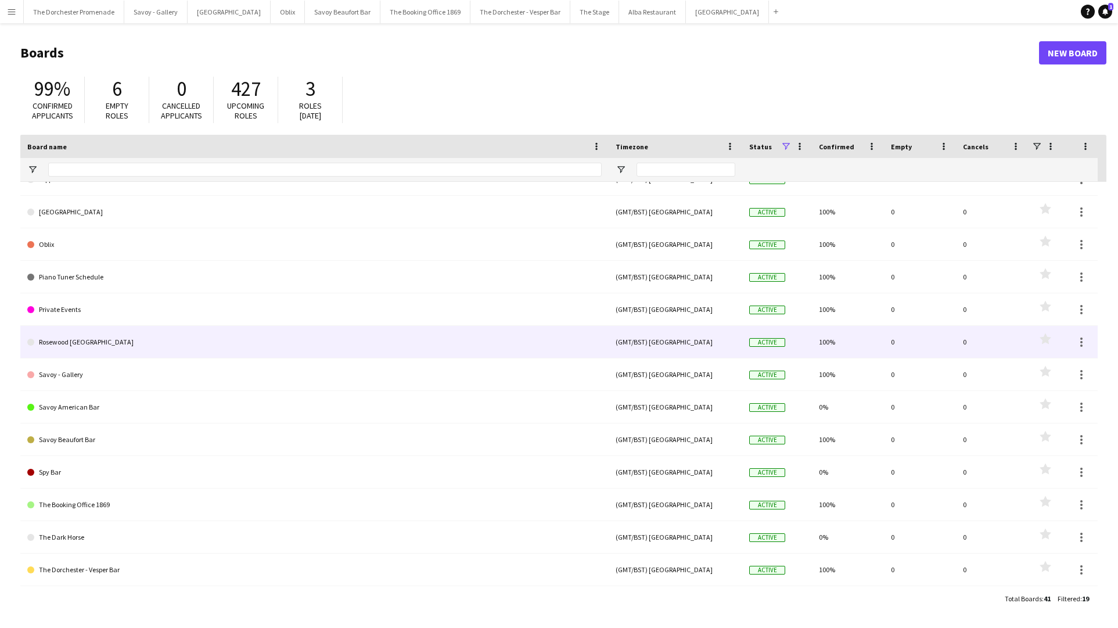
click at [106, 347] on link "Rosewood [GEOGRAPHIC_DATA]" at bounding box center [314, 342] width 574 height 33
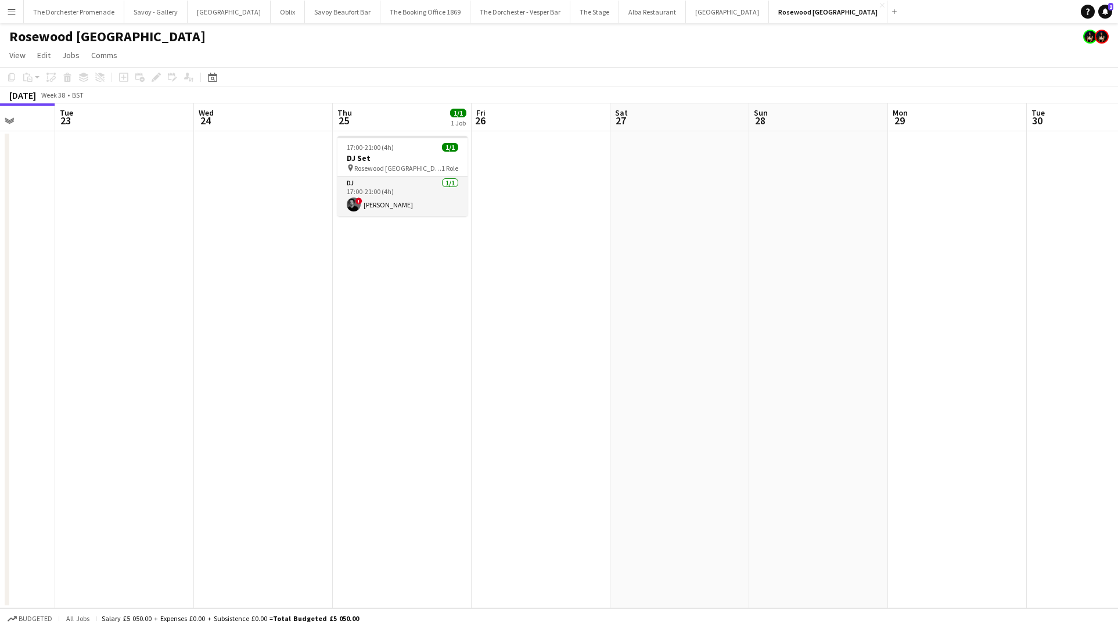
scroll to position [0, 502]
click at [317, 13] on button "Savoy Beaufort Bar Close" at bounding box center [343, 12] width 76 height 23
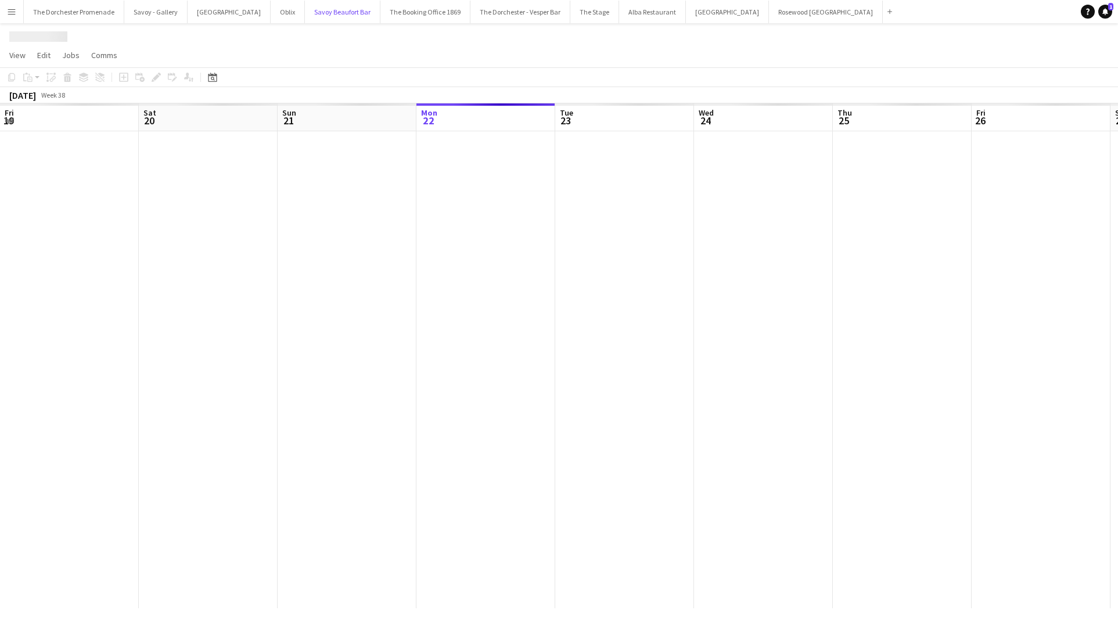
scroll to position [0, 278]
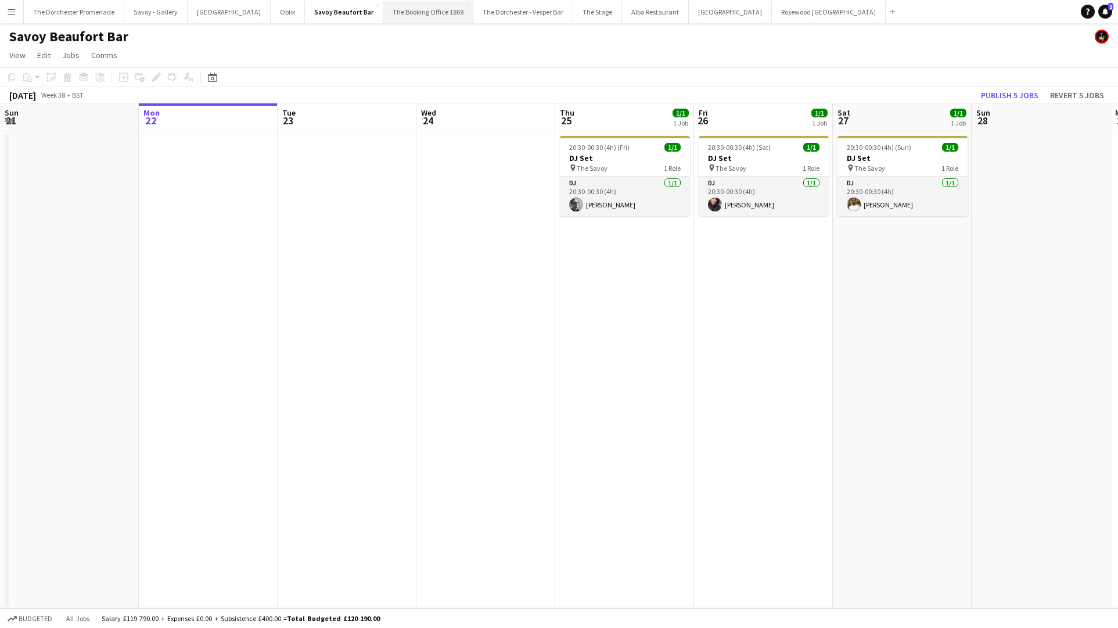
click at [412, 15] on button "The Booking Office 1869 Close" at bounding box center [428, 12] width 90 height 23
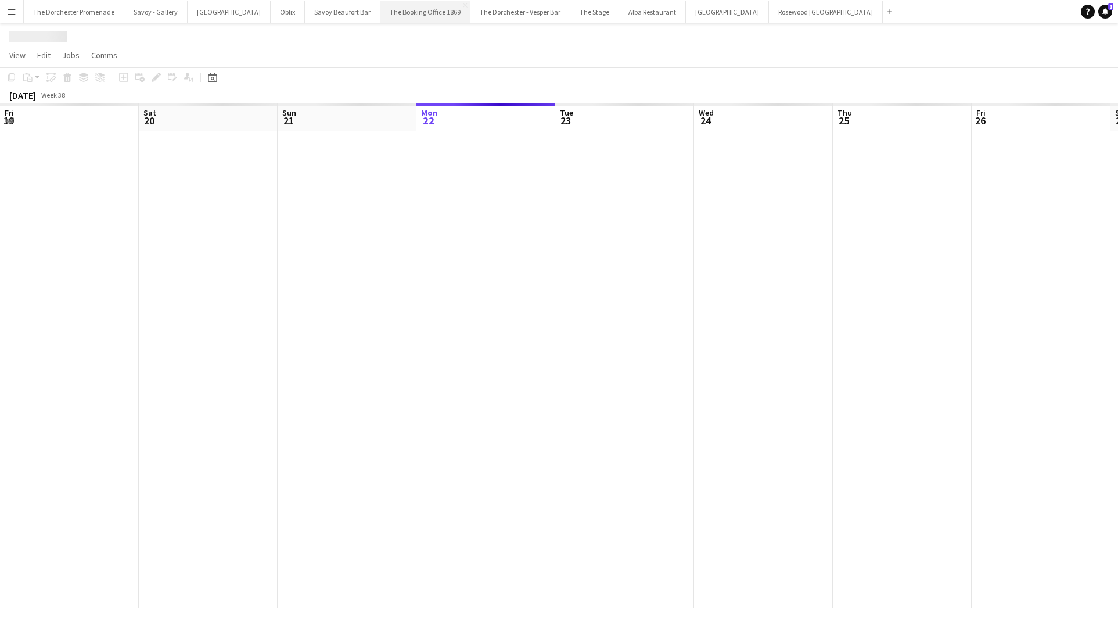
scroll to position [0, 278]
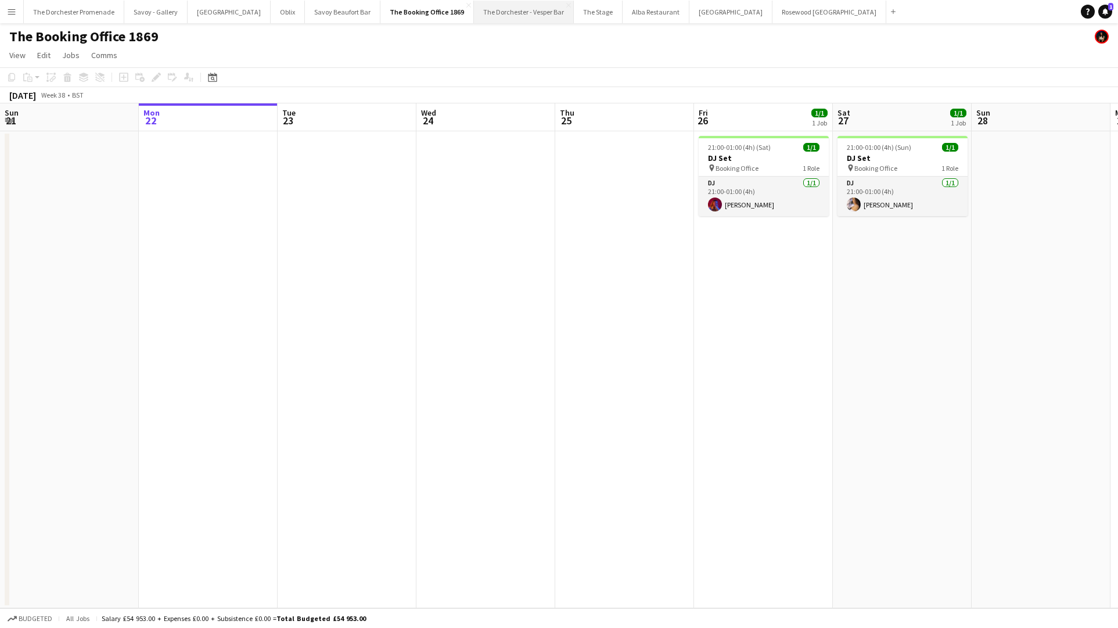
click at [498, 20] on button "The Dorchester - Vesper Bar Close" at bounding box center [524, 12] width 100 height 23
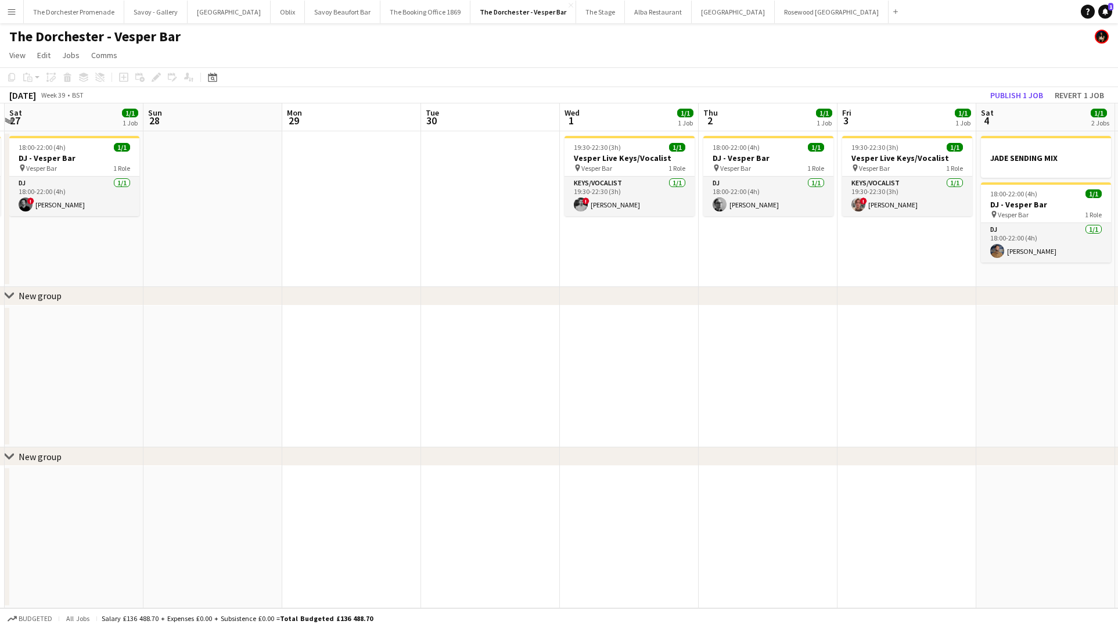
scroll to position [0, 556]
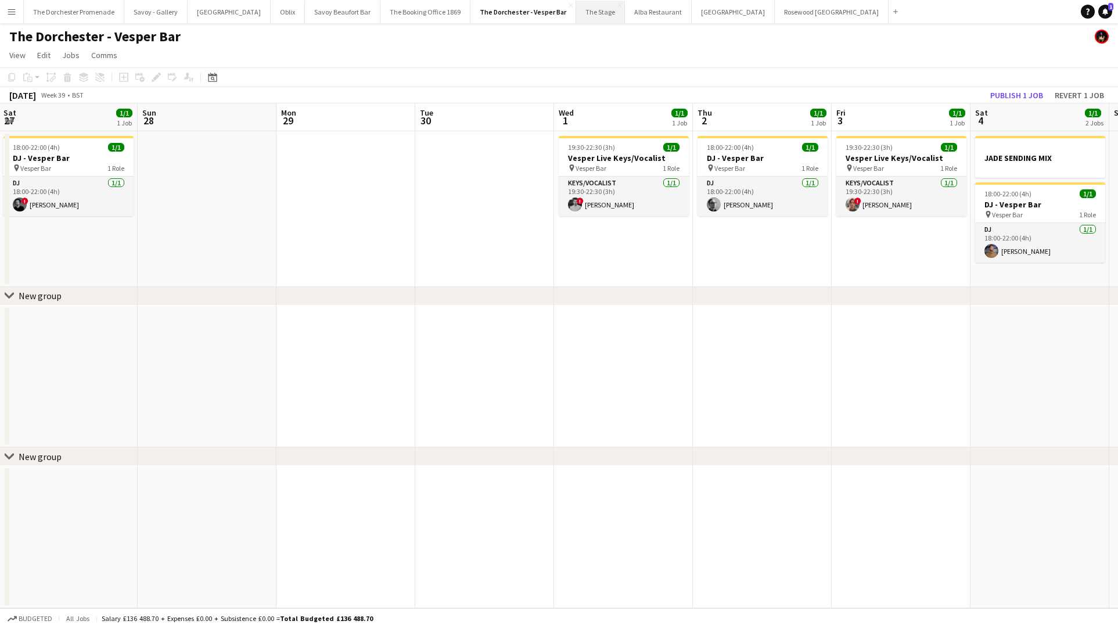
click at [576, 10] on button "The Stage Close" at bounding box center [600, 12] width 49 height 23
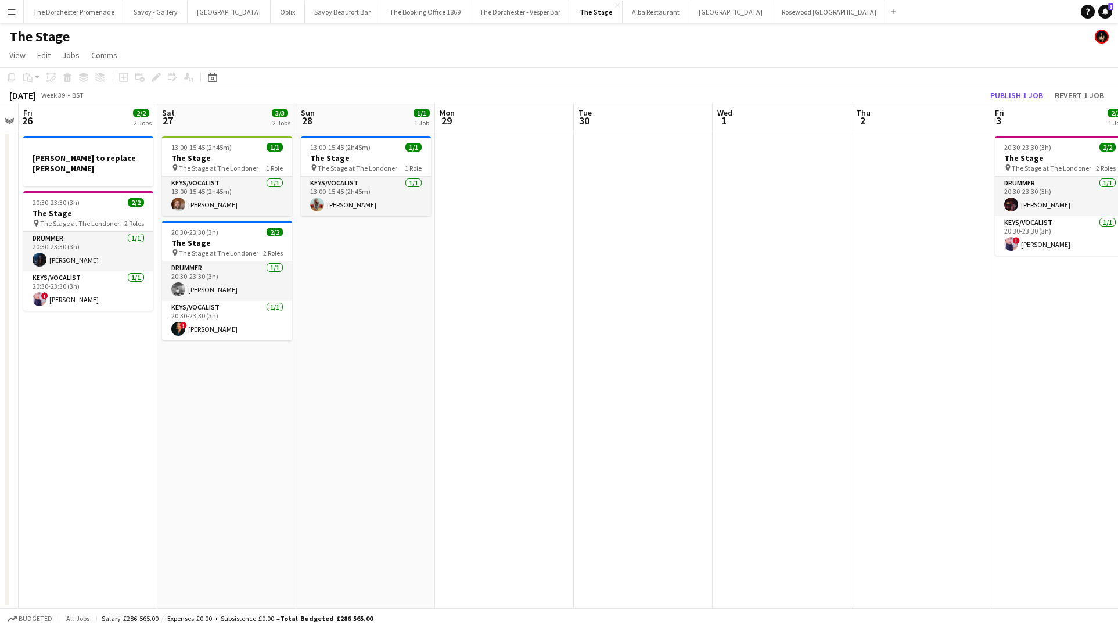
scroll to position [0, 400]
click at [623, 16] on button "Alba Restaurant Close" at bounding box center [656, 12] width 67 height 23
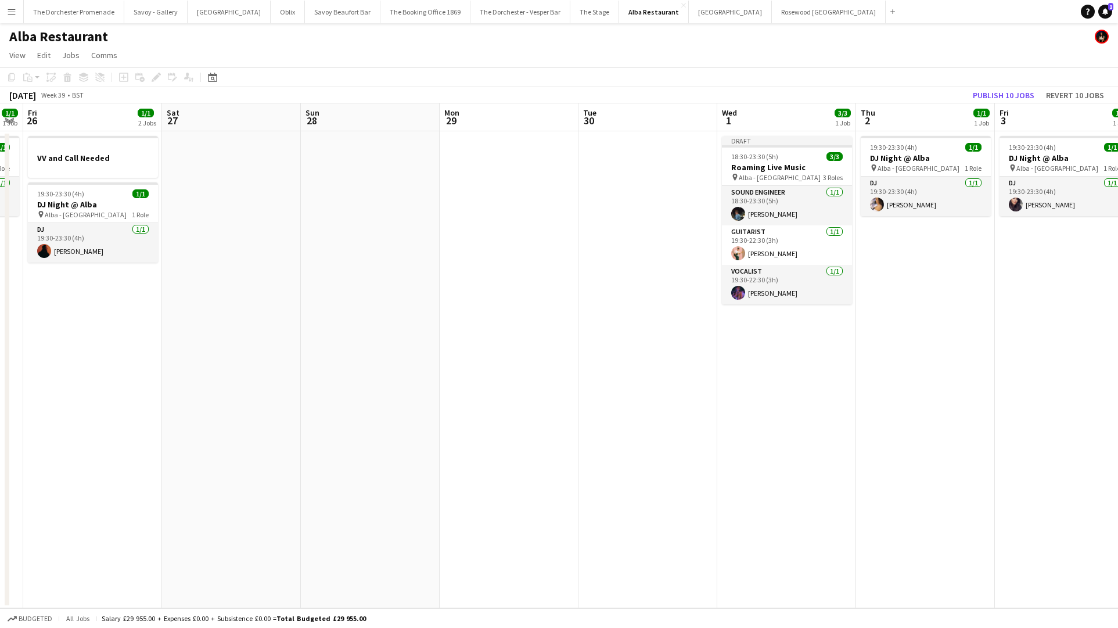
scroll to position [0, 407]
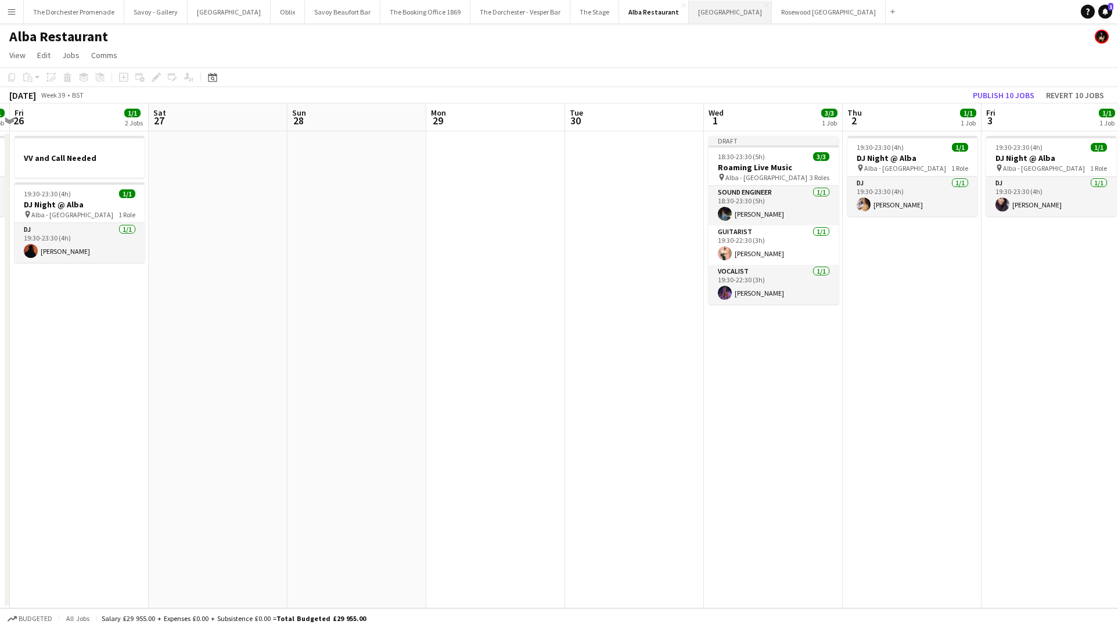
click at [689, 3] on button "NYX Hotel Close" at bounding box center [730, 12] width 83 height 23
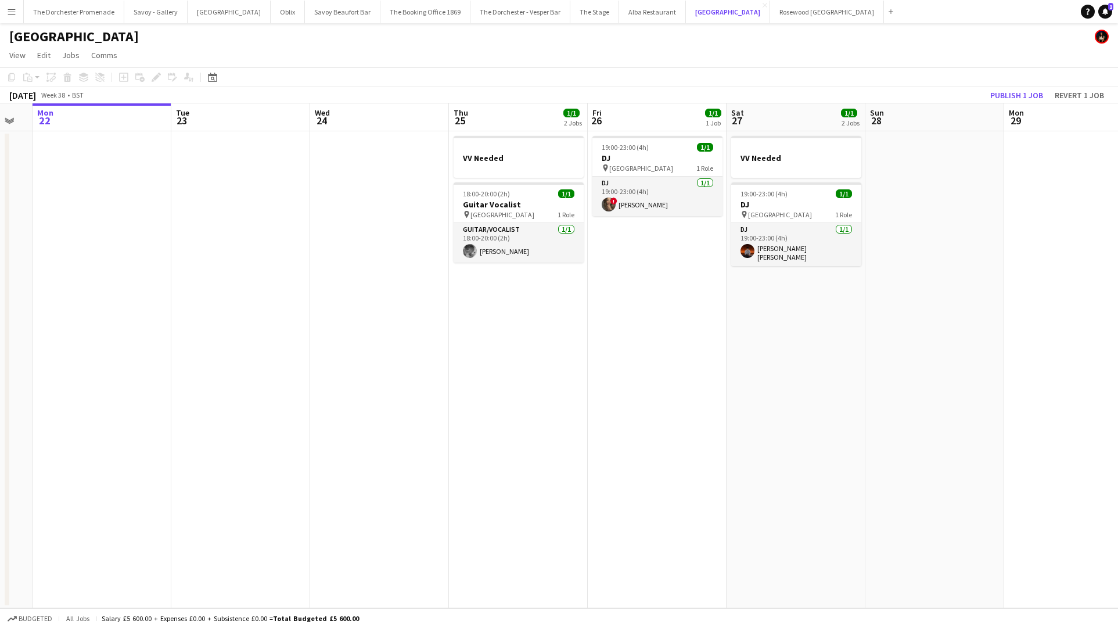
scroll to position [0, 385]
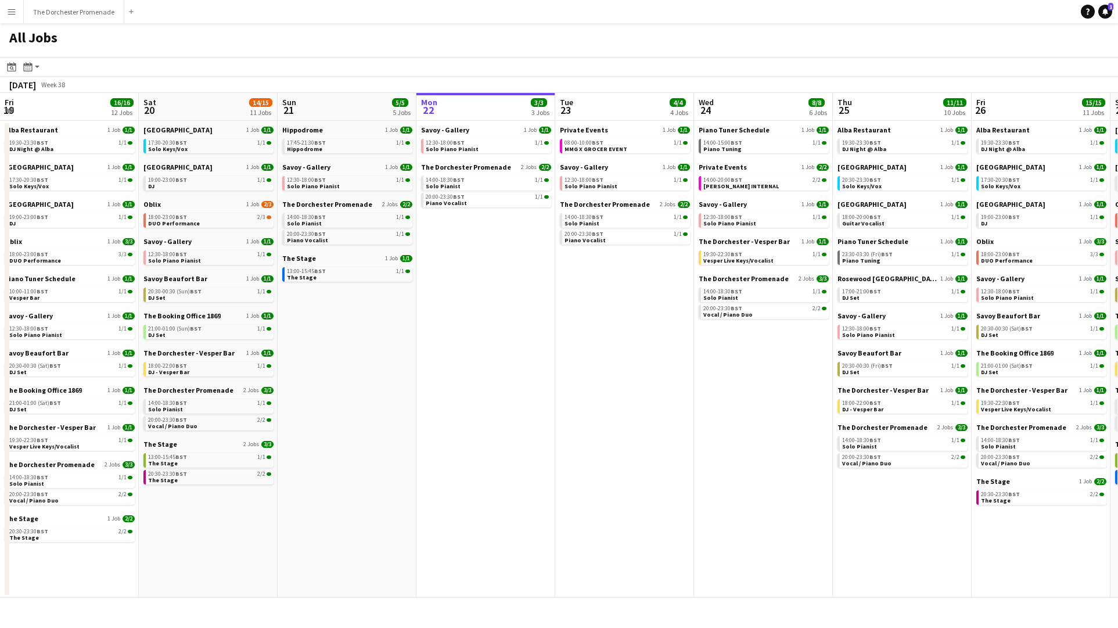
scroll to position [0, 278]
